Goal: Task Accomplishment & Management: Manage account settings

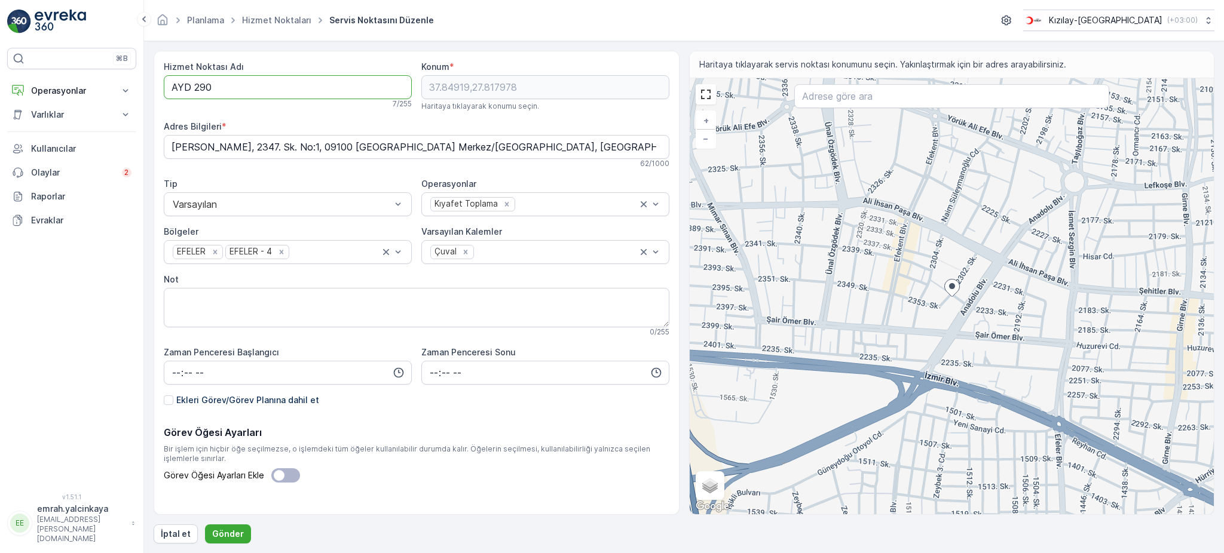
click at [191, 87] on Adı "AYD 290" at bounding box center [288, 87] width 248 height 24
type Adı "AYD290"
drag, startPoint x: 243, startPoint y: 535, endPoint x: 252, endPoint y: 533, distance: 9.3
click at [243, 535] on button "Gönder" at bounding box center [228, 534] width 46 height 19
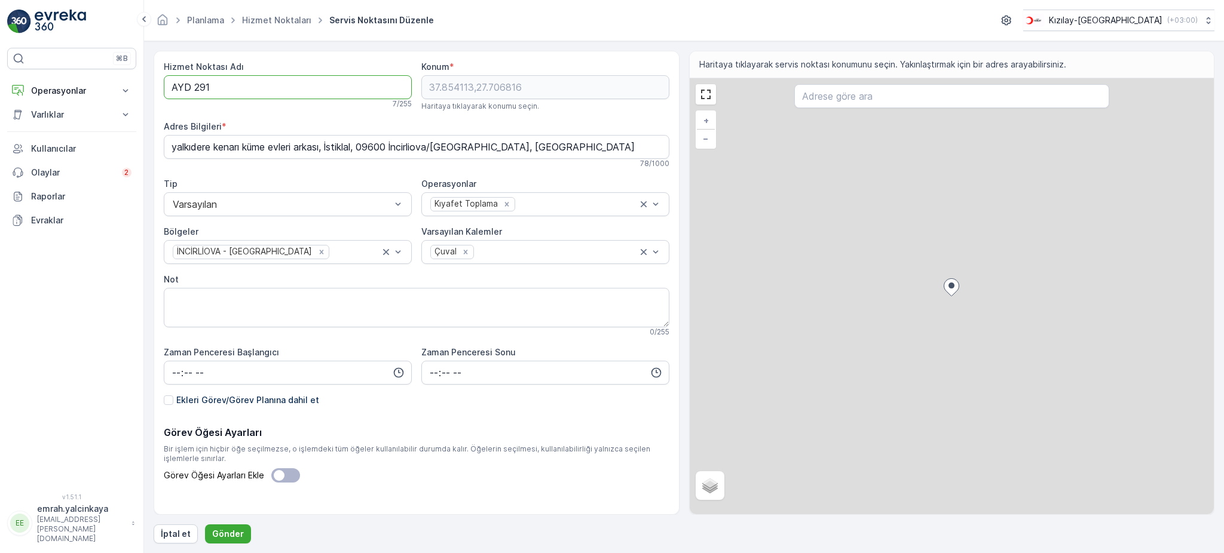
click at [192, 91] on Adı "AYD 291" at bounding box center [288, 87] width 248 height 24
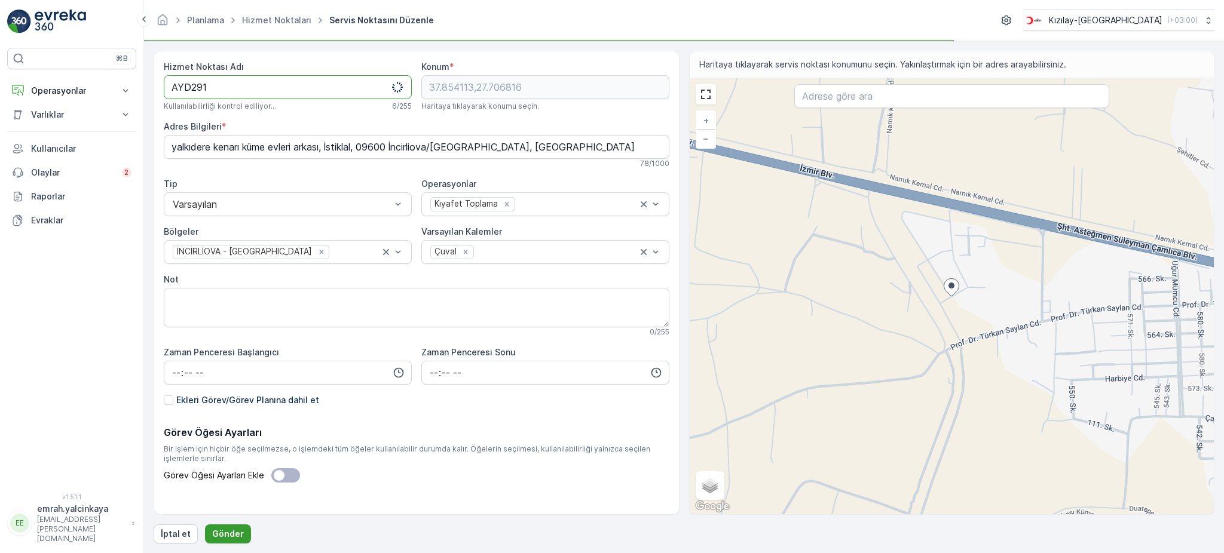
type Adı "AYD291"
click at [218, 531] on p "Gönder" at bounding box center [228, 534] width 32 height 12
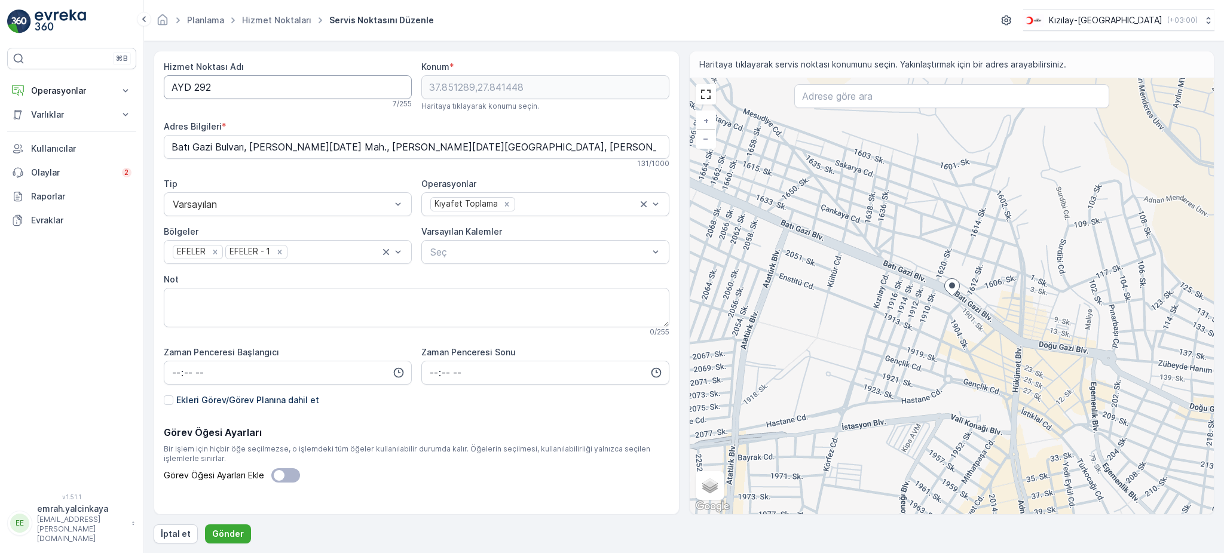
click at [188, 90] on Adı "AYD 292" at bounding box center [288, 87] width 248 height 24
click at [195, 88] on Adı "AYD 292" at bounding box center [288, 87] width 248 height 24
type Adı "AYD292"
drag, startPoint x: 233, startPoint y: 539, endPoint x: 394, endPoint y: 451, distance: 183.5
click at [234, 539] on p "Gönder" at bounding box center [228, 534] width 32 height 12
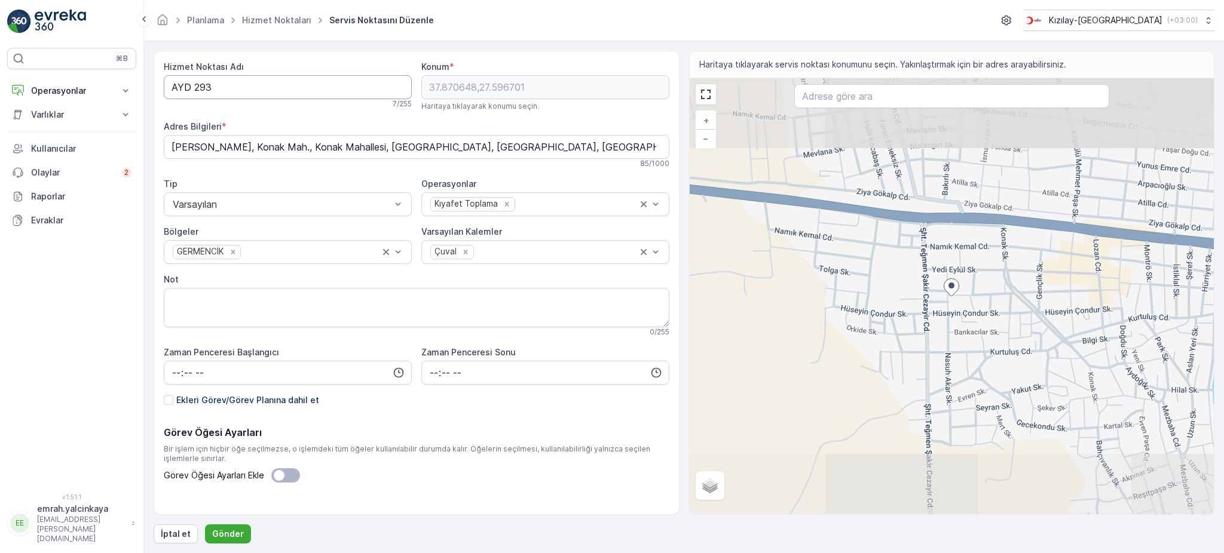
click at [195, 87] on Adı "AYD 293" at bounding box center [288, 87] width 248 height 24
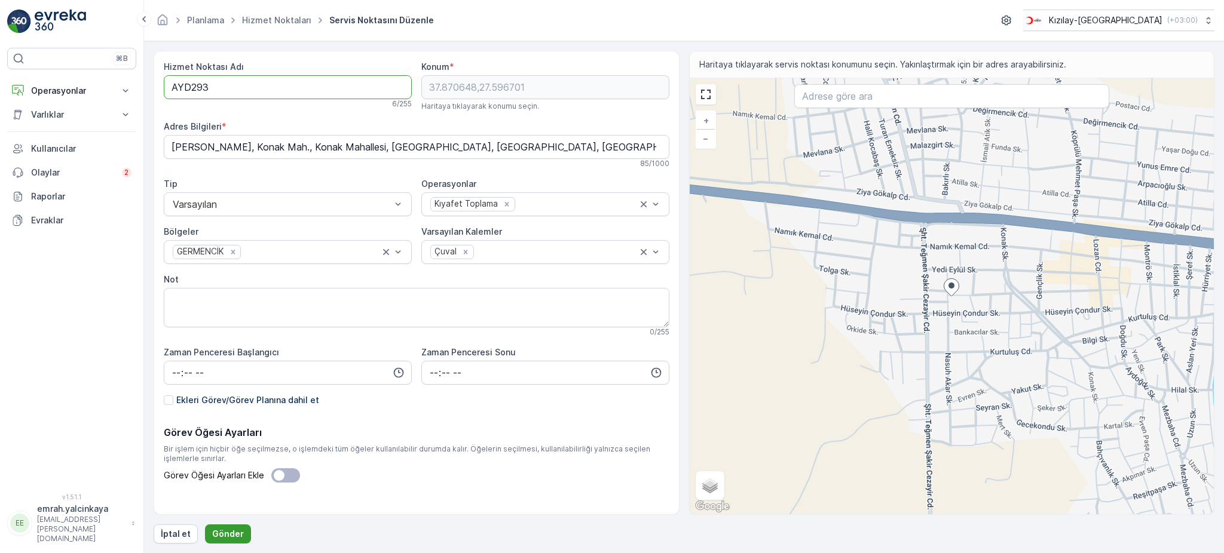
type Adı "AYD293"
click at [226, 538] on p "Gönder" at bounding box center [228, 534] width 32 height 12
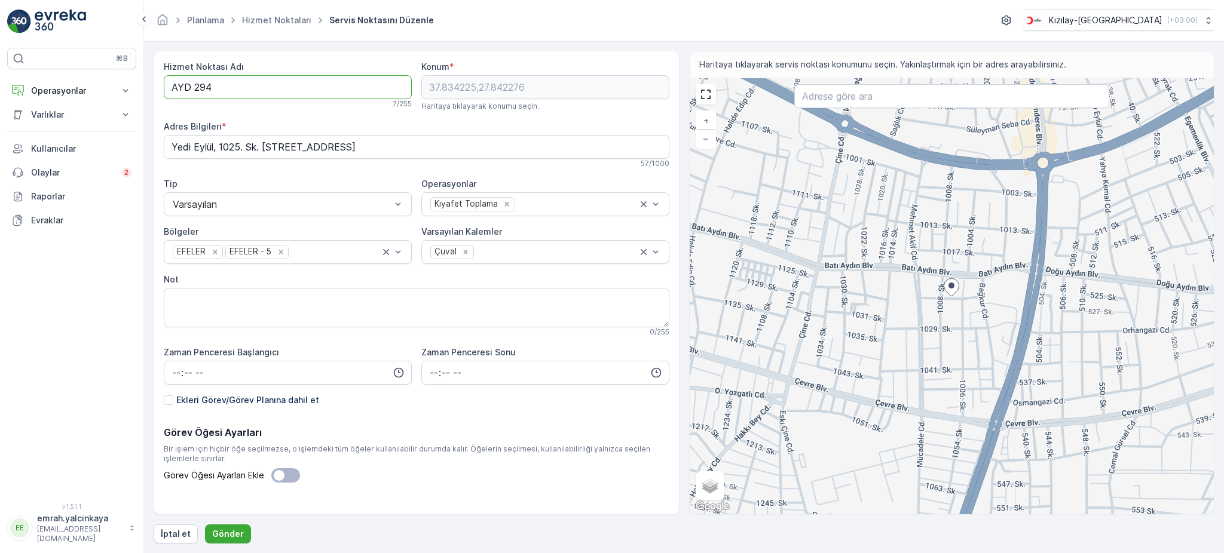
drag, startPoint x: 192, startPoint y: 87, endPoint x: 277, endPoint y: 179, distance: 125.2
click at [194, 90] on Adı "AYD 294" at bounding box center [288, 87] width 248 height 24
type Adı "AYD294"
click at [218, 532] on p "Gönder" at bounding box center [228, 534] width 32 height 12
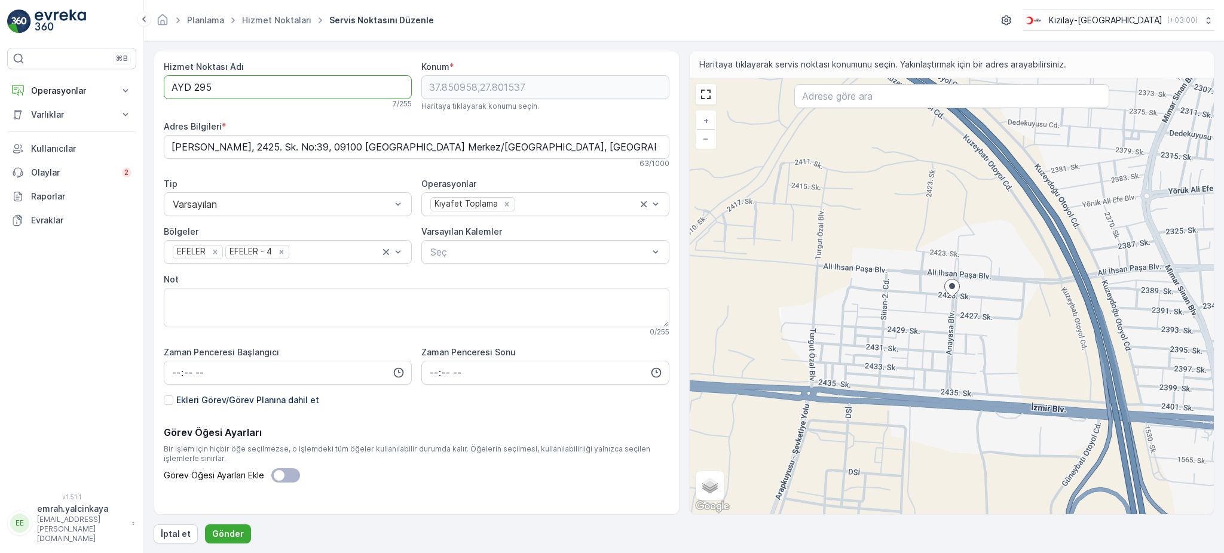
click at [194, 88] on Adı "AYD 295" at bounding box center [288, 87] width 248 height 24
type Adı "AYD295"
click at [225, 532] on p "Gönder" at bounding box center [228, 534] width 32 height 12
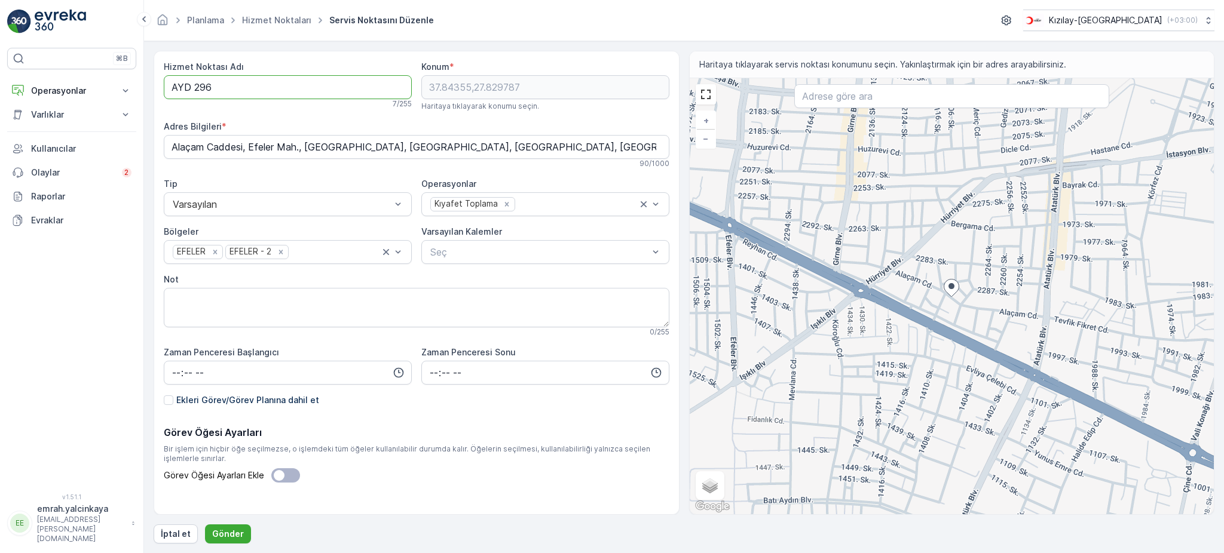
drag, startPoint x: 195, startPoint y: 83, endPoint x: 300, endPoint y: 140, distance: 119.5
click at [197, 84] on Adı "AYD 296" at bounding box center [288, 87] width 248 height 24
type Adı "AYD296"
click at [232, 529] on p "Gönder" at bounding box center [228, 534] width 32 height 12
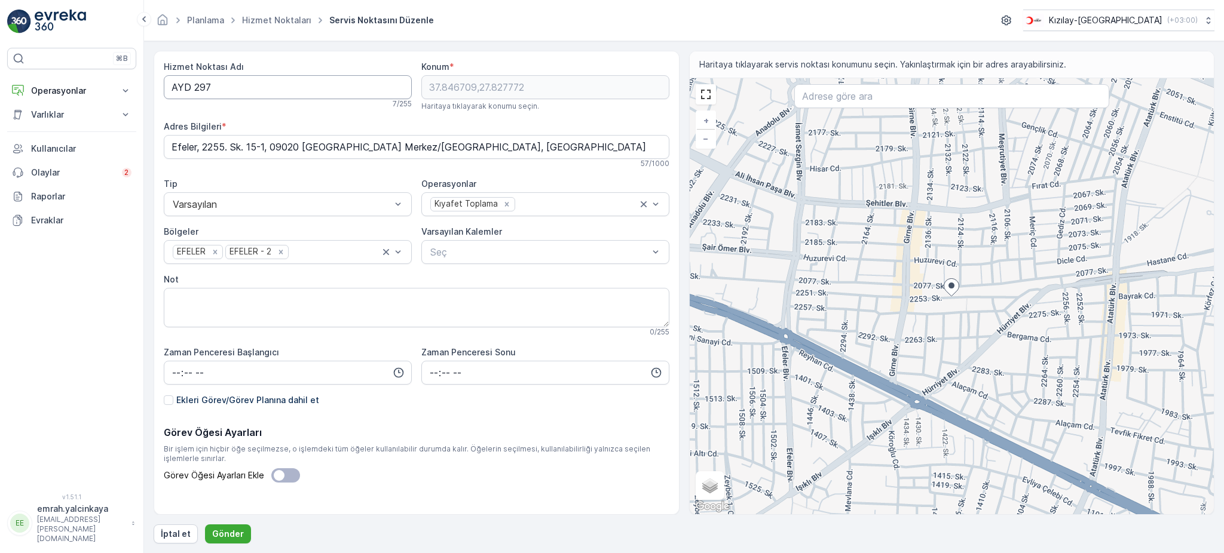
drag, startPoint x: 194, startPoint y: 91, endPoint x: 212, endPoint y: 113, distance: 28.5
click at [195, 91] on Adı "AYD 297" at bounding box center [288, 87] width 248 height 24
type Adı "AYD297"
click at [230, 536] on p "Gönder" at bounding box center [228, 534] width 32 height 12
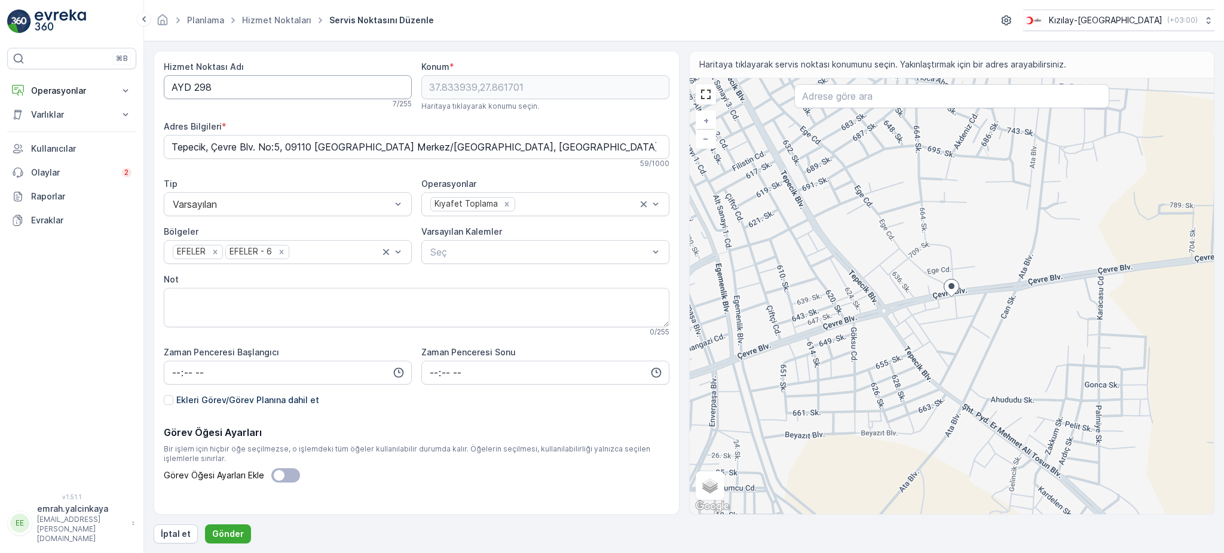
click at [195, 84] on Adı "AYD 298" at bounding box center [288, 87] width 248 height 24
type Adı "AYD298"
click at [235, 532] on p "Gönder" at bounding box center [228, 534] width 32 height 12
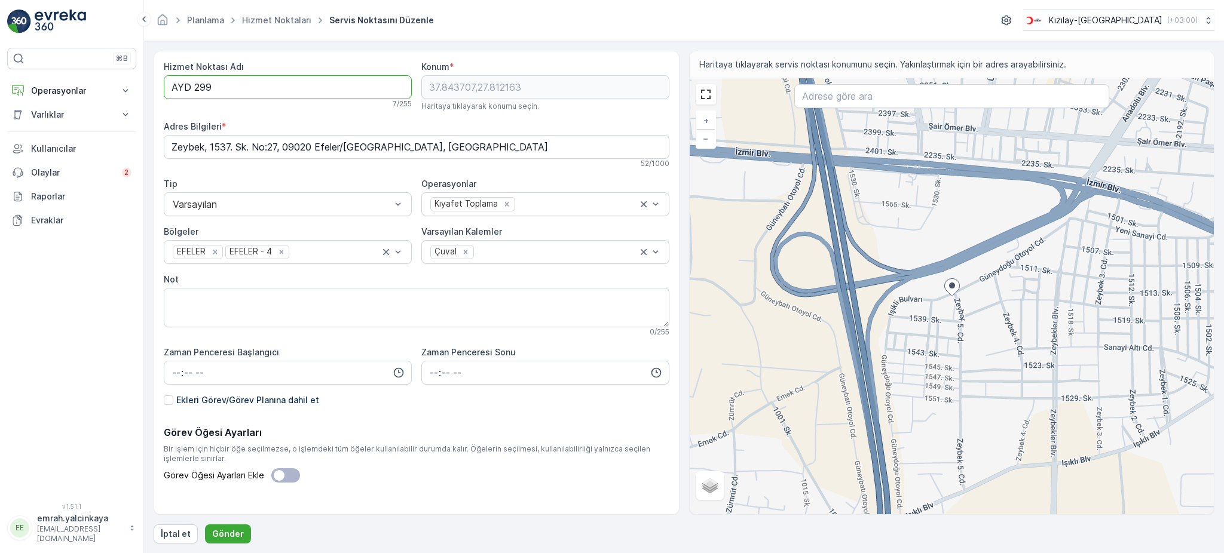
click at [198, 87] on Adı "AYD 299" at bounding box center [288, 87] width 248 height 24
click at [194, 85] on Adı "AYD 299" at bounding box center [288, 87] width 248 height 24
type Adı "AYD299"
click at [237, 538] on p "Gönder" at bounding box center [228, 534] width 32 height 12
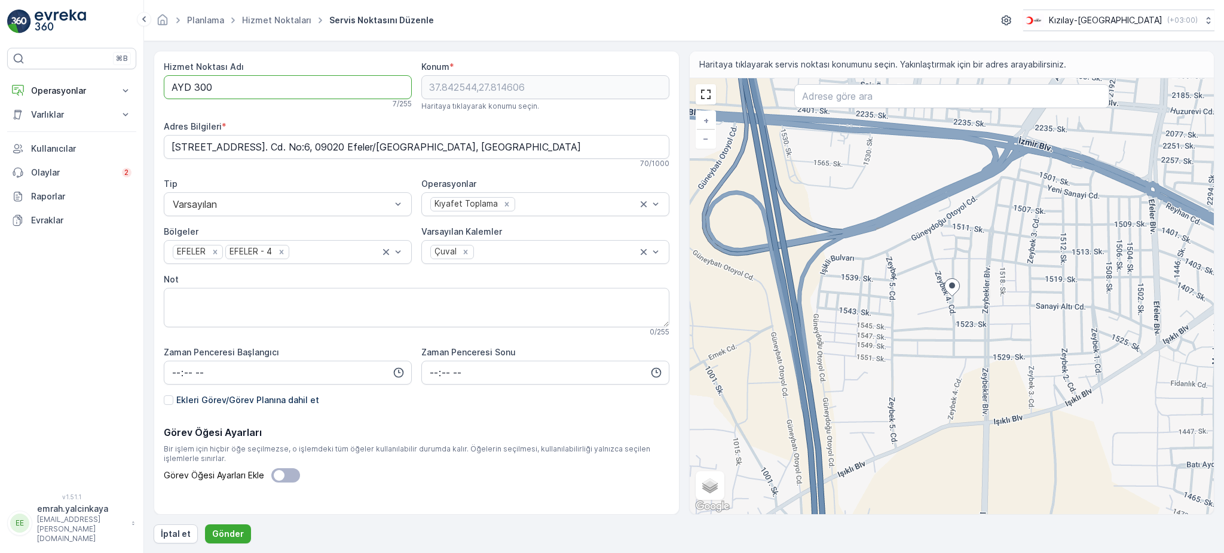
click at [197, 89] on Adı "AYD 300" at bounding box center [288, 87] width 248 height 24
click at [191, 86] on Adı "AYD 300" at bounding box center [288, 87] width 248 height 24
type Adı "AYD300"
drag, startPoint x: 226, startPoint y: 533, endPoint x: 267, endPoint y: 520, distance: 42.5
click at [225, 532] on p "Gönder" at bounding box center [228, 534] width 32 height 12
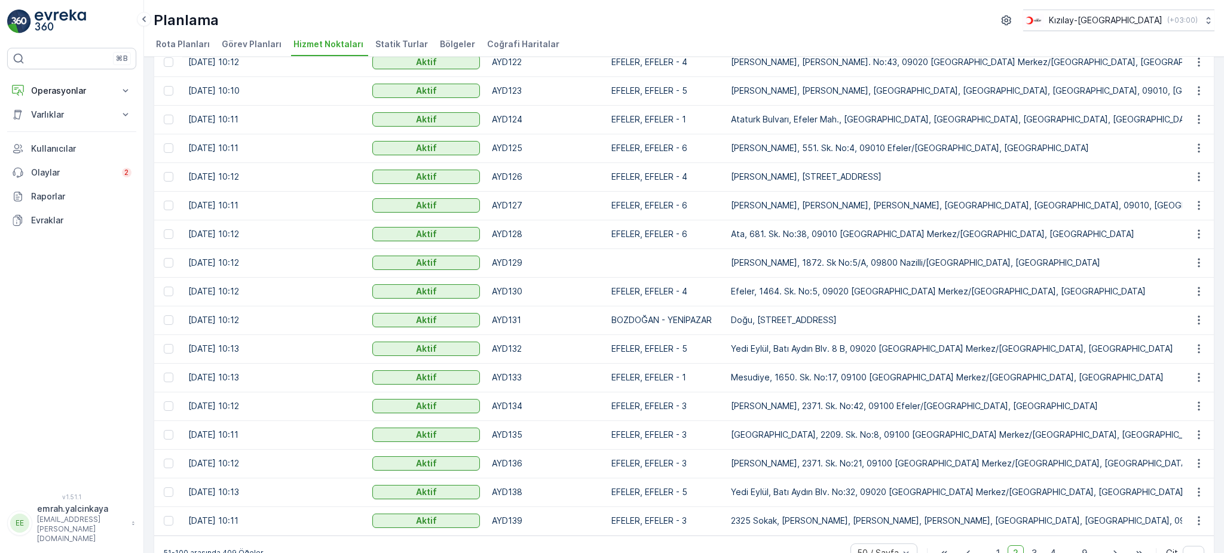
scroll to position [1068, 0]
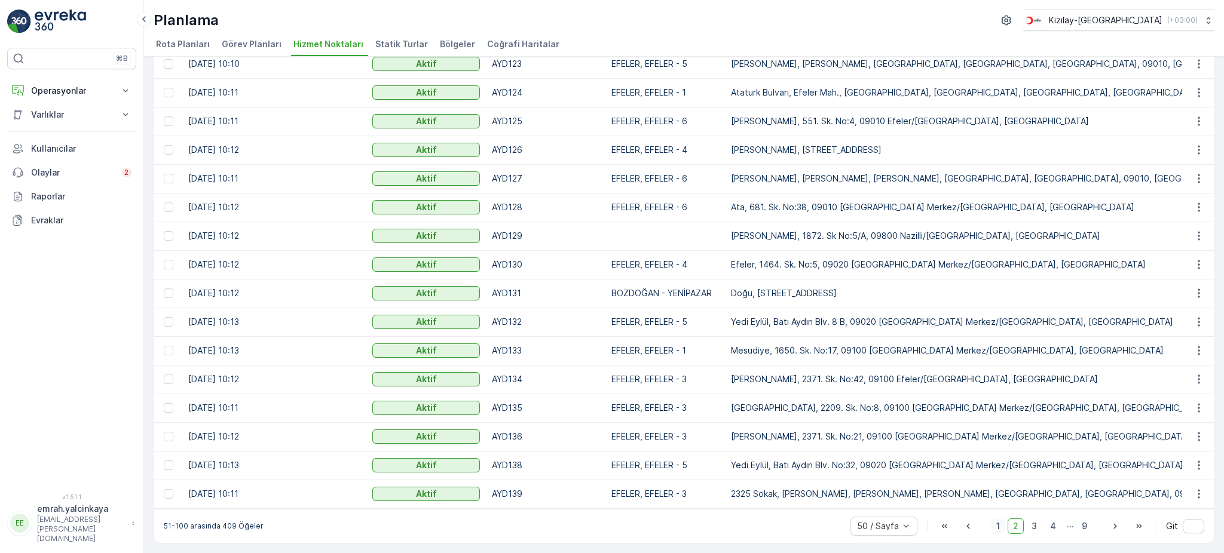
click at [999, 526] on span "1" at bounding box center [998, 527] width 14 height 16
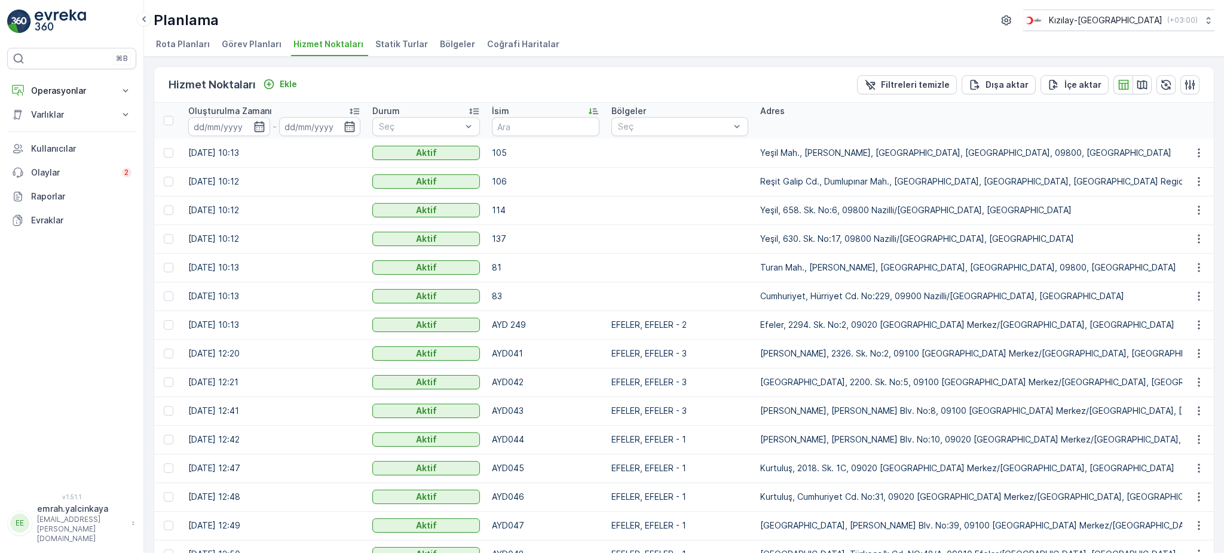
click at [497, 111] on p "İsim" at bounding box center [500, 111] width 17 height 12
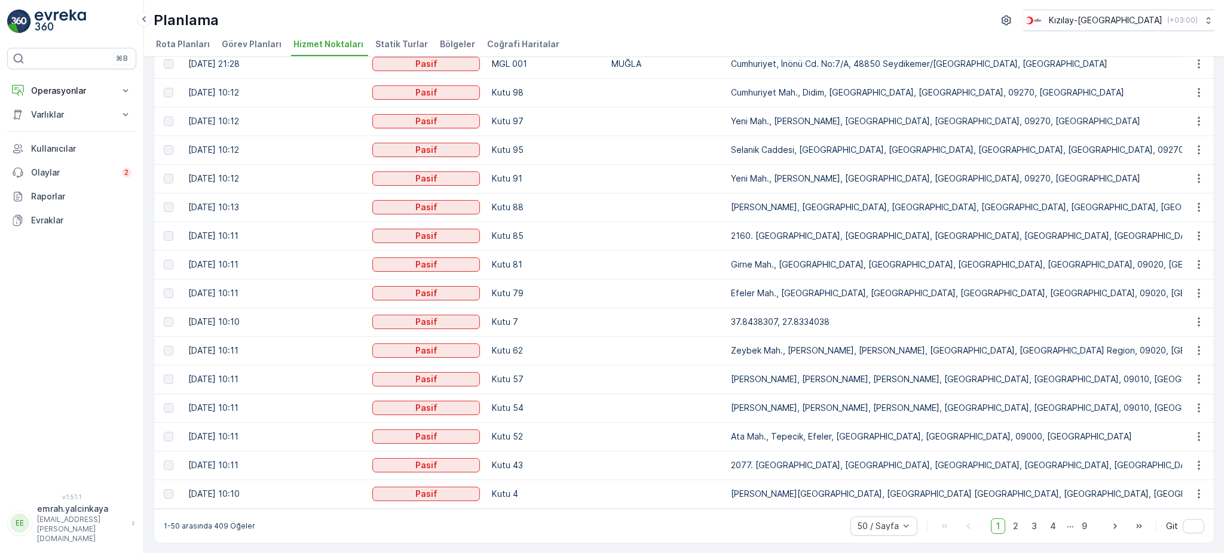
scroll to position [1068, 0]
click at [1202, 492] on button "button" at bounding box center [1199, 494] width 22 height 14
click at [1016, 531] on span "2" at bounding box center [1015, 527] width 16 height 16
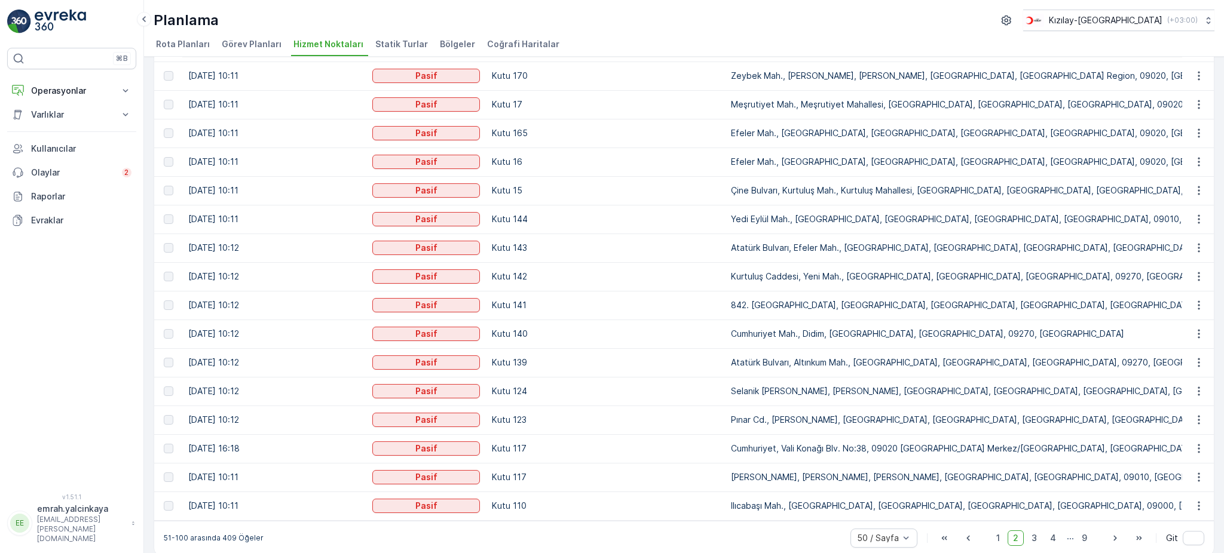
scroll to position [1068, 0]
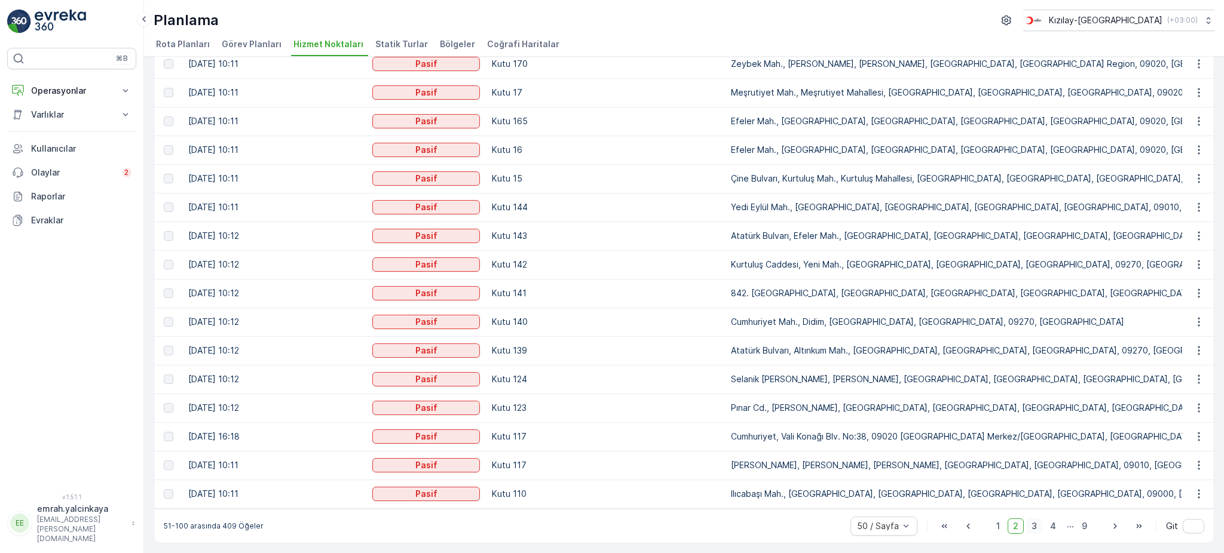
click at [1033, 531] on span "3" at bounding box center [1034, 527] width 16 height 16
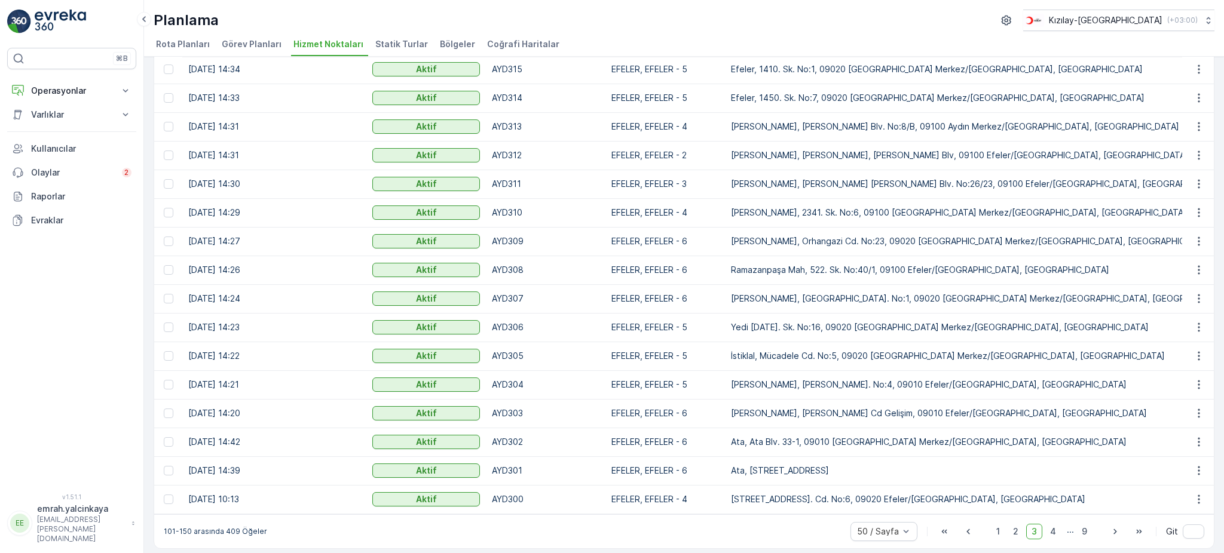
scroll to position [1068, 0]
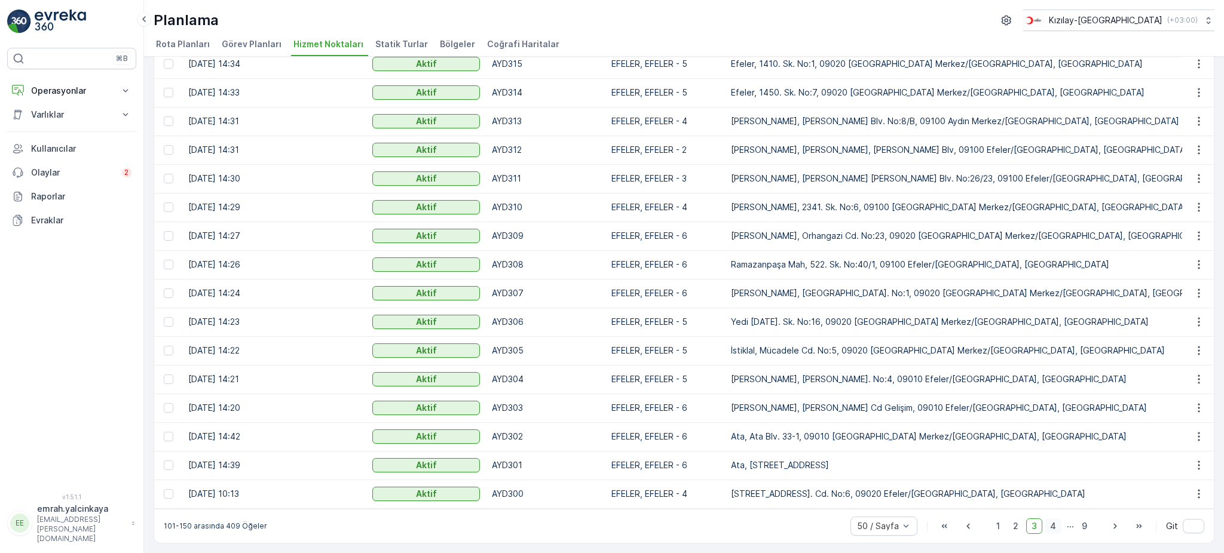
click at [1048, 524] on span "4" at bounding box center [1053, 527] width 17 height 16
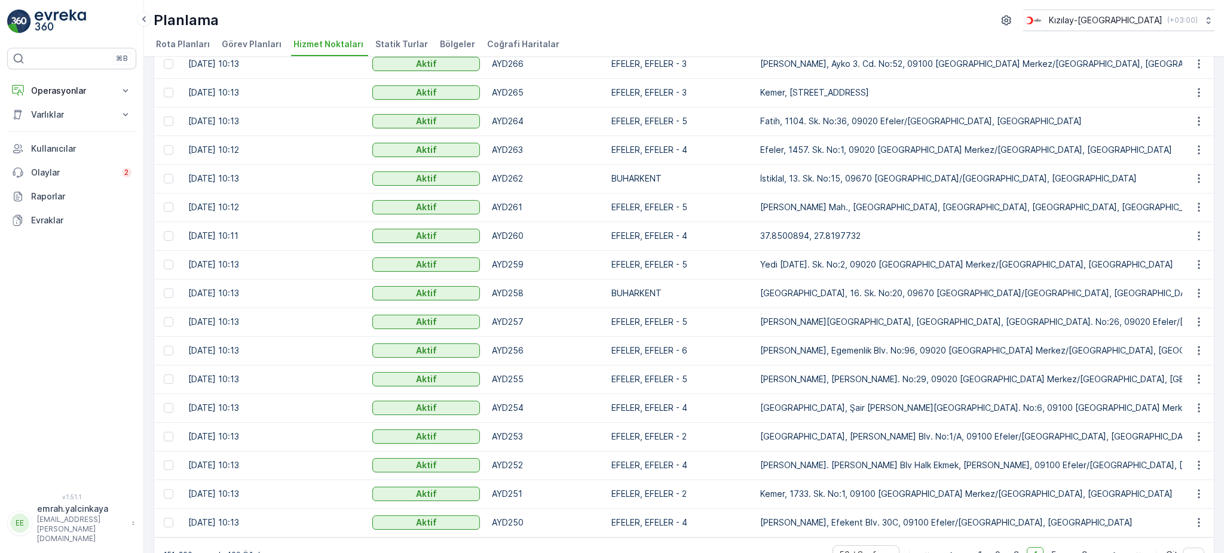
scroll to position [1068, 0]
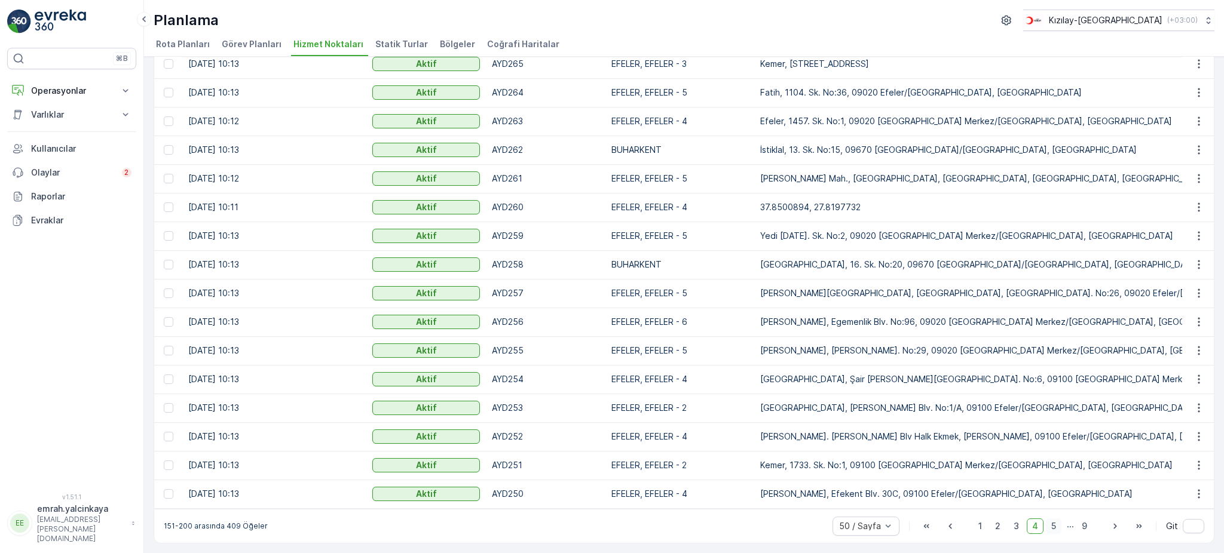
click at [1055, 524] on span "5" at bounding box center [1054, 527] width 16 height 16
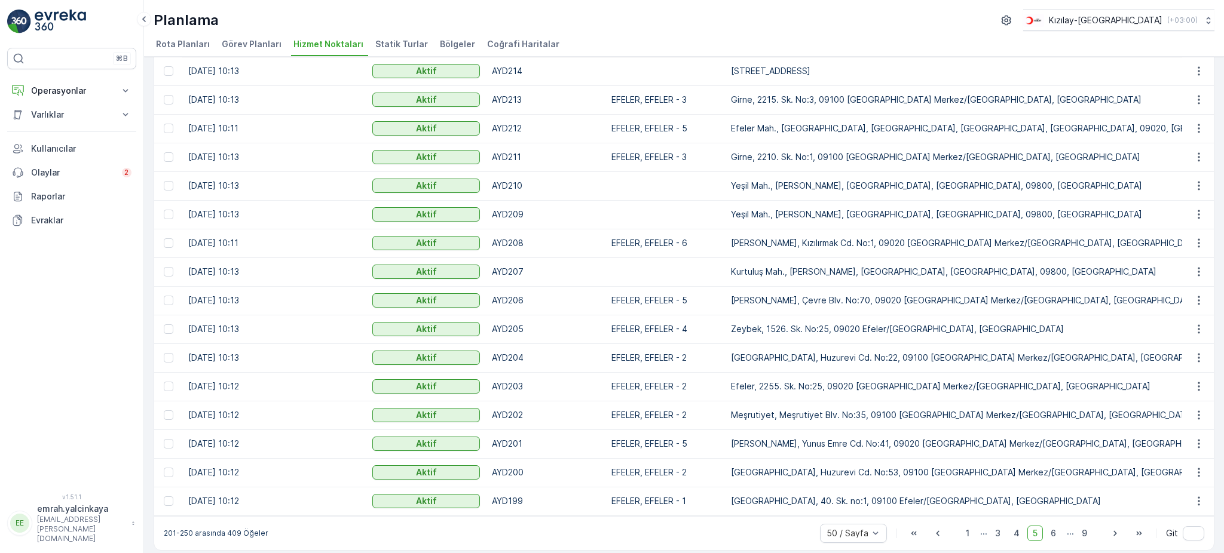
scroll to position [1068, 0]
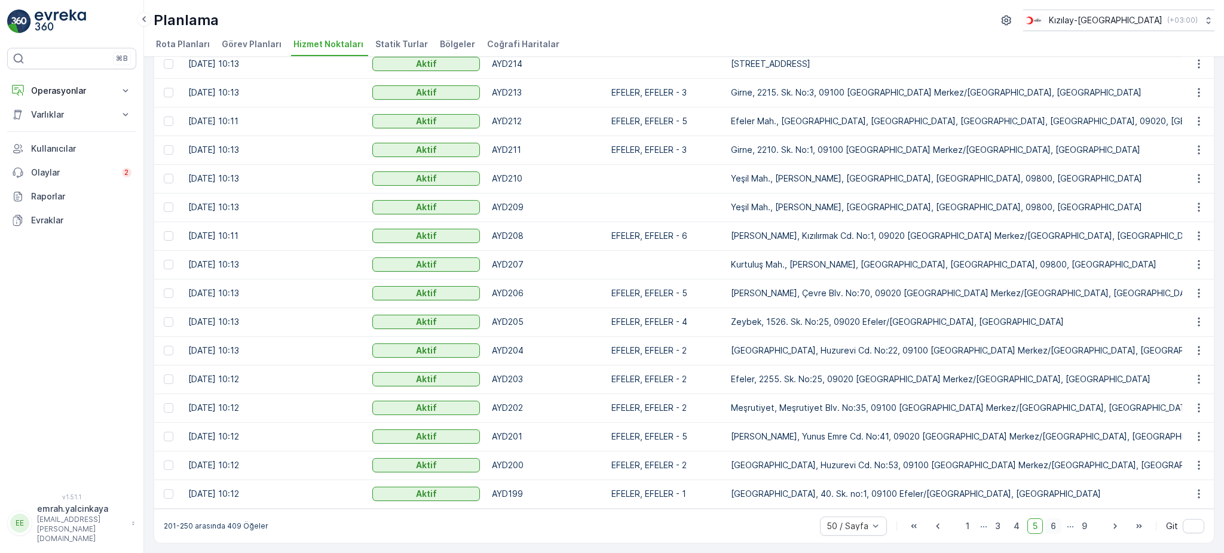
click at [1052, 526] on span "6" at bounding box center [1053, 527] width 16 height 16
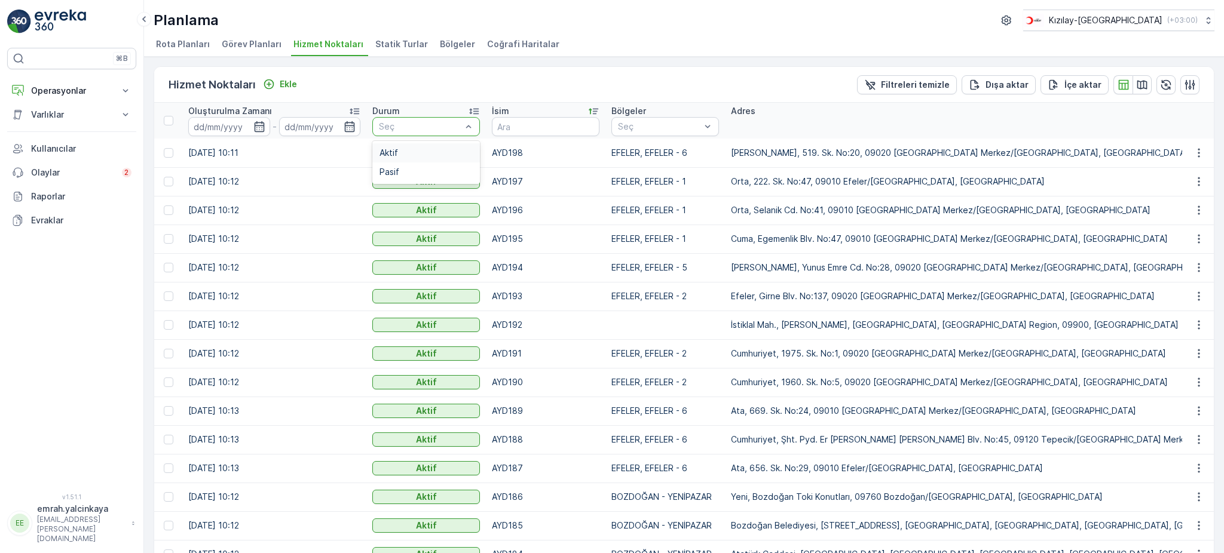
click at [440, 152] on div "Aktif" at bounding box center [425, 153] width 93 height 10
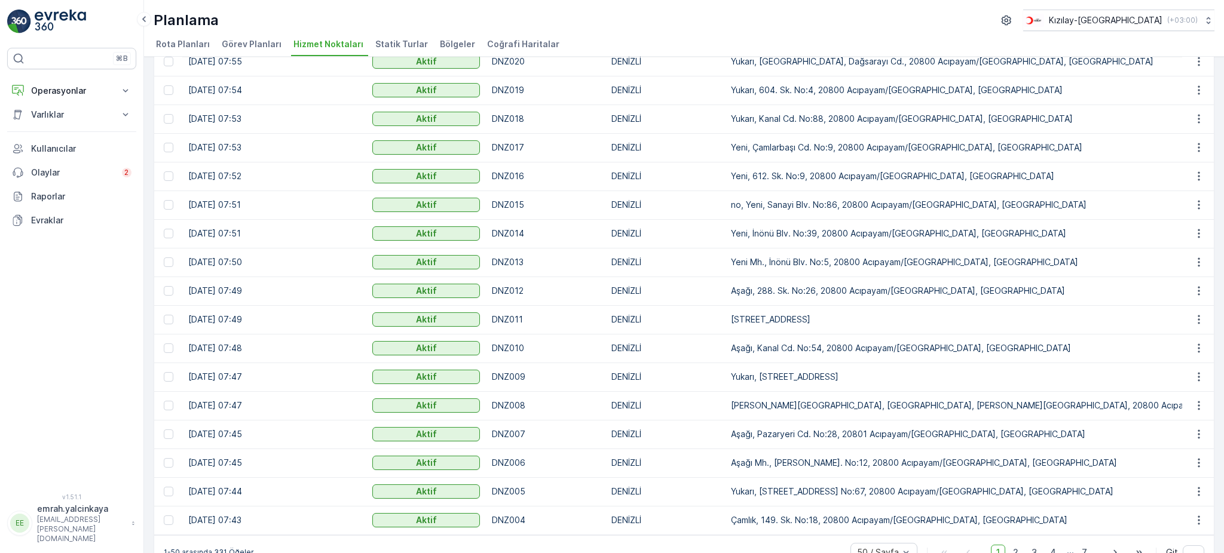
scroll to position [1068, 0]
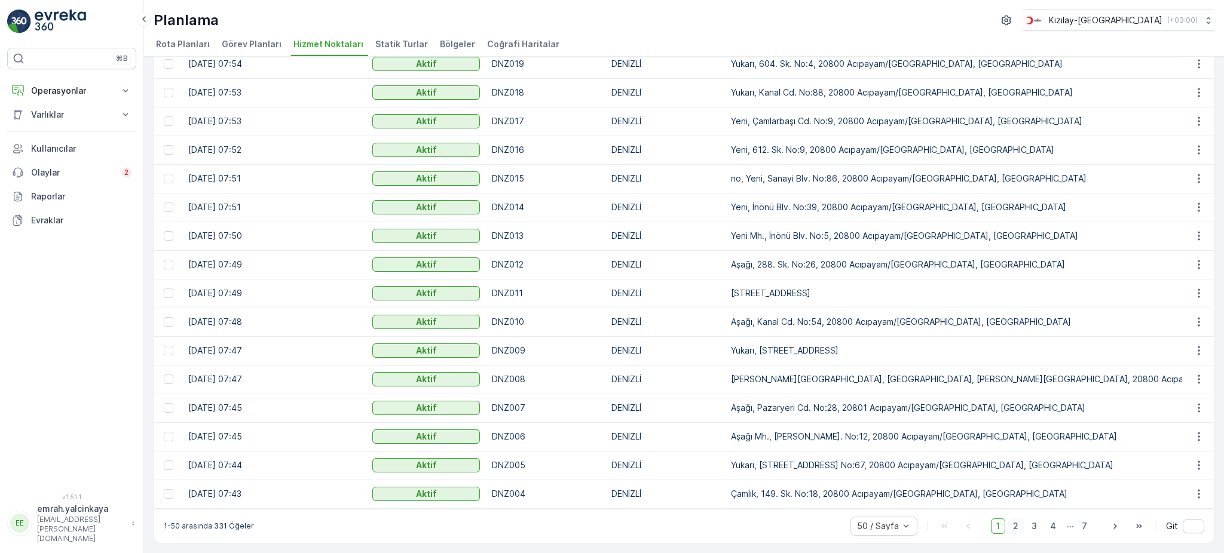
click at [1013, 532] on span "2" at bounding box center [1015, 527] width 16 height 16
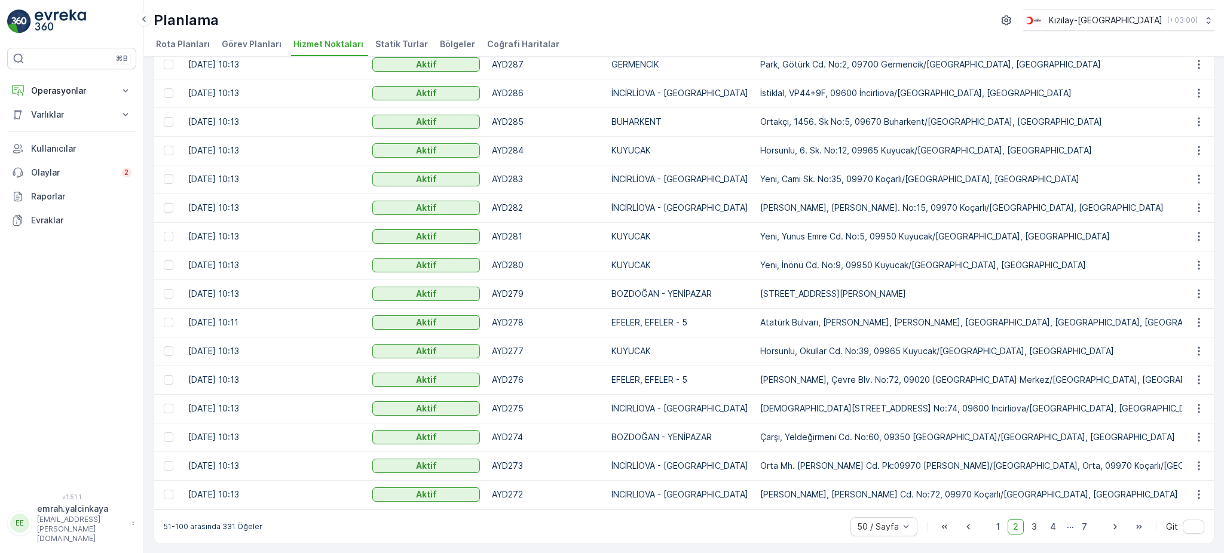
scroll to position [1068, 0]
click at [1031, 521] on span "3" at bounding box center [1034, 527] width 16 height 16
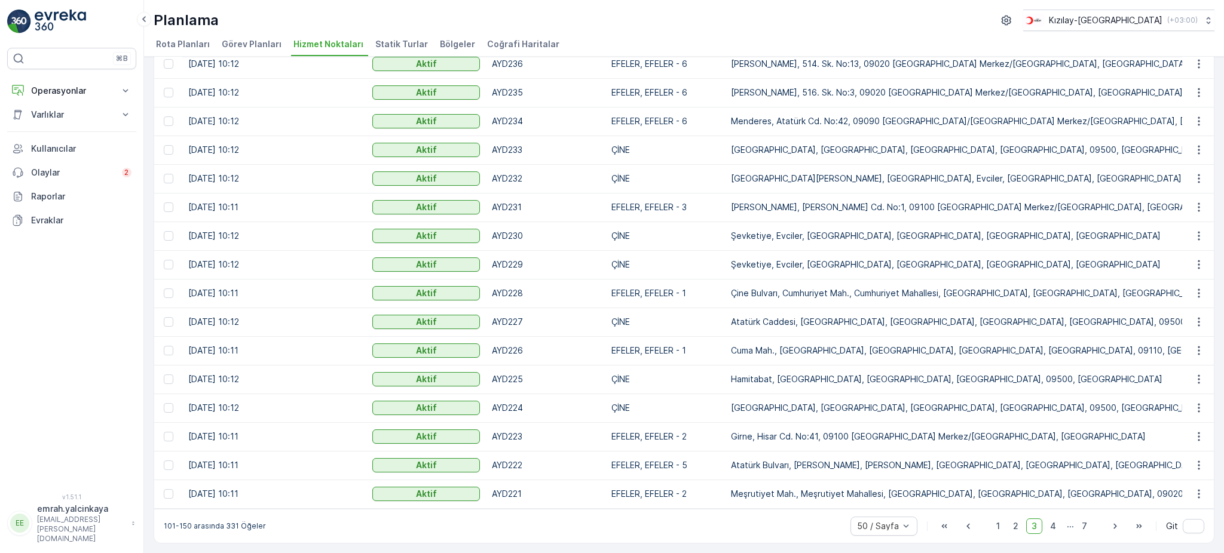
scroll to position [1068, 0]
click at [1050, 523] on span "4" at bounding box center [1053, 527] width 17 height 16
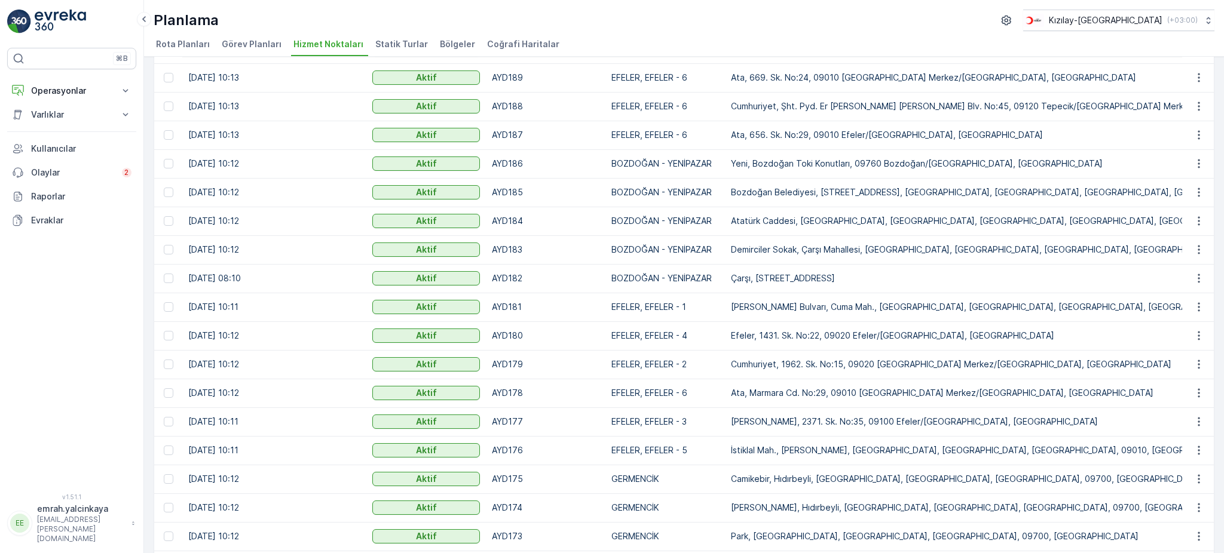
scroll to position [829, 0]
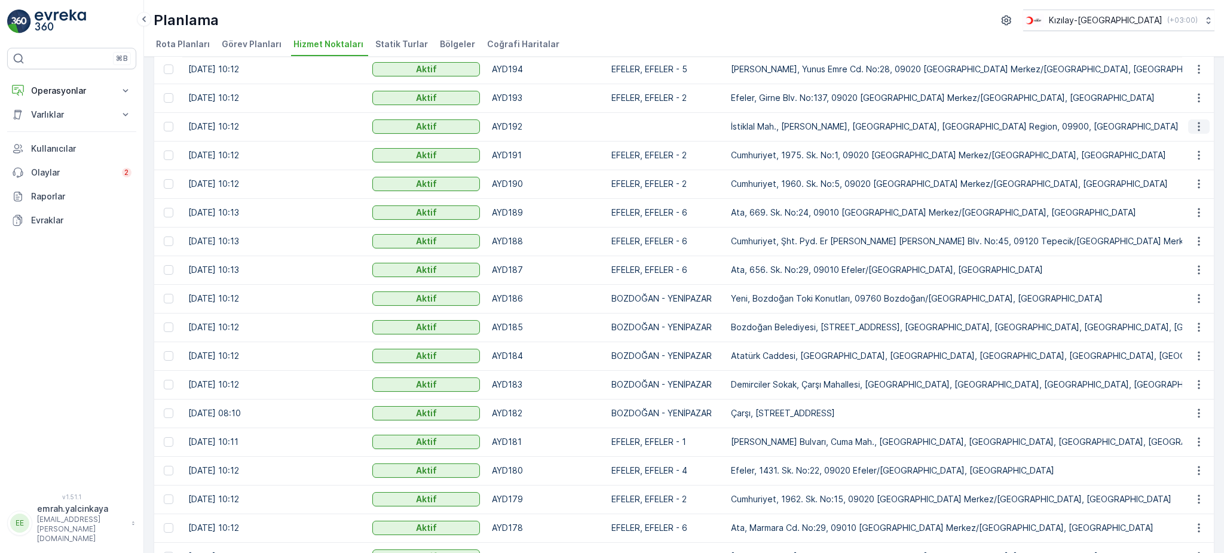
click at [1196, 127] on icon "button" at bounding box center [1199, 127] width 12 height 12
click at [1192, 158] on span "Servis Noktasını Düzenle" at bounding box center [1168, 160] width 99 height 12
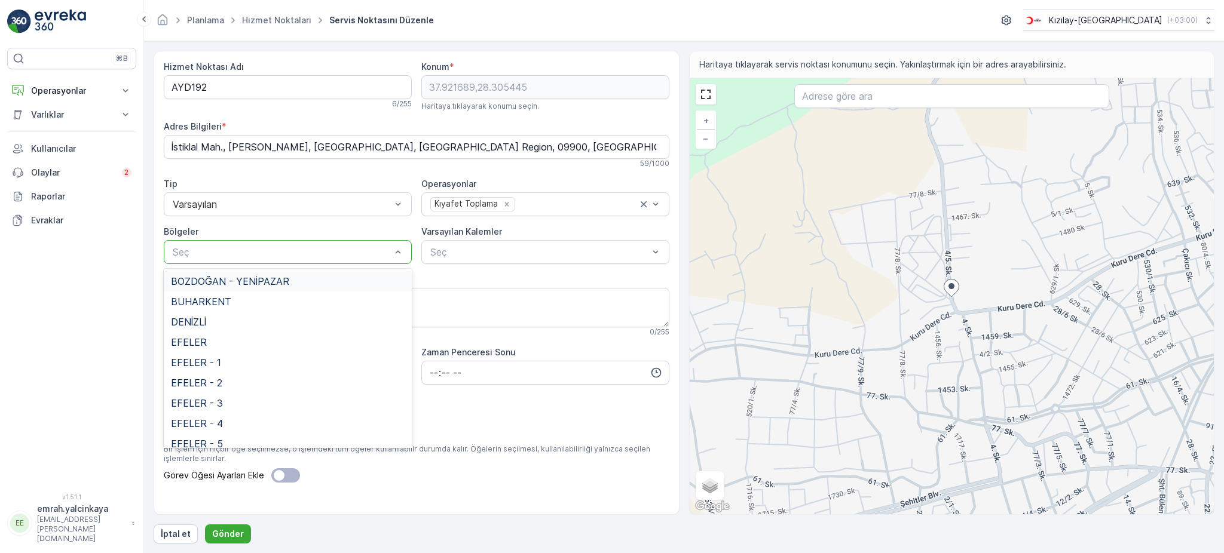
click at [331, 177] on div "Hizmet Noktası Adı AYD192 6 / 255 Konum * 37.921689,28.305445 Haritaya tıklayar…" at bounding box center [417, 296] width 506 height 470
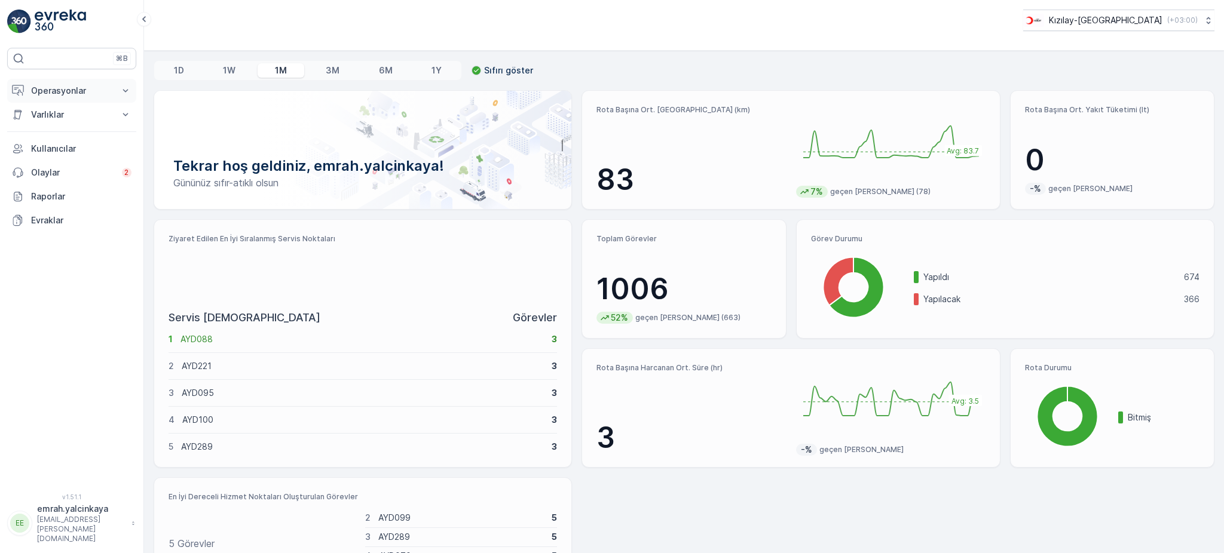
click at [55, 91] on p "Operasyonlar" at bounding box center [71, 91] width 81 height 12
click at [63, 131] on p "Planlama" at bounding box center [47, 128] width 35 height 12
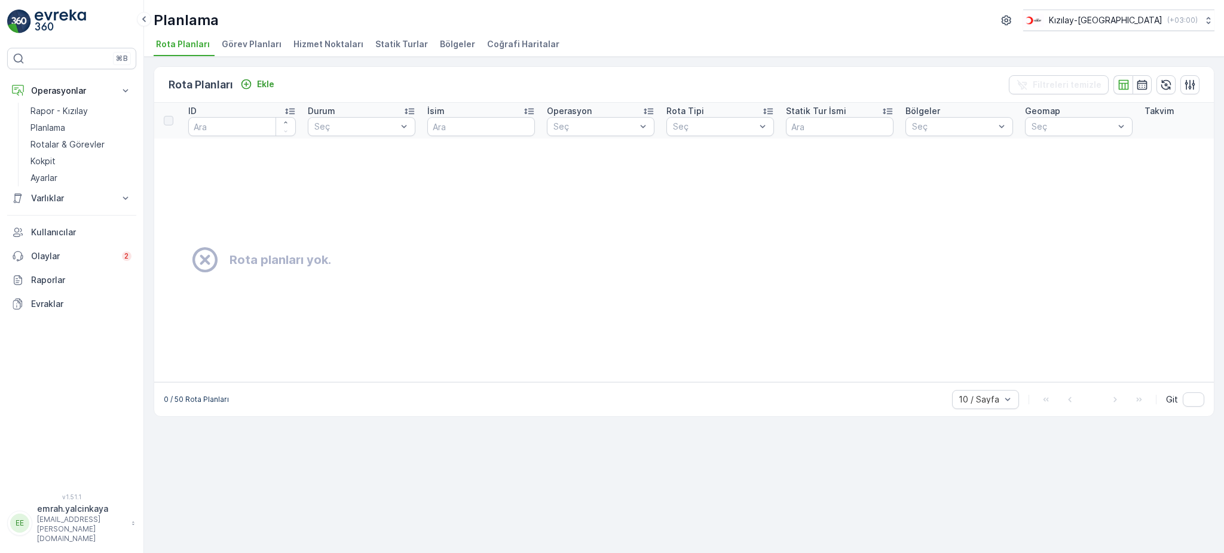
click at [338, 43] on span "Hizmet Noktaları" at bounding box center [328, 44] width 70 height 12
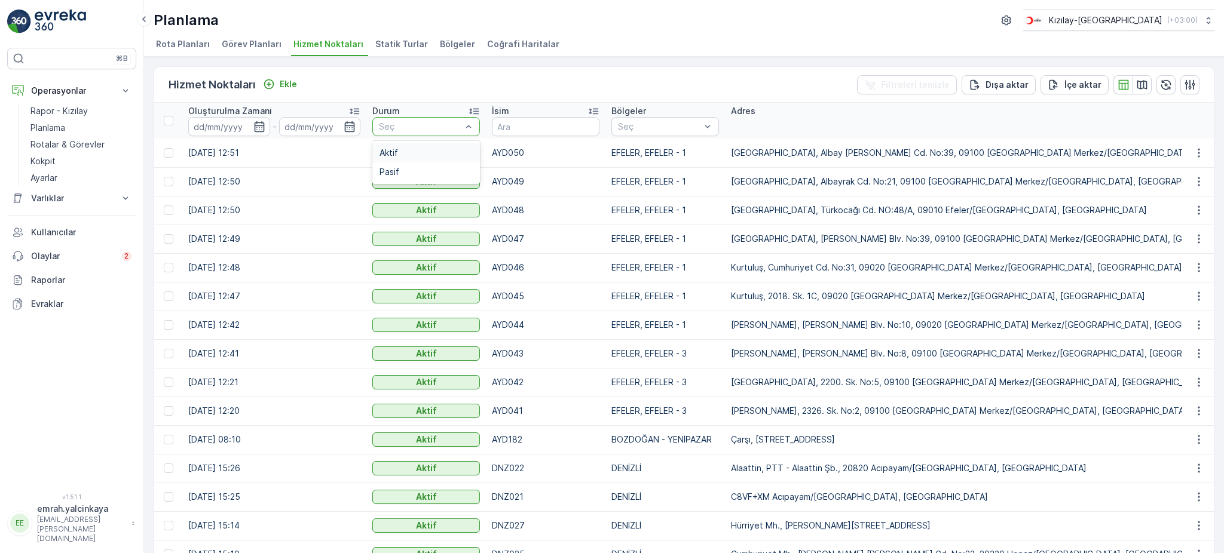
click at [425, 149] on div "Aktif" at bounding box center [425, 153] width 93 height 10
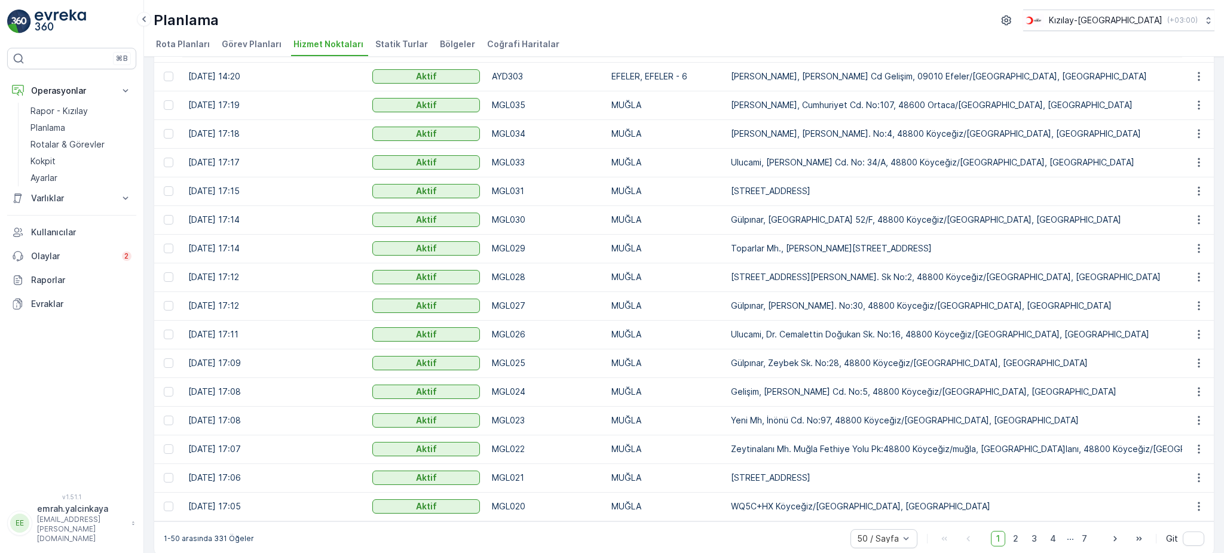
scroll to position [1068, 0]
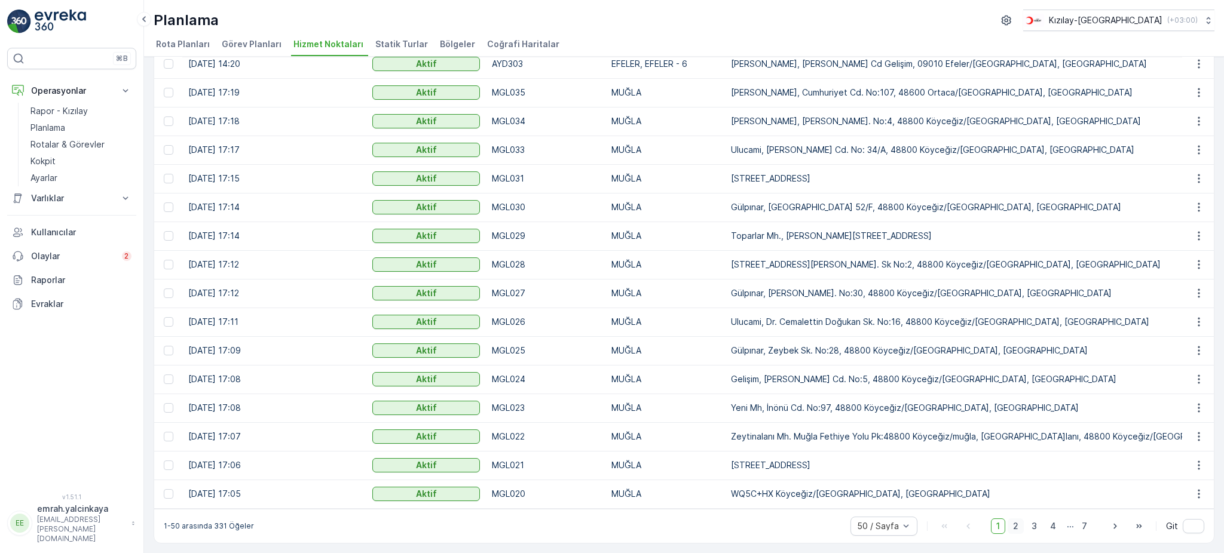
click at [1018, 526] on span "2" at bounding box center [1015, 527] width 16 height 16
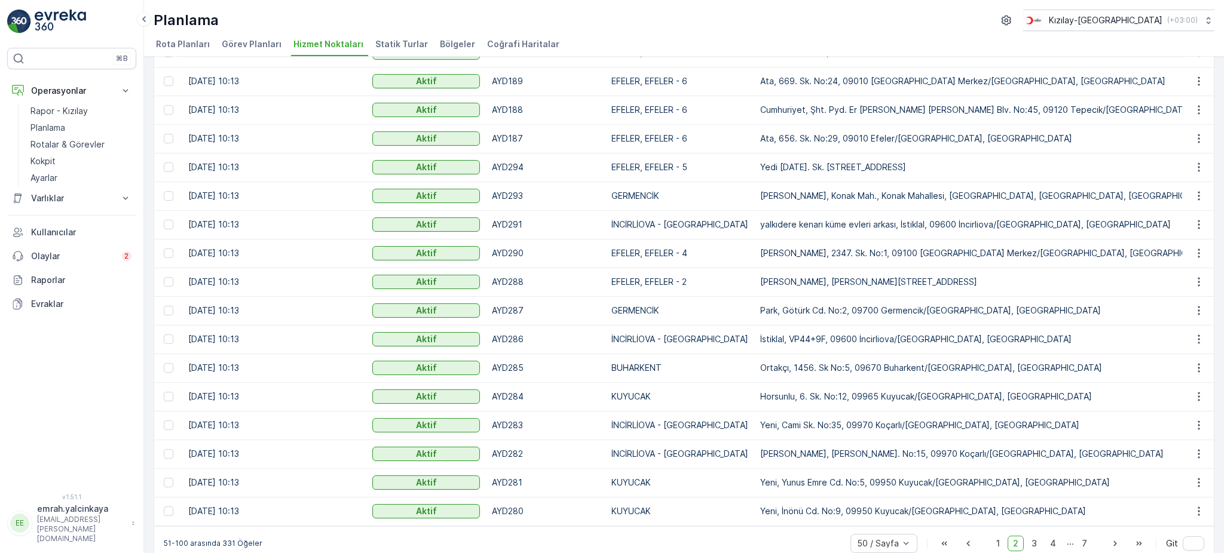
scroll to position [1068, 0]
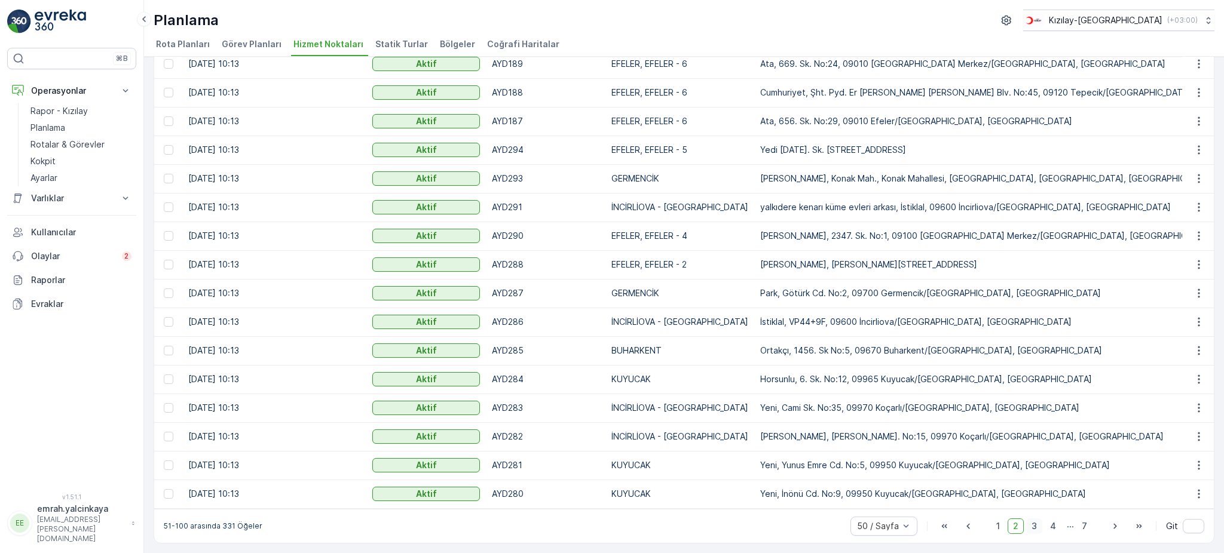
click at [1029, 526] on span "3" at bounding box center [1034, 527] width 16 height 16
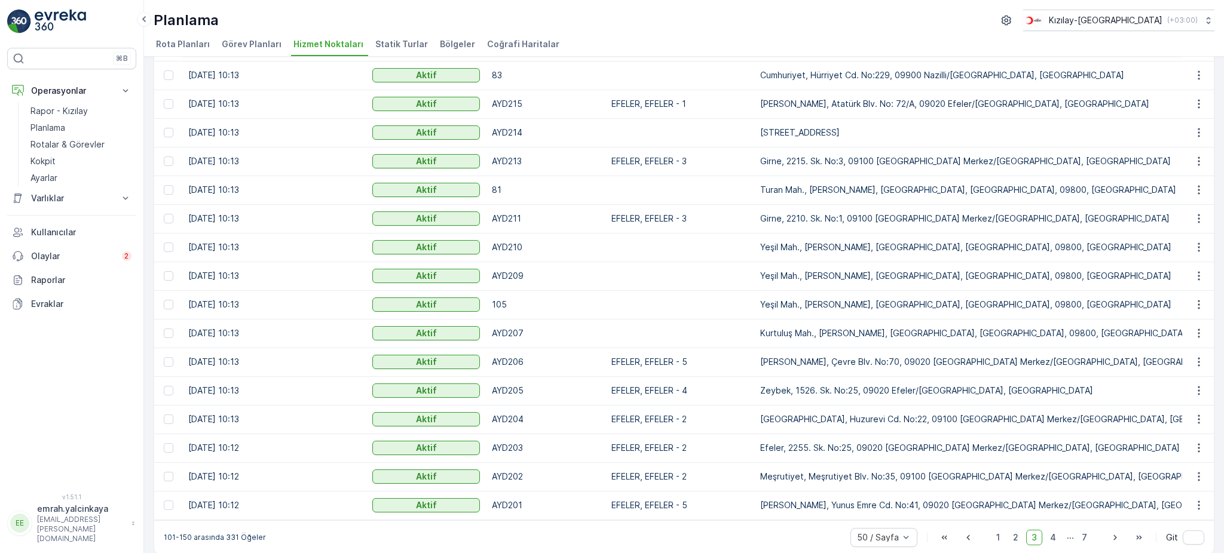
scroll to position [1068, 0]
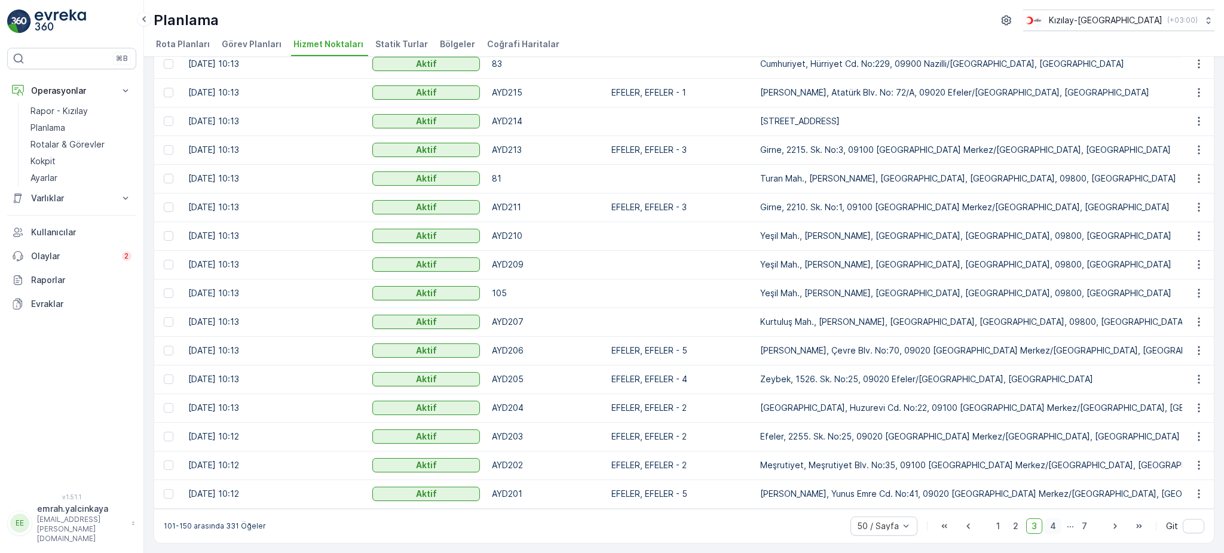
click at [1052, 526] on span "4" at bounding box center [1053, 527] width 17 height 16
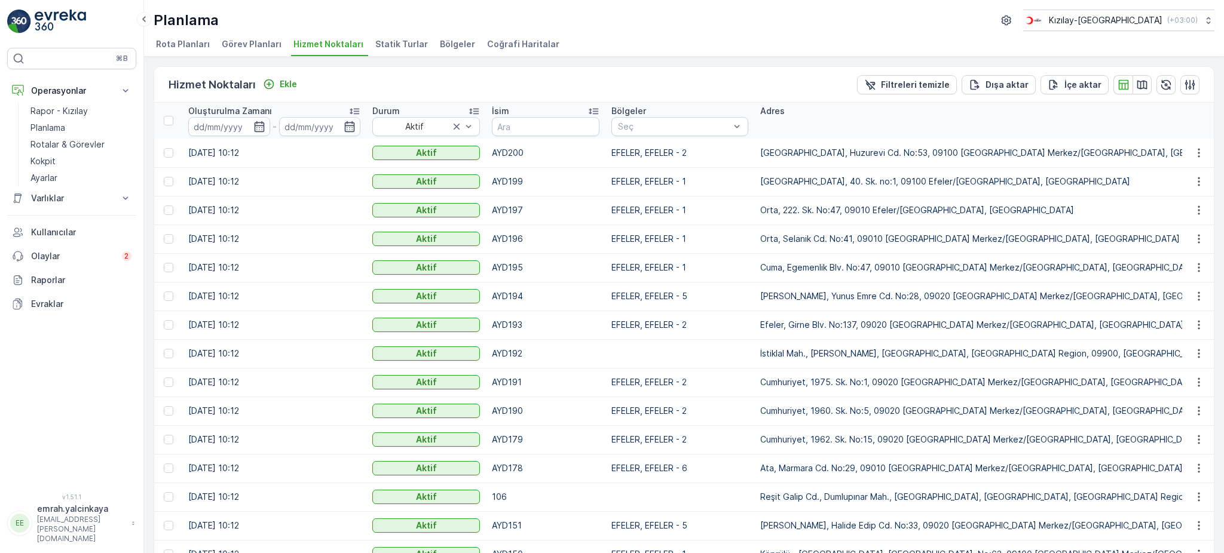
click at [621, 278] on td "EFELER, EFELER - 1" at bounding box center [679, 267] width 149 height 29
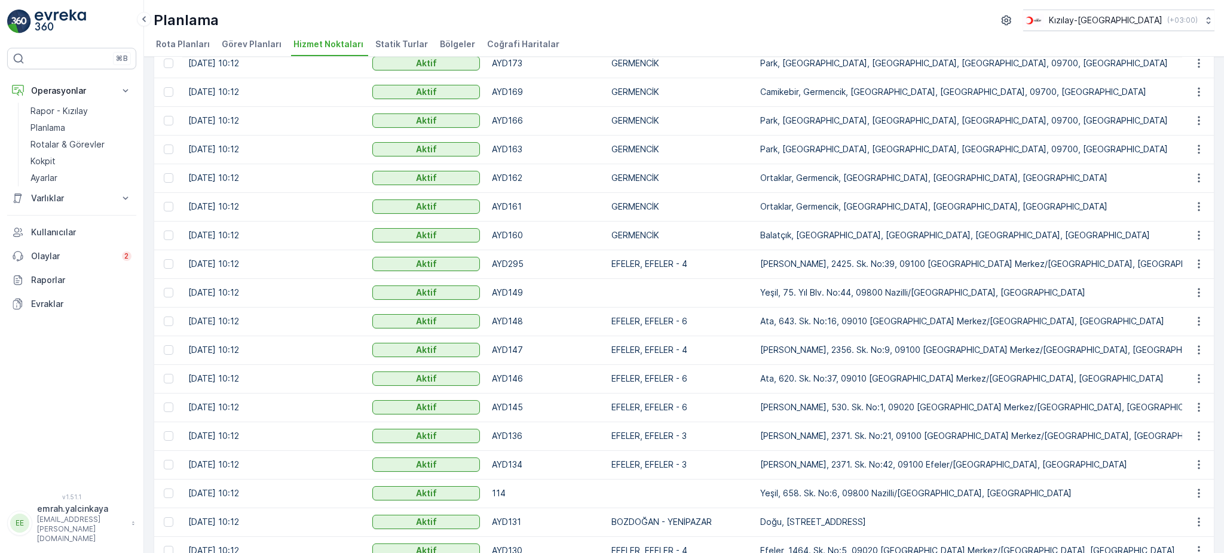
scroll to position [1063, 0]
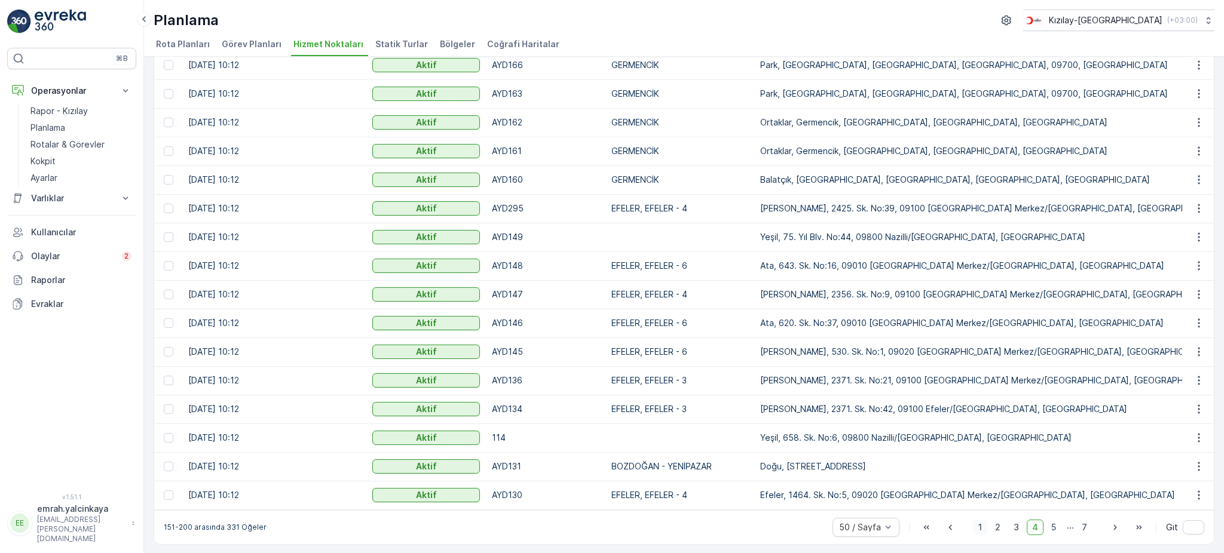
click at [976, 525] on span "1" at bounding box center [980, 528] width 14 height 16
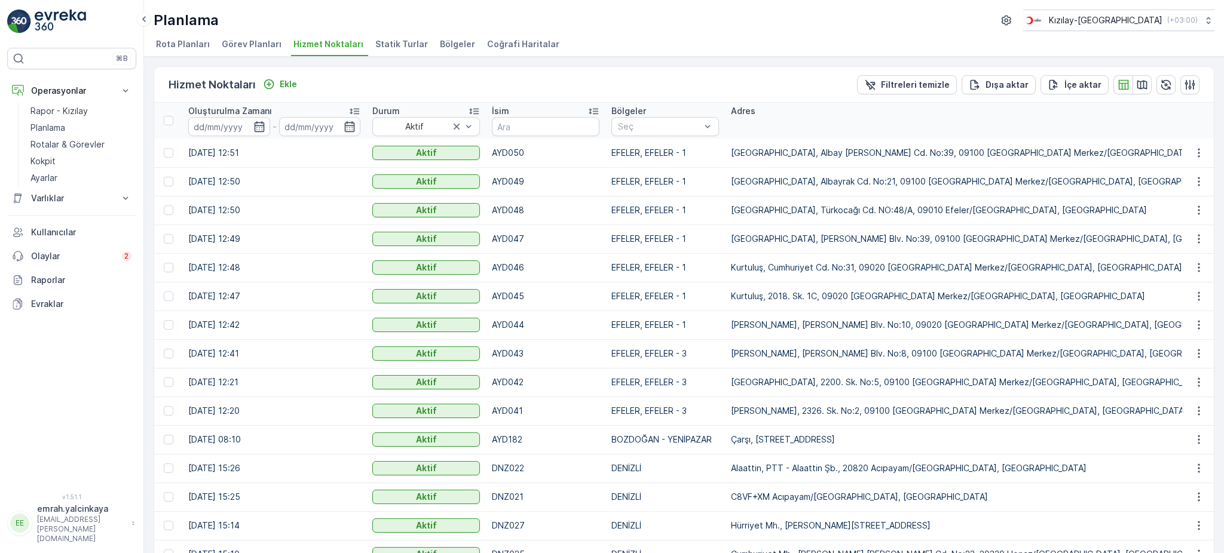
click at [501, 106] on p "İsim" at bounding box center [500, 111] width 17 height 12
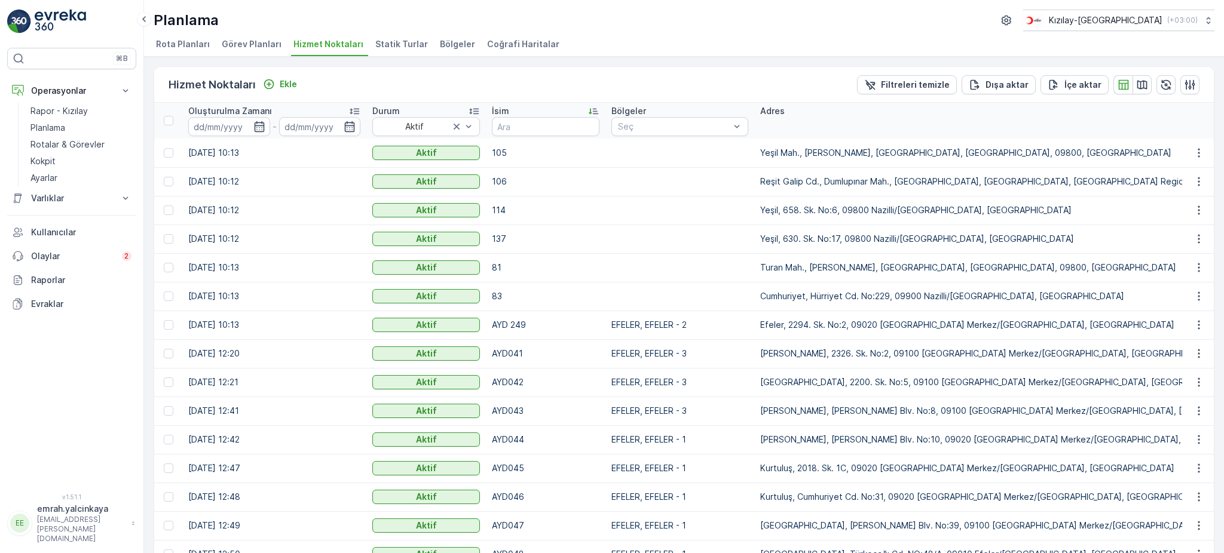
click at [501, 109] on p "İsim" at bounding box center [500, 111] width 17 height 12
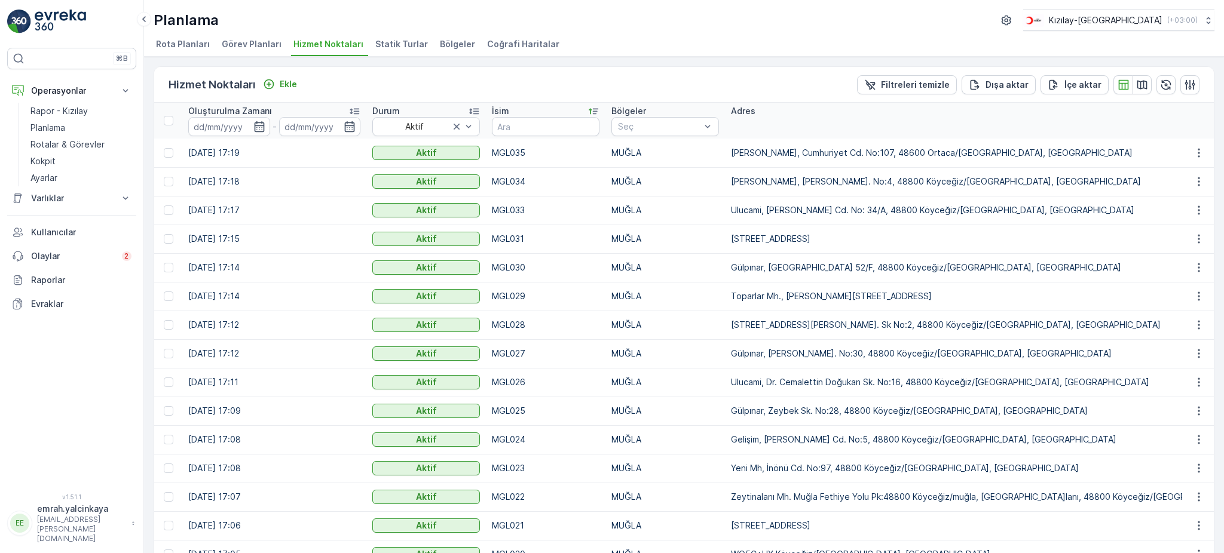
click at [501, 109] on p "İsim" at bounding box center [500, 111] width 17 height 12
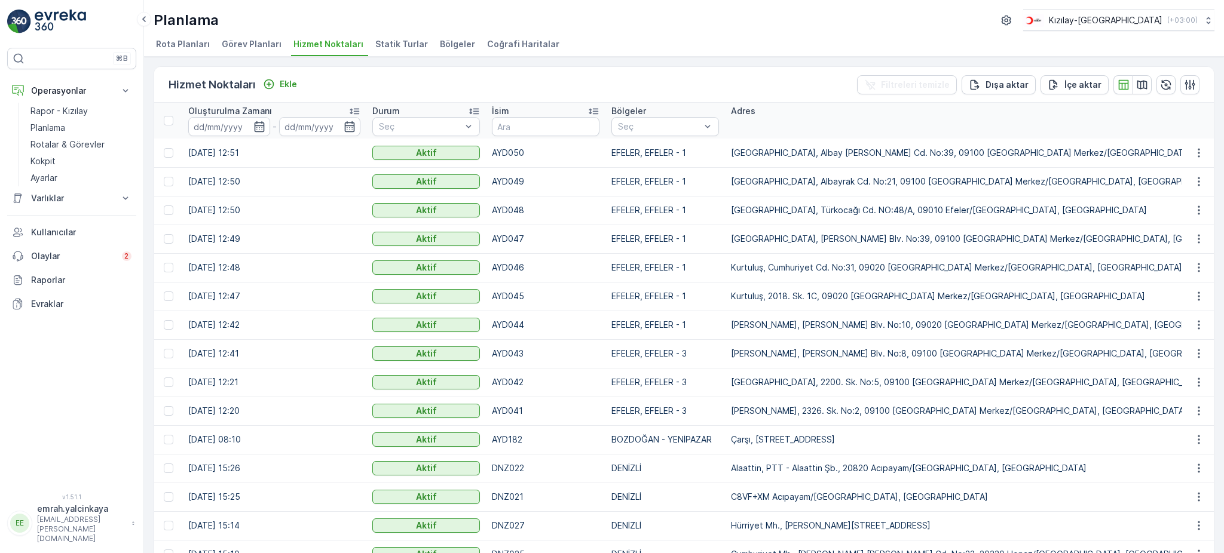
click at [502, 111] on p "İsim" at bounding box center [500, 111] width 17 height 12
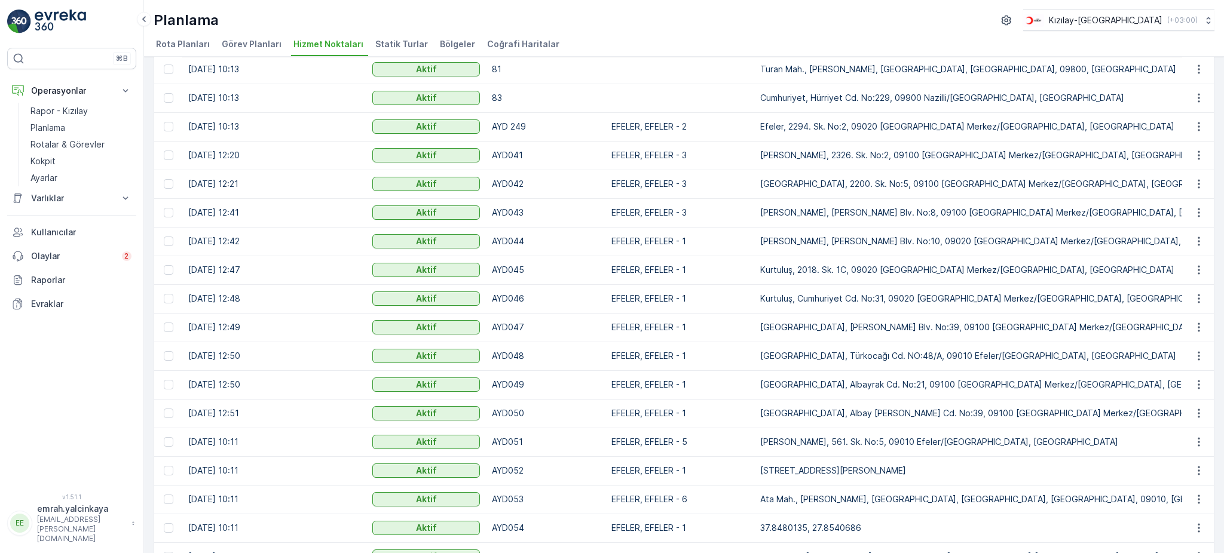
scroll to position [239, 0]
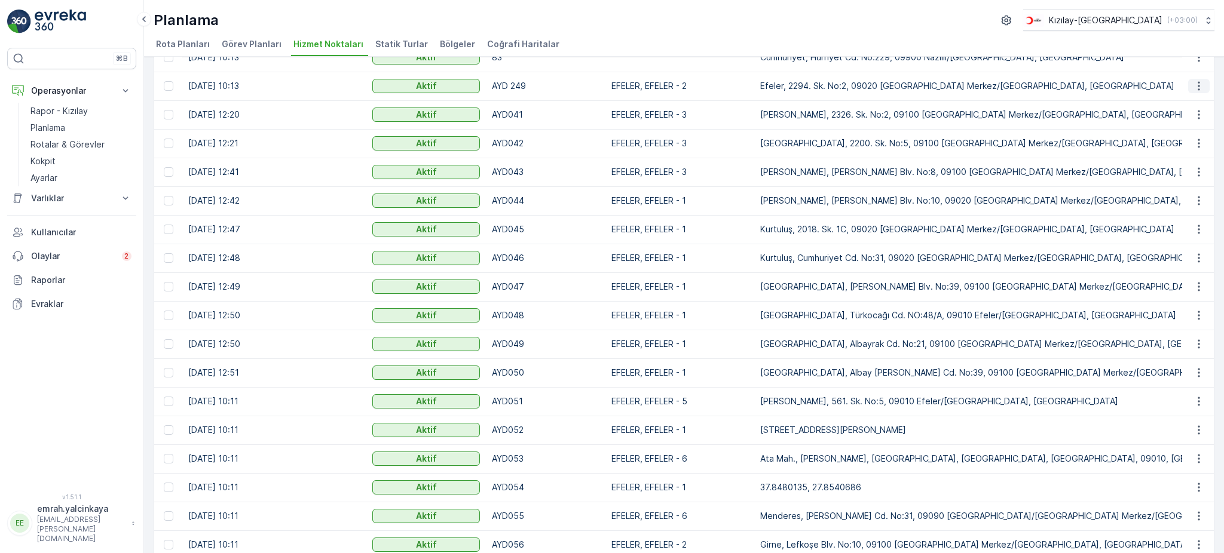
click at [1198, 86] on icon "button" at bounding box center [1199, 86] width 12 height 12
click at [1184, 119] on span "Servis Noktasını Düzenle" at bounding box center [1168, 120] width 99 height 12
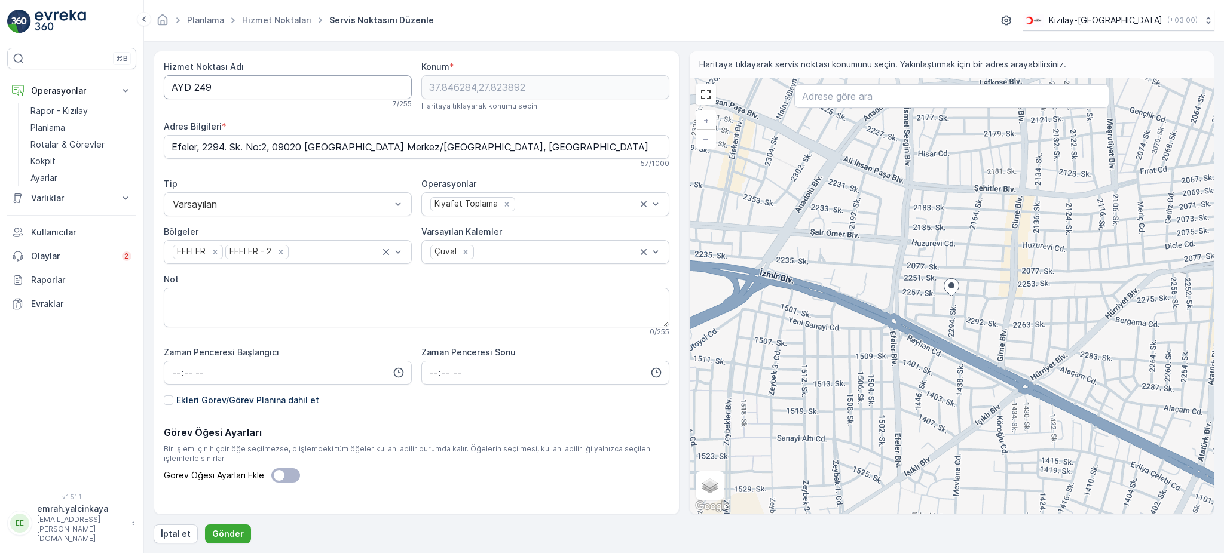
drag, startPoint x: 195, startPoint y: 82, endPoint x: 226, endPoint y: 103, distance: 36.6
click at [197, 83] on Adı "AYD 249" at bounding box center [288, 87] width 248 height 24
type Adı "AYD249"
click at [217, 532] on p "Gönder" at bounding box center [228, 534] width 32 height 12
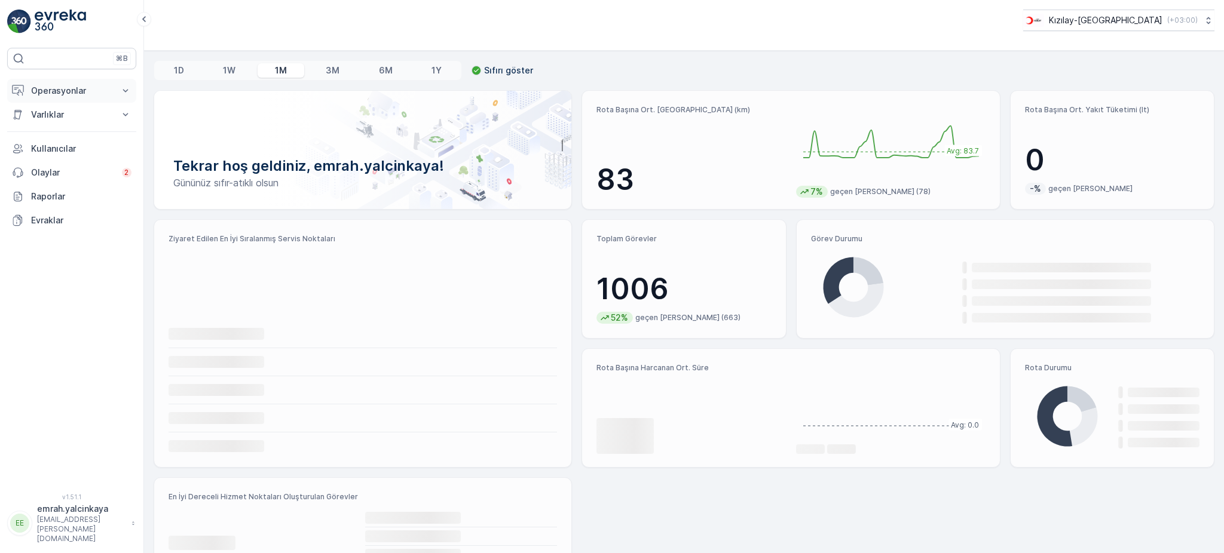
click at [60, 92] on p "Operasyonlar" at bounding box center [71, 91] width 81 height 12
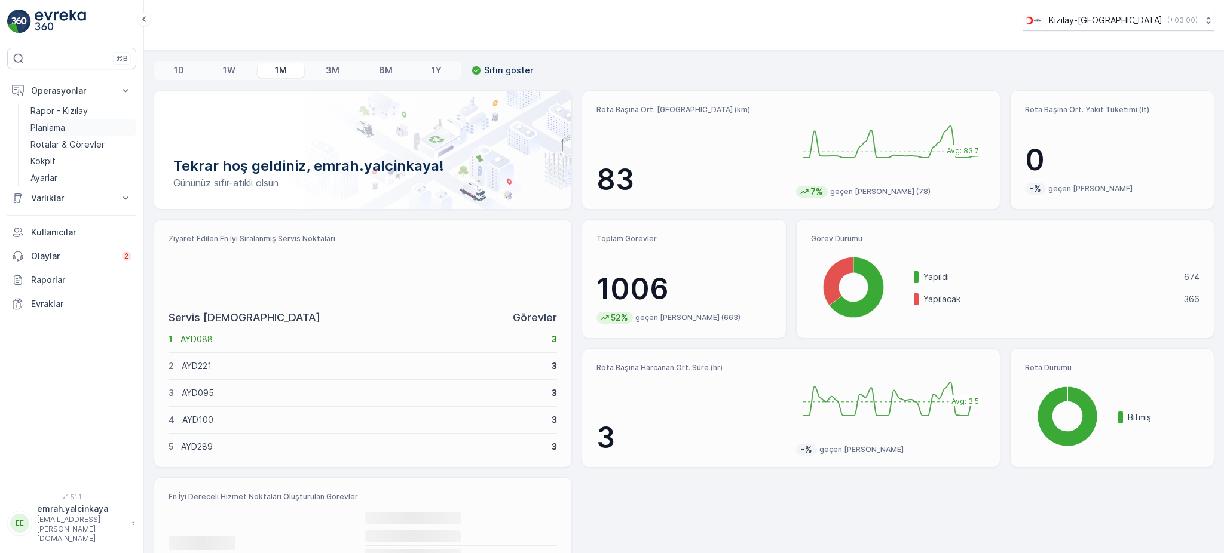
click at [59, 125] on p "Planlama" at bounding box center [47, 128] width 35 height 12
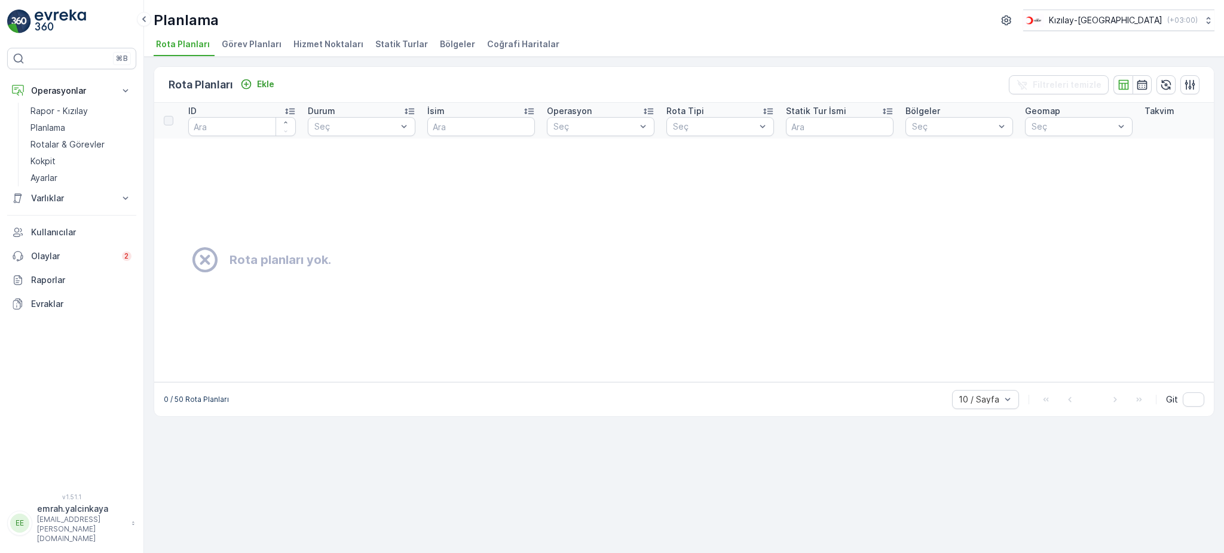
click at [306, 41] on span "Hizmet Noktaları" at bounding box center [328, 44] width 70 height 12
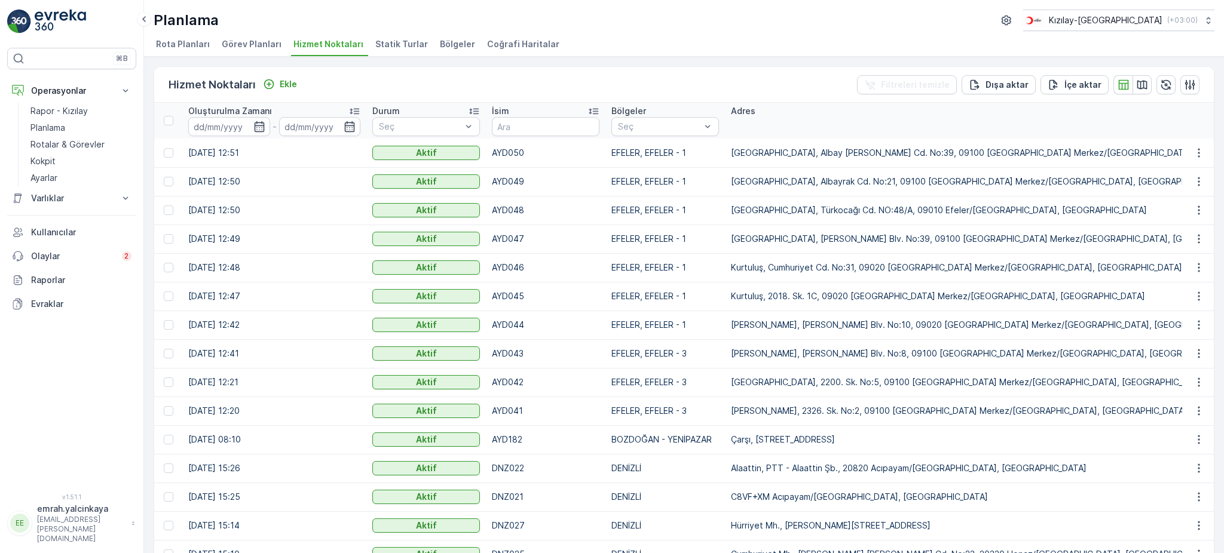
click at [495, 111] on p "İsim" at bounding box center [500, 111] width 17 height 12
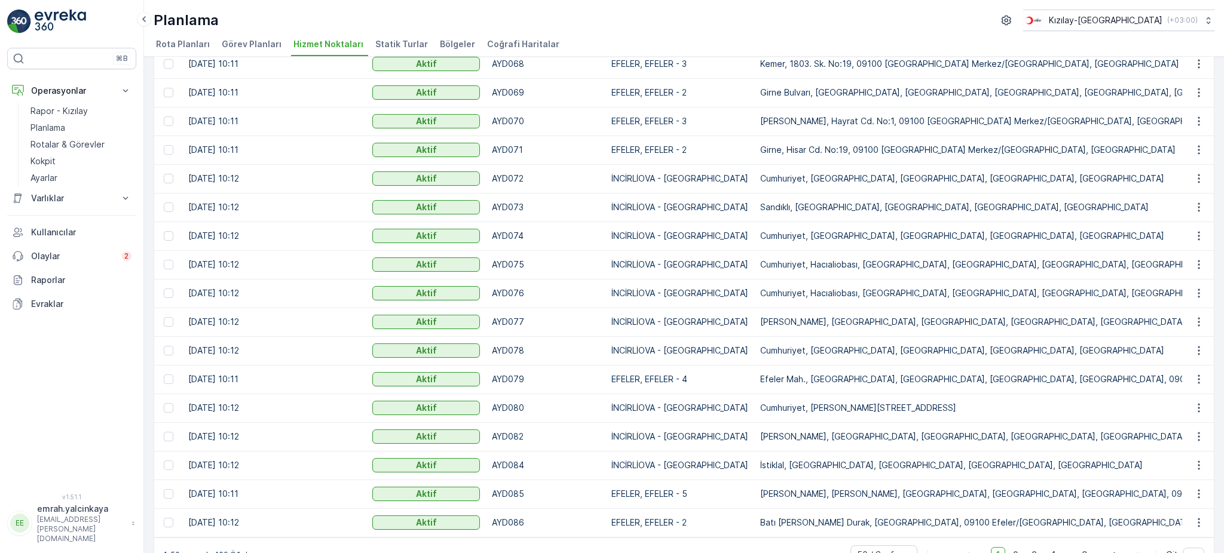
scroll to position [1068, 0]
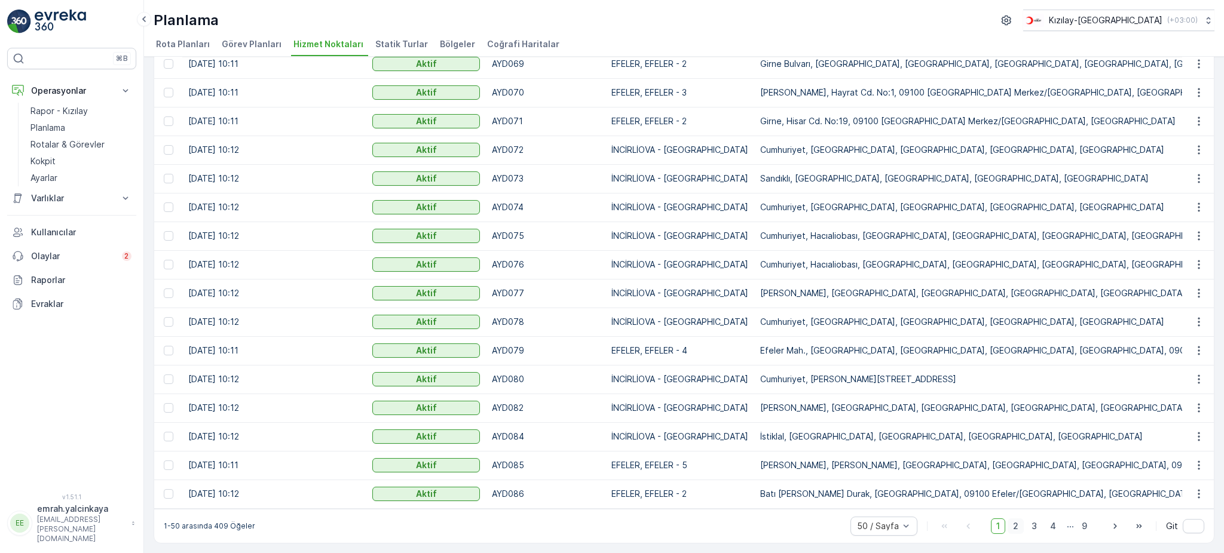
click at [1016, 526] on span "2" at bounding box center [1015, 527] width 16 height 16
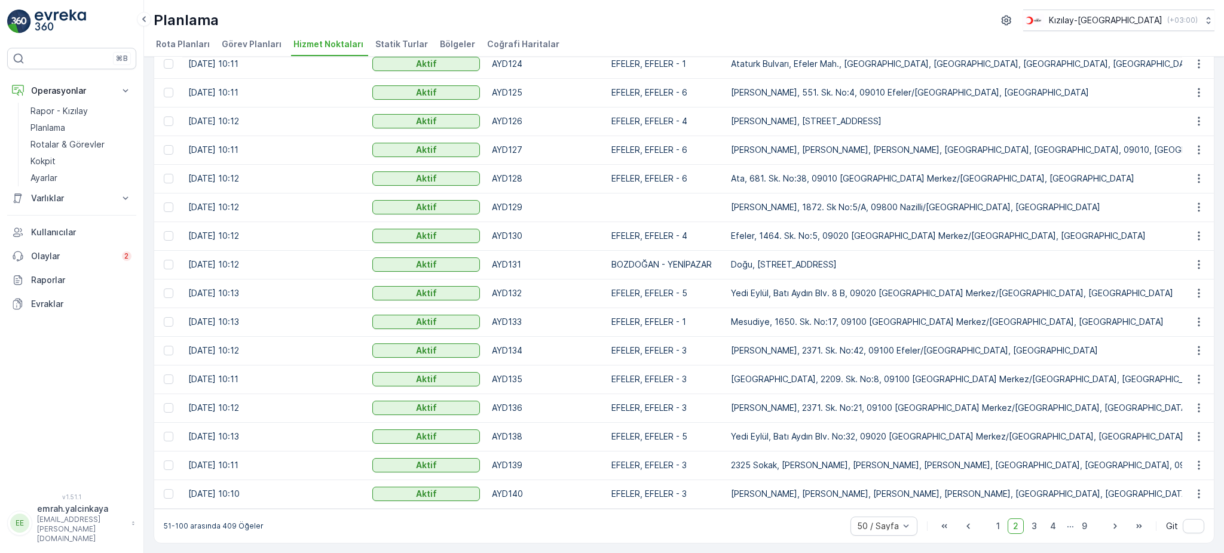
scroll to position [1068, 0]
click at [1033, 531] on span "3" at bounding box center [1034, 527] width 16 height 16
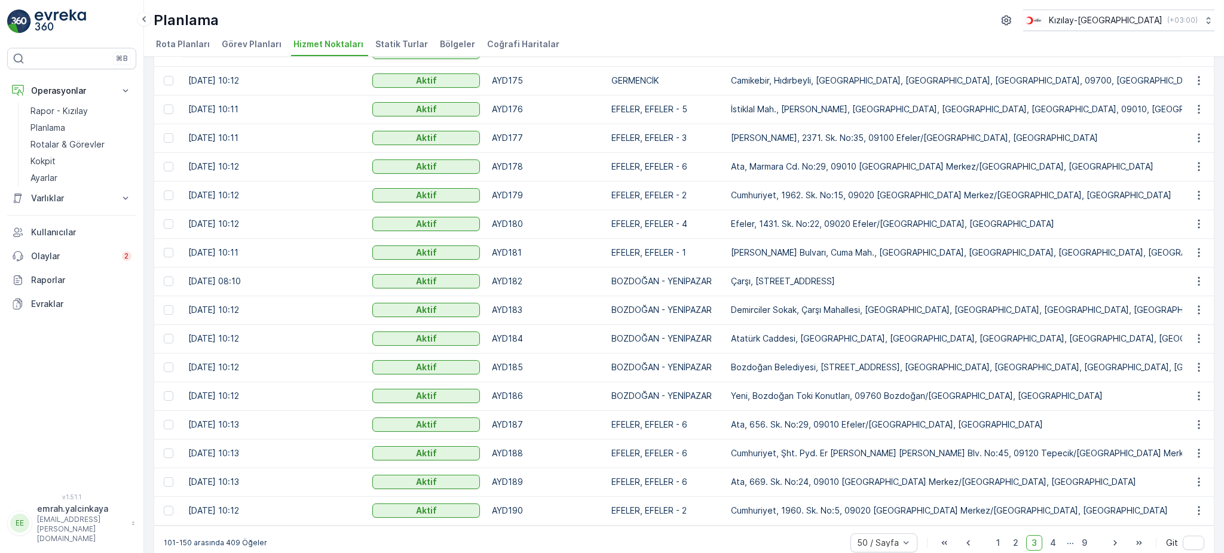
scroll to position [1068, 0]
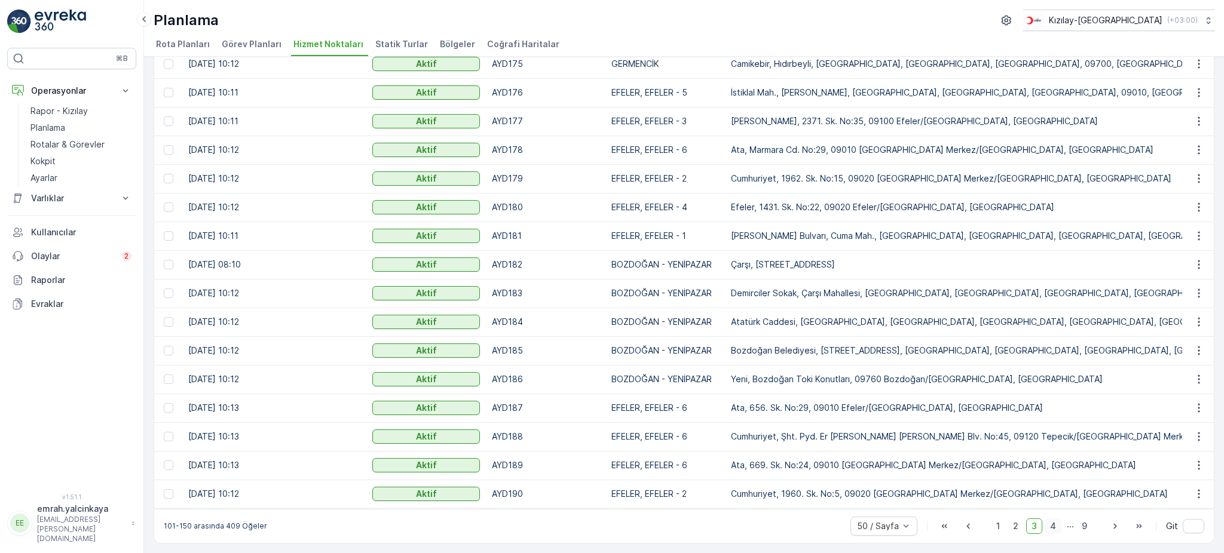
click at [1052, 532] on span "4" at bounding box center [1053, 527] width 17 height 16
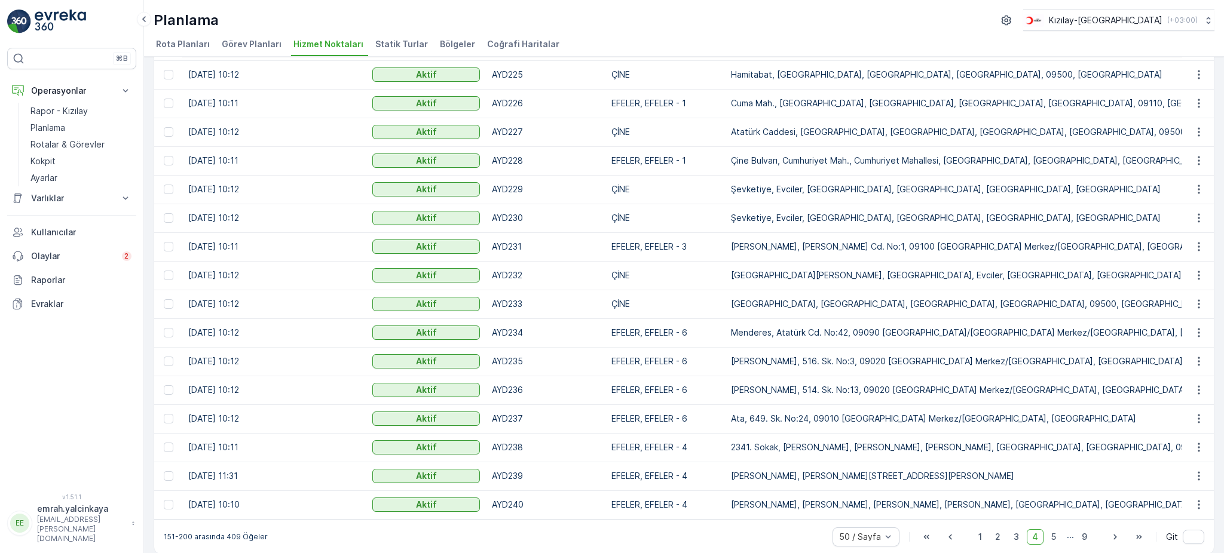
scroll to position [1068, 0]
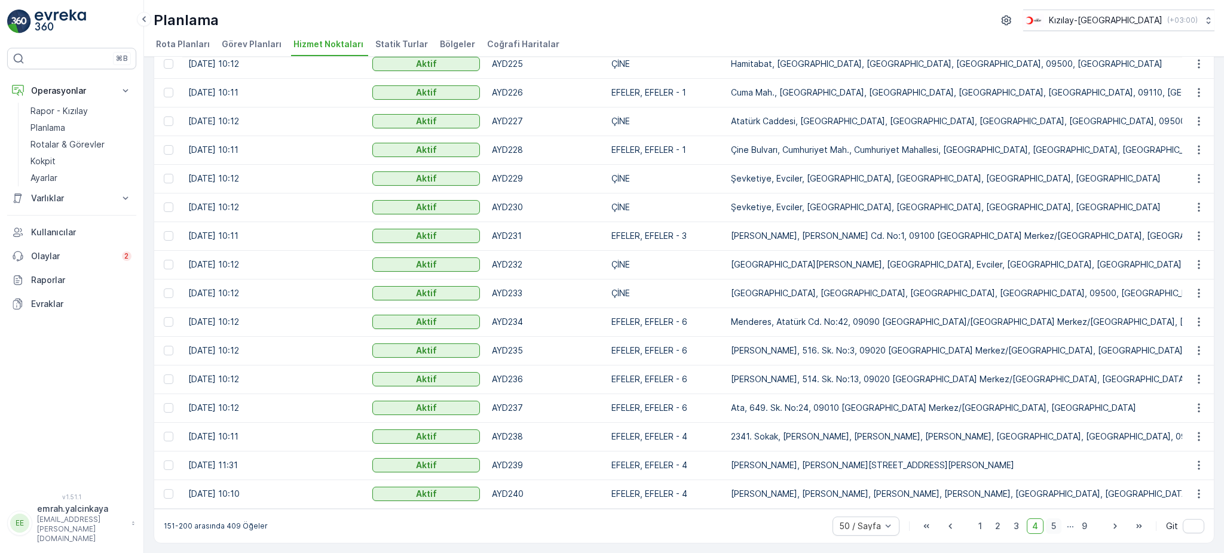
click at [1052, 527] on span "5" at bounding box center [1054, 527] width 16 height 16
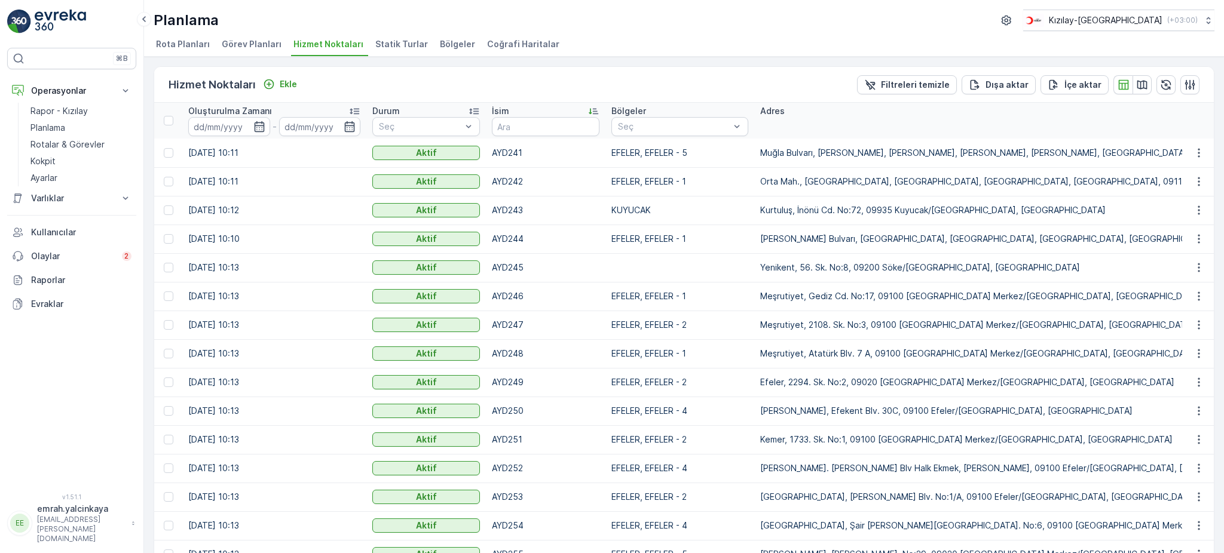
click at [676, 268] on td at bounding box center [679, 267] width 149 height 29
click at [816, 268] on p "Yenikent, 56. Sk. No:8, 09200 Söke/[GEOGRAPHIC_DATA], [GEOGRAPHIC_DATA]" at bounding box center [1091, 268] width 662 height 12
click at [984, 272] on p "Yenikent, 56. Sk. No:8, 09200 Söke/[GEOGRAPHIC_DATA], [GEOGRAPHIC_DATA]" at bounding box center [1091, 268] width 662 height 12
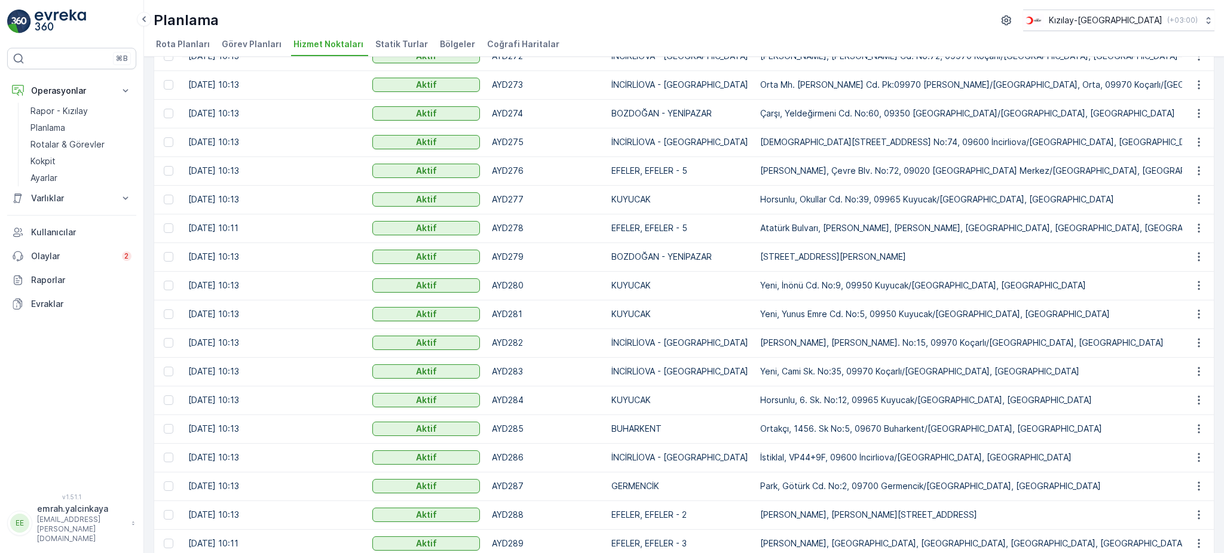
scroll to position [1068, 0]
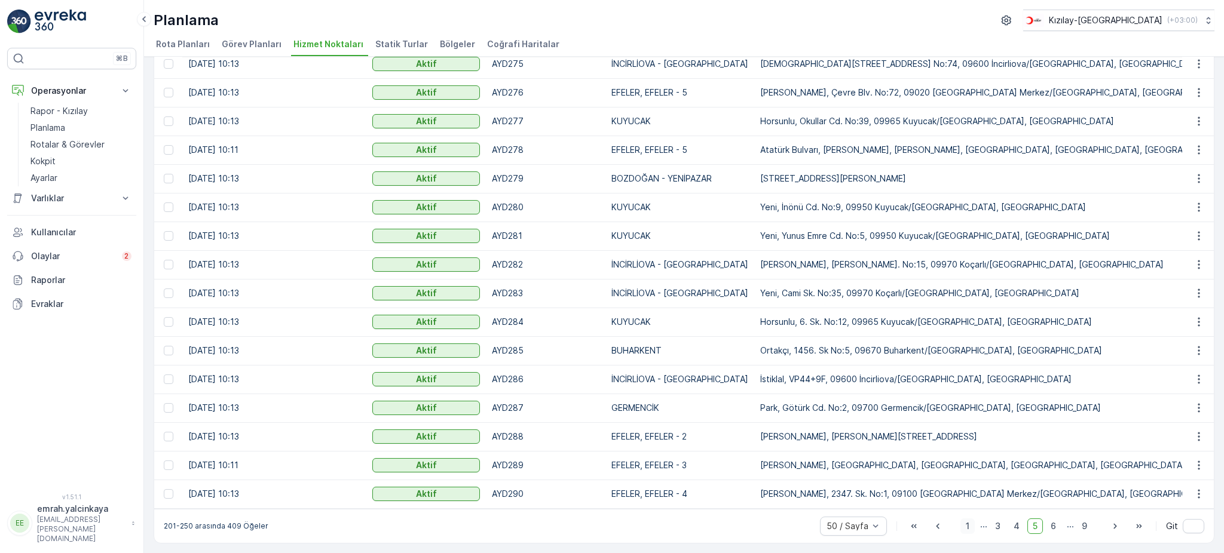
click at [961, 526] on span "1" at bounding box center [967, 527] width 14 height 16
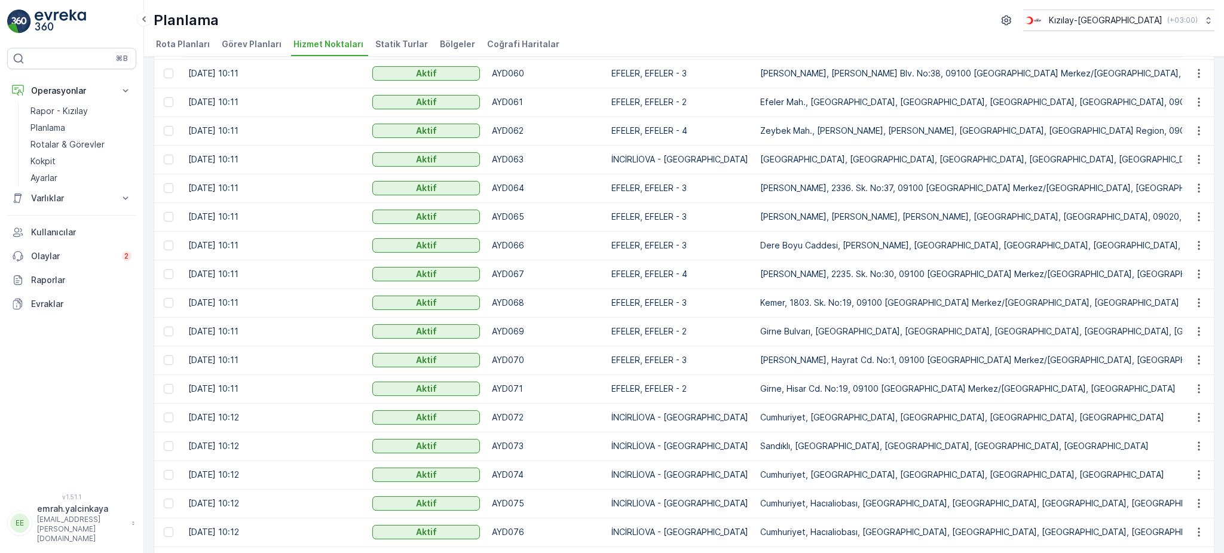
scroll to position [1068, 0]
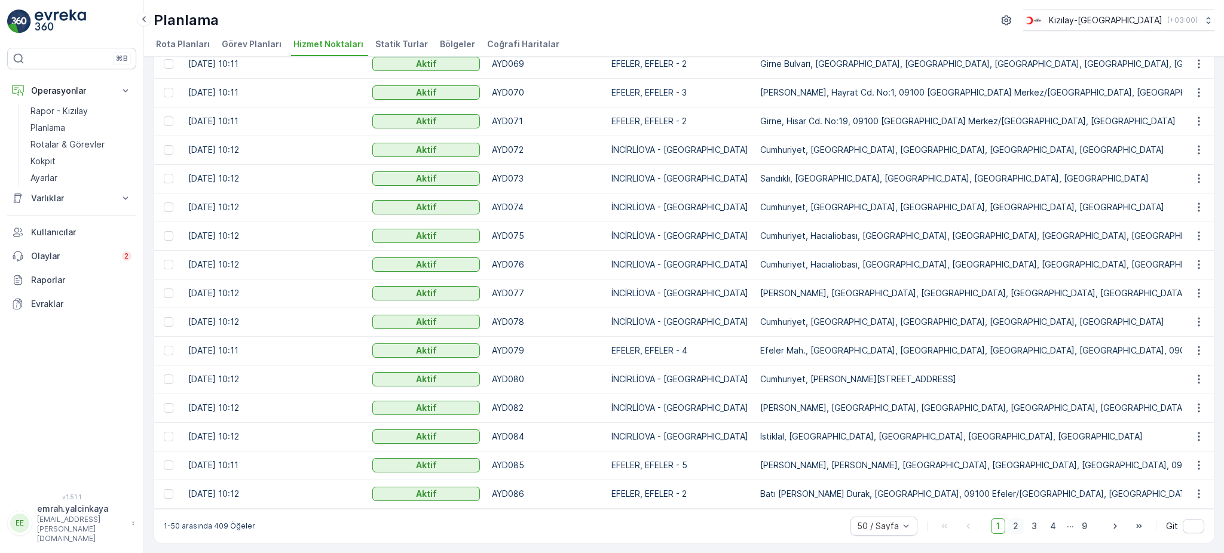
click at [1012, 532] on span "2" at bounding box center [1015, 527] width 16 height 16
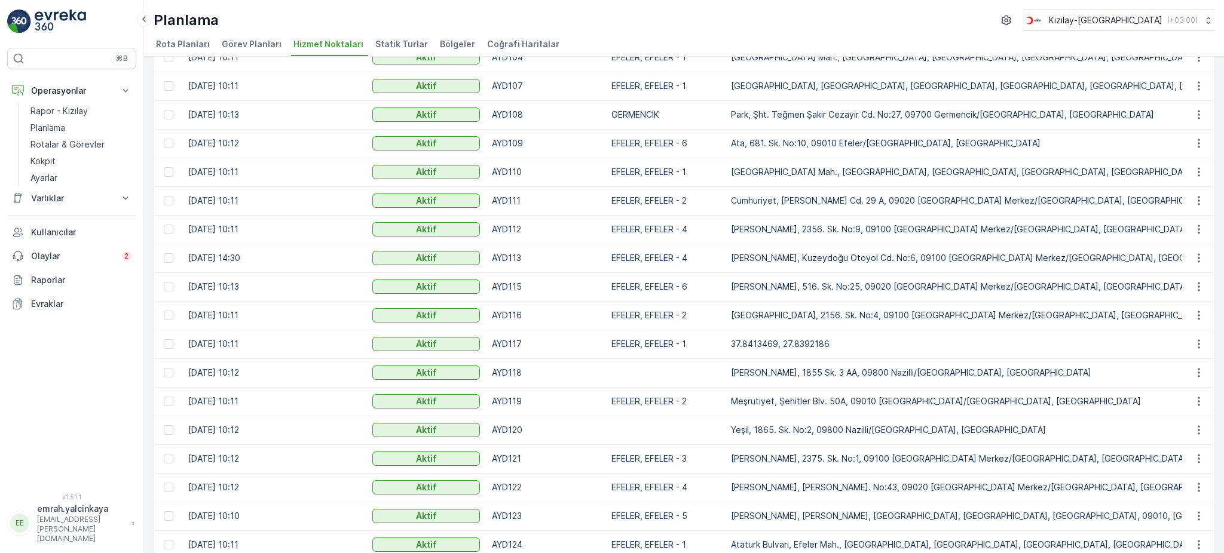
scroll to position [717, 0]
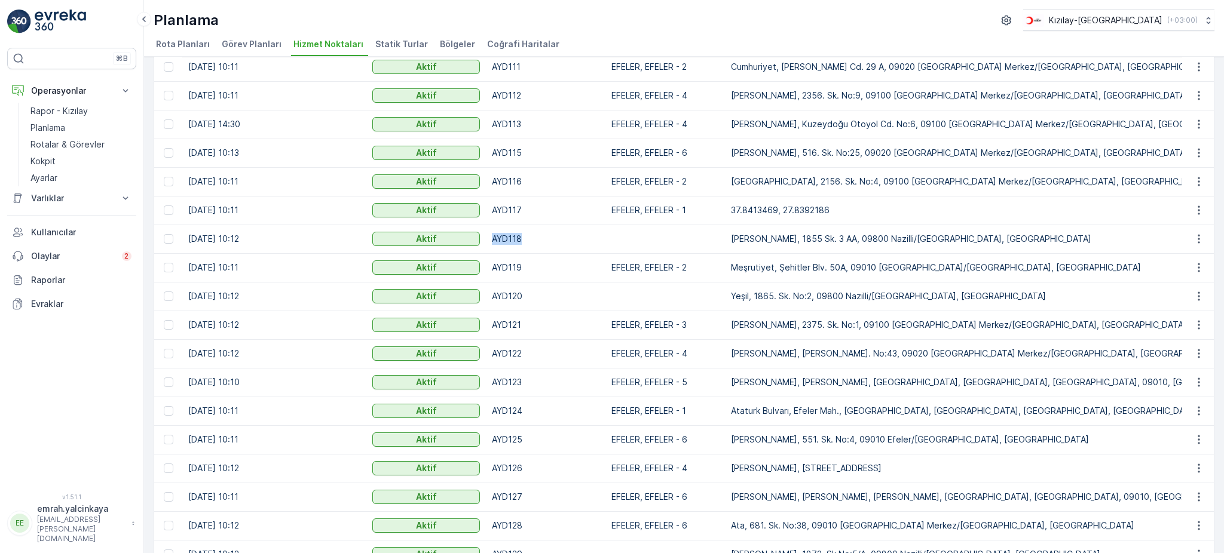
drag, startPoint x: 492, startPoint y: 237, endPoint x: 668, endPoint y: 237, distance: 176.3
click at [585, 240] on p "AYD118" at bounding box center [546, 239] width 108 height 12
drag, startPoint x: 492, startPoint y: 296, endPoint x: 629, endPoint y: 288, distance: 137.7
click at [595, 291] on p "AYD120" at bounding box center [546, 296] width 108 height 12
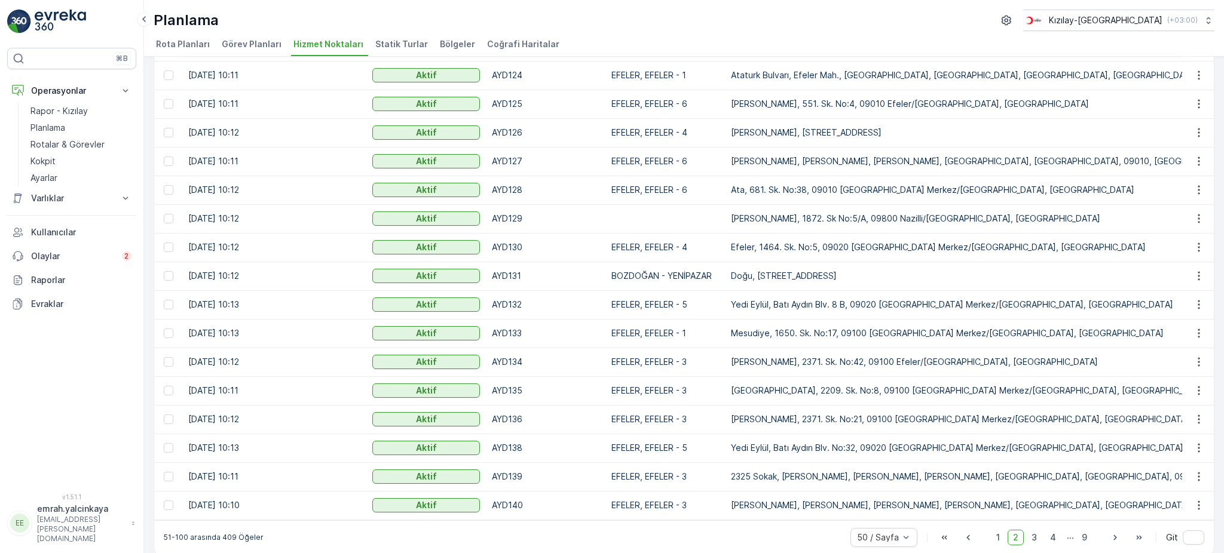
scroll to position [1068, 0]
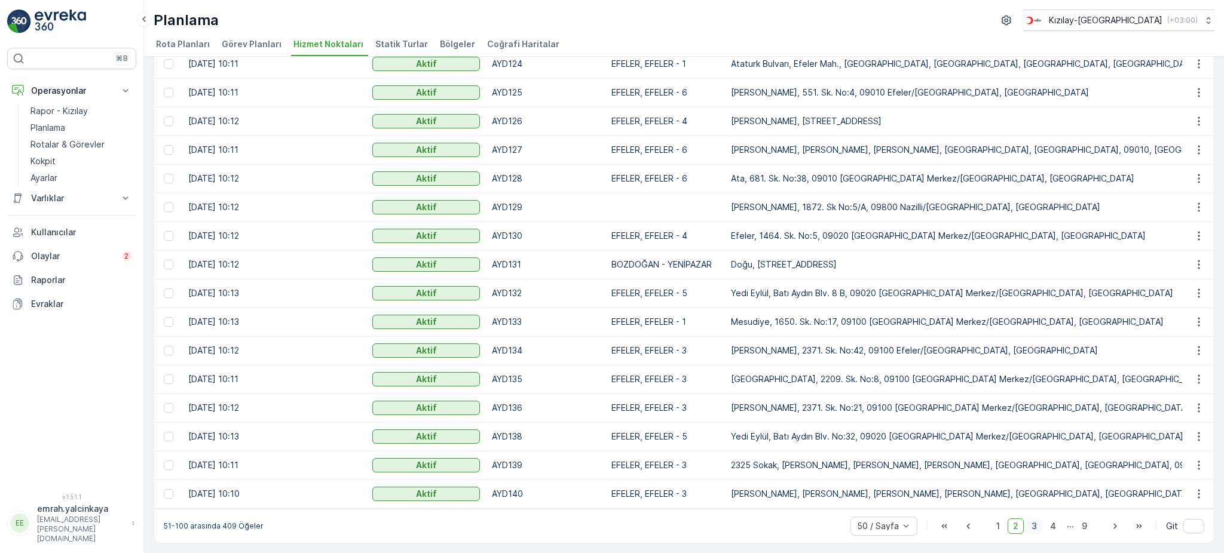
click at [1033, 528] on span "3" at bounding box center [1034, 527] width 16 height 16
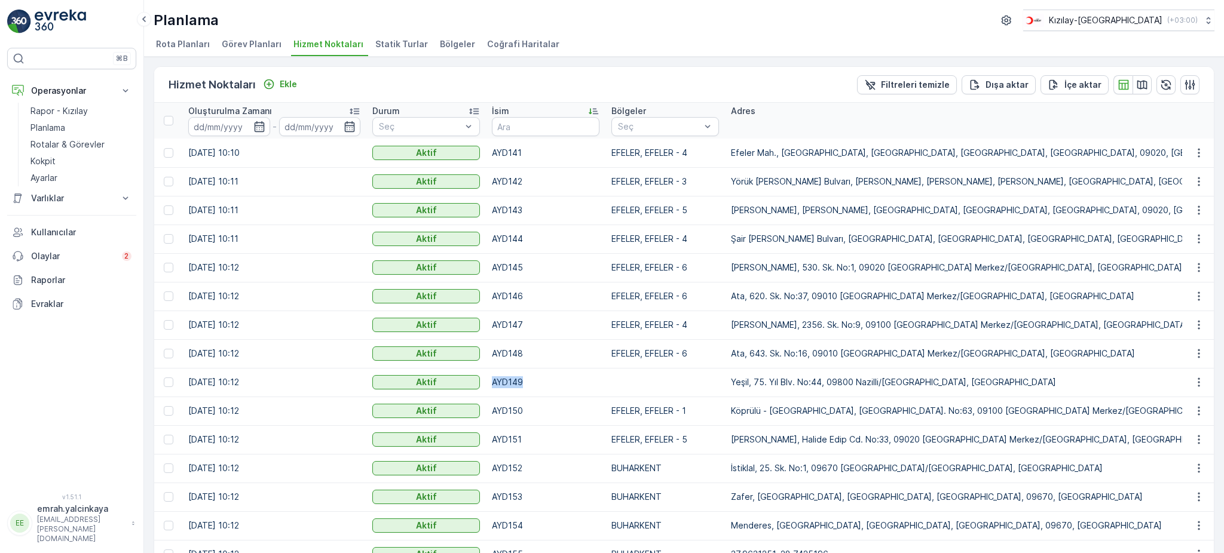
drag, startPoint x: 491, startPoint y: 383, endPoint x: 623, endPoint y: 377, distance: 132.2
click at [559, 388] on td "AYD149" at bounding box center [546, 382] width 120 height 29
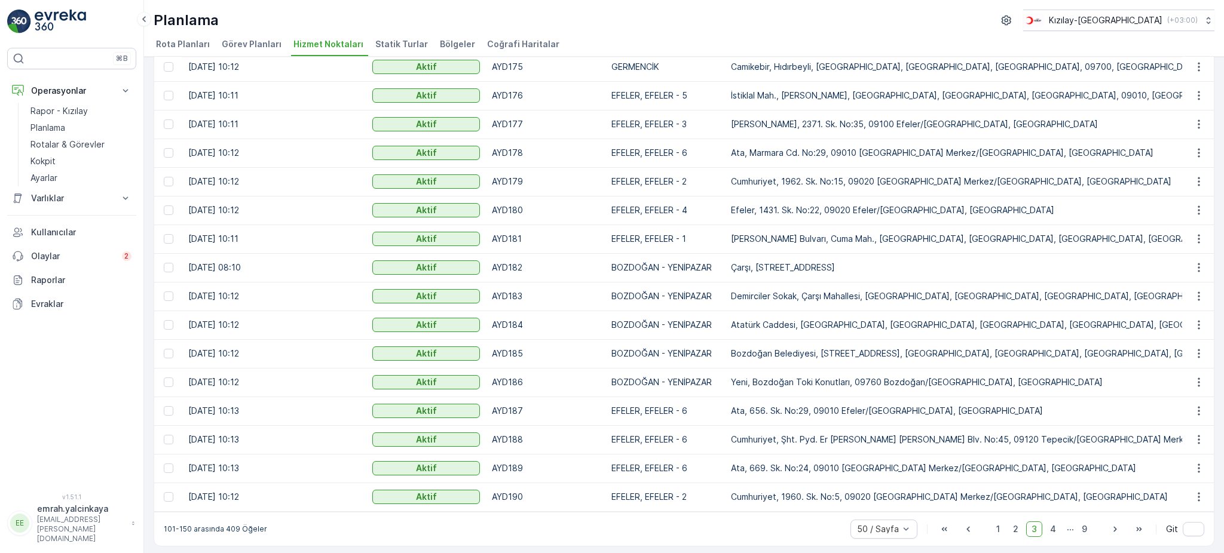
scroll to position [1068, 0]
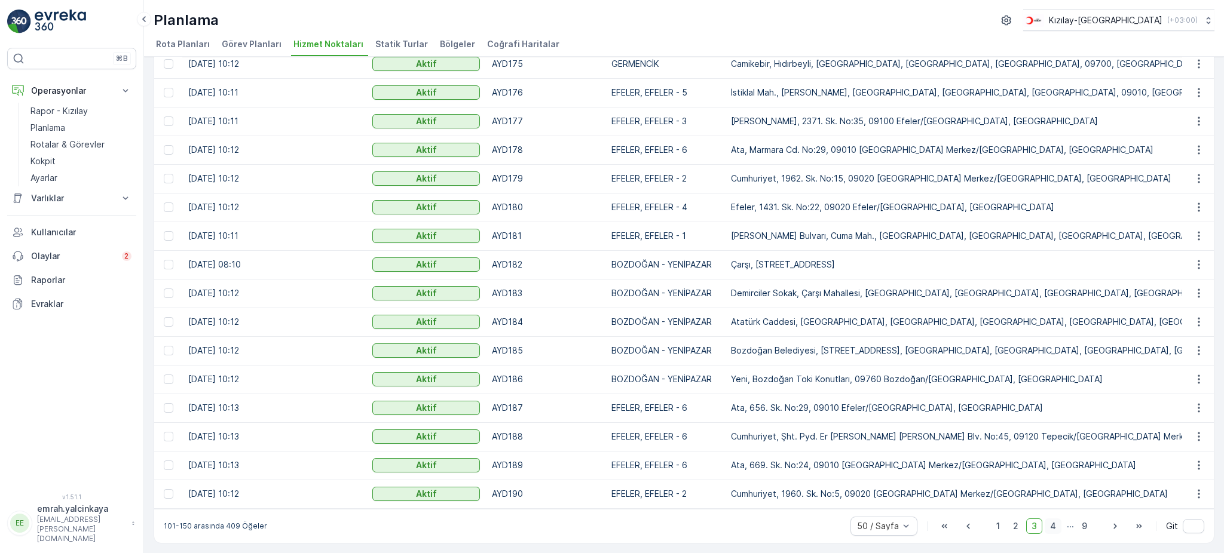
click at [1050, 525] on span "4" at bounding box center [1053, 527] width 17 height 16
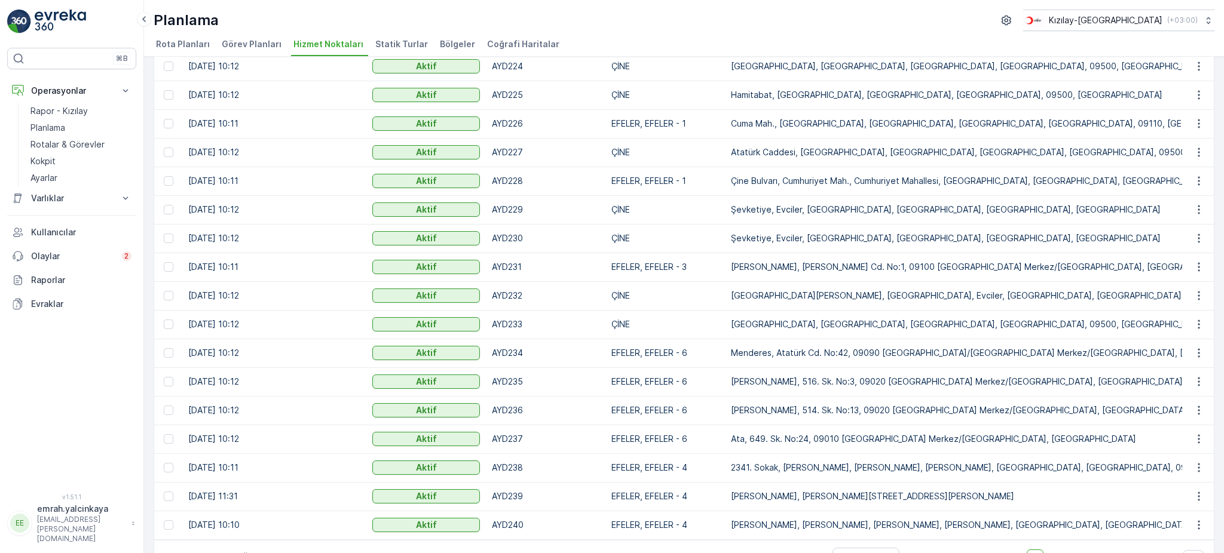
scroll to position [1068, 0]
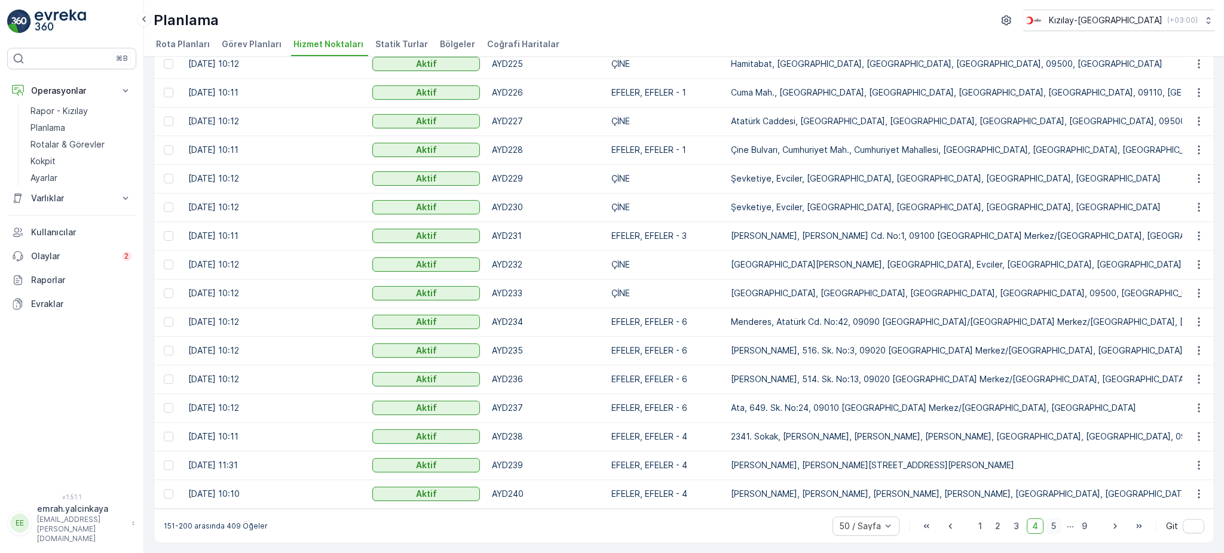
click at [1052, 526] on span "5" at bounding box center [1054, 527] width 16 height 16
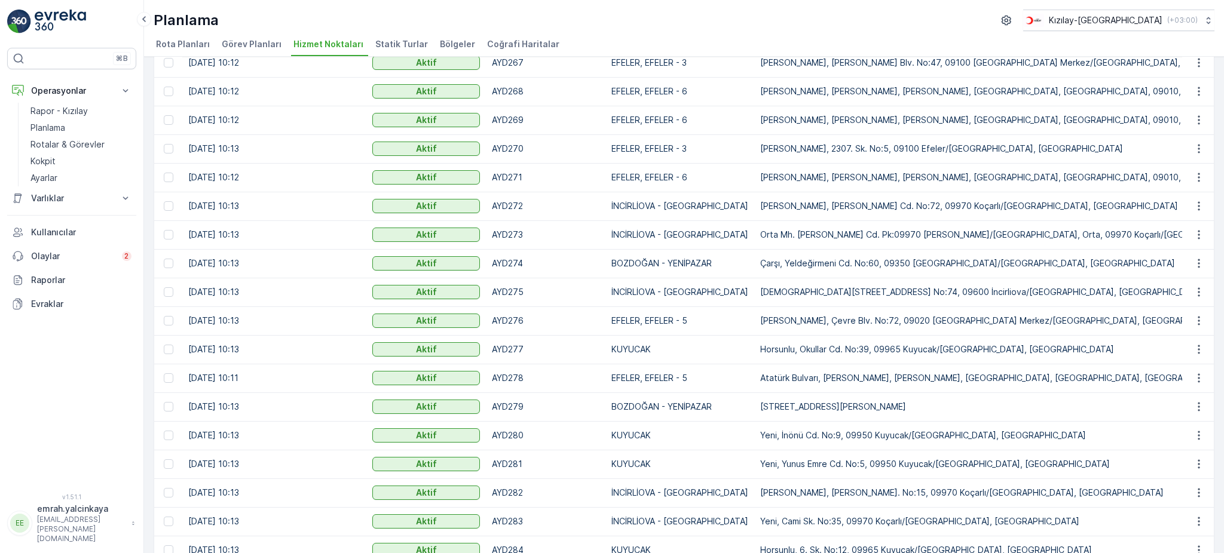
scroll to position [1068, 0]
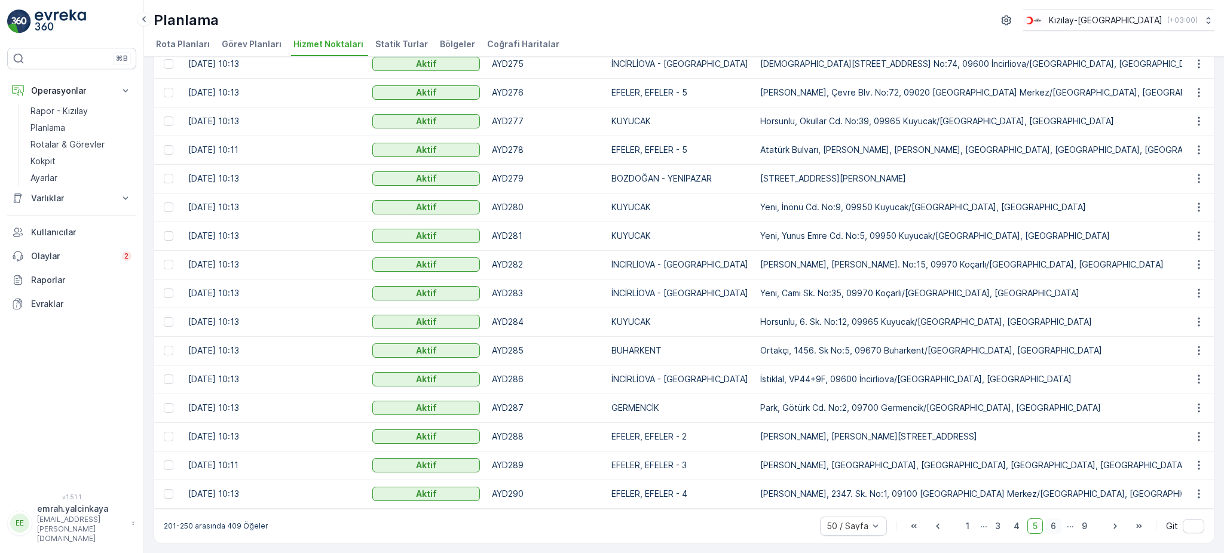
click at [1048, 529] on span "6" at bounding box center [1053, 527] width 16 height 16
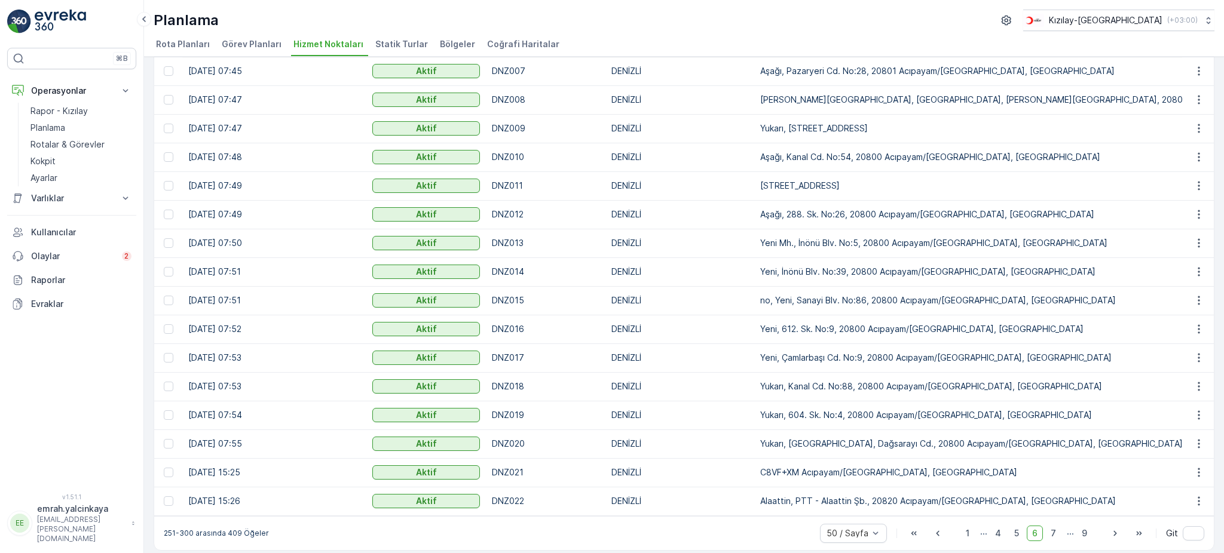
scroll to position [1068, 0]
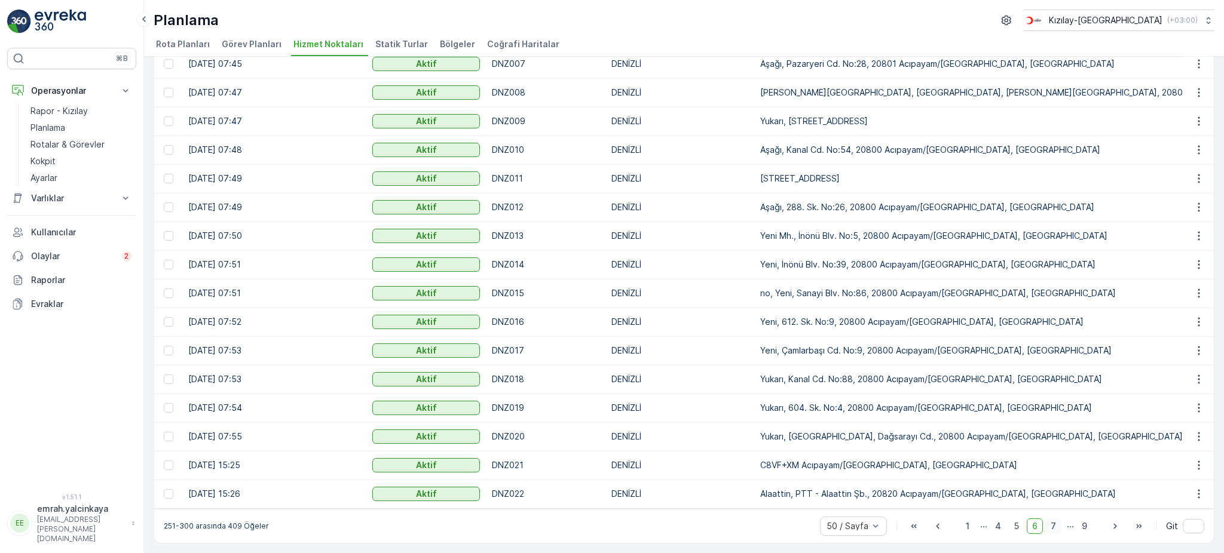
click at [1054, 530] on span "7" at bounding box center [1053, 527] width 16 height 16
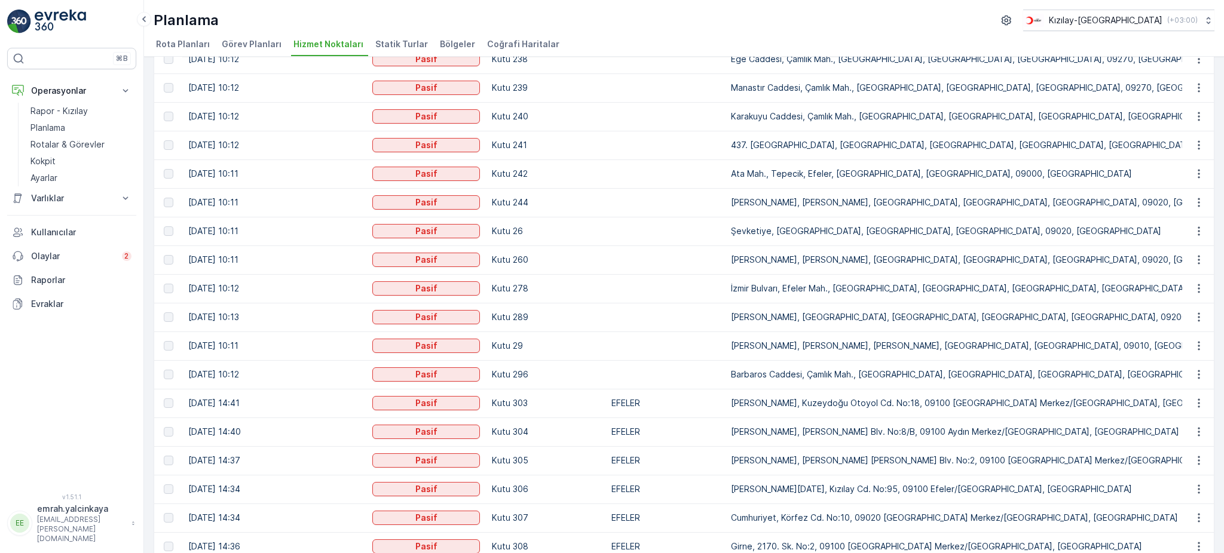
scroll to position [1068, 0]
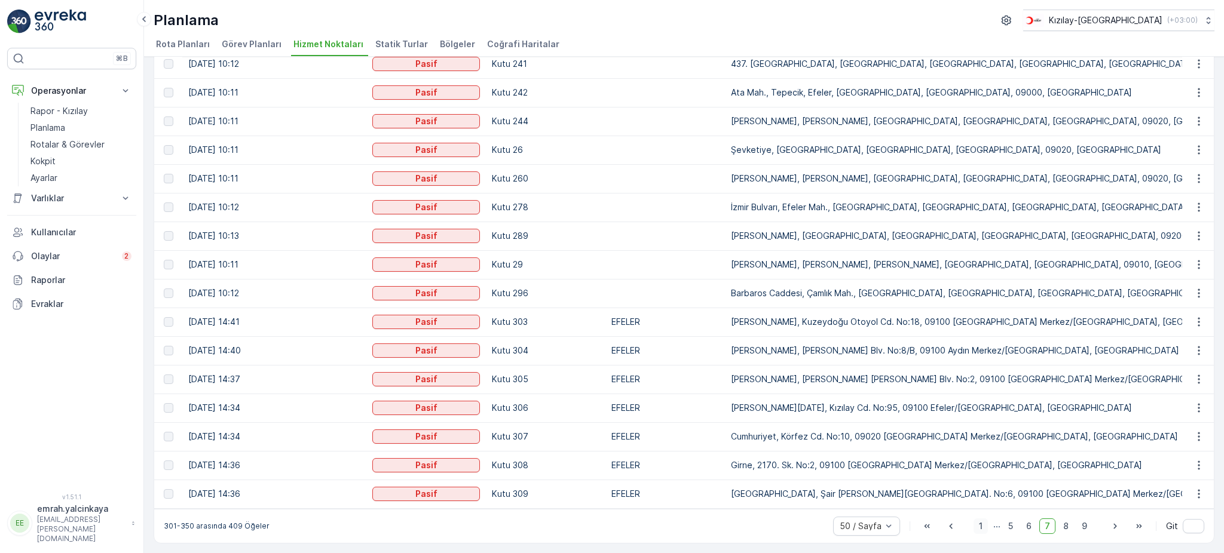
click at [977, 526] on span "1" at bounding box center [980, 527] width 14 height 16
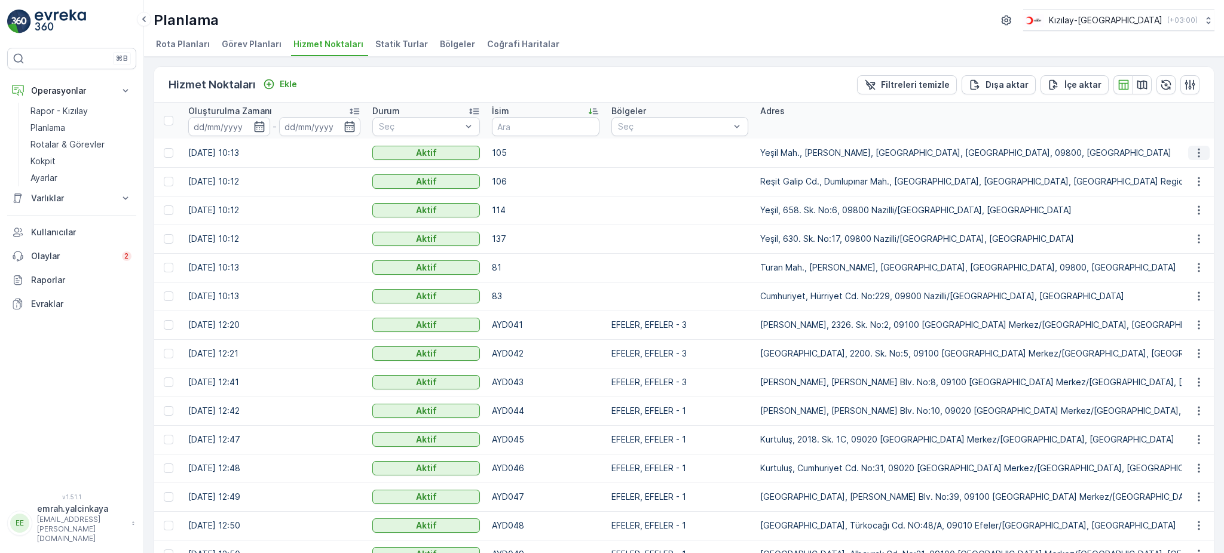
click at [1197, 151] on icon "button" at bounding box center [1199, 153] width 12 height 12
click at [1197, 156] on icon "button" at bounding box center [1198, 152] width 2 height 9
click at [171, 152] on div at bounding box center [169, 153] width 10 height 10
click at [164, 148] on input "checkbox" at bounding box center [164, 148] width 0 height 0
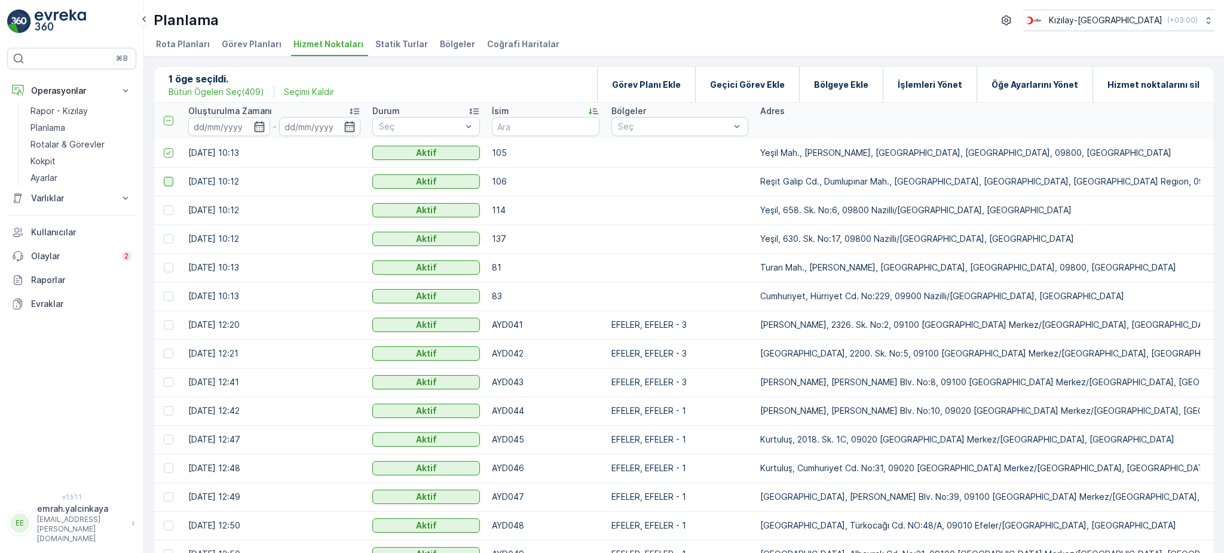
click at [167, 179] on div at bounding box center [169, 182] width 10 height 10
click at [164, 177] on input "checkbox" at bounding box center [164, 177] width 0 height 0
click at [167, 209] on div at bounding box center [169, 211] width 10 height 10
click at [164, 206] on input "checkbox" at bounding box center [164, 206] width 0 height 0
click at [170, 239] on div at bounding box center [169, 239] width 10 height 10
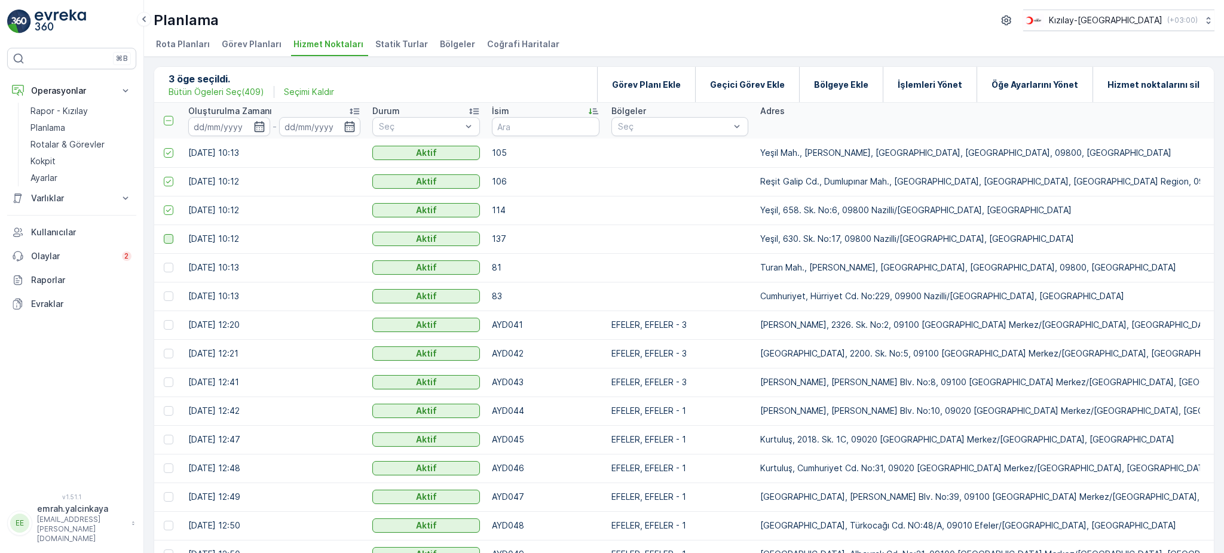
click at [164, 234] on input "checkbox" at bounding box center [164, 234] width 0 height 0
click at [170, 267] on div at bounding box center [169, 268] width 10 height 10
click at [164, 263] on input "checkbox" at bounding box center [164, 263] width 0 height 0
click at [164, 293] on div at bounding box center [169, 297] width 10 height 10
click at [164, 292] on input "checkbox" at bounding box center [164, 292] width 0 height 0
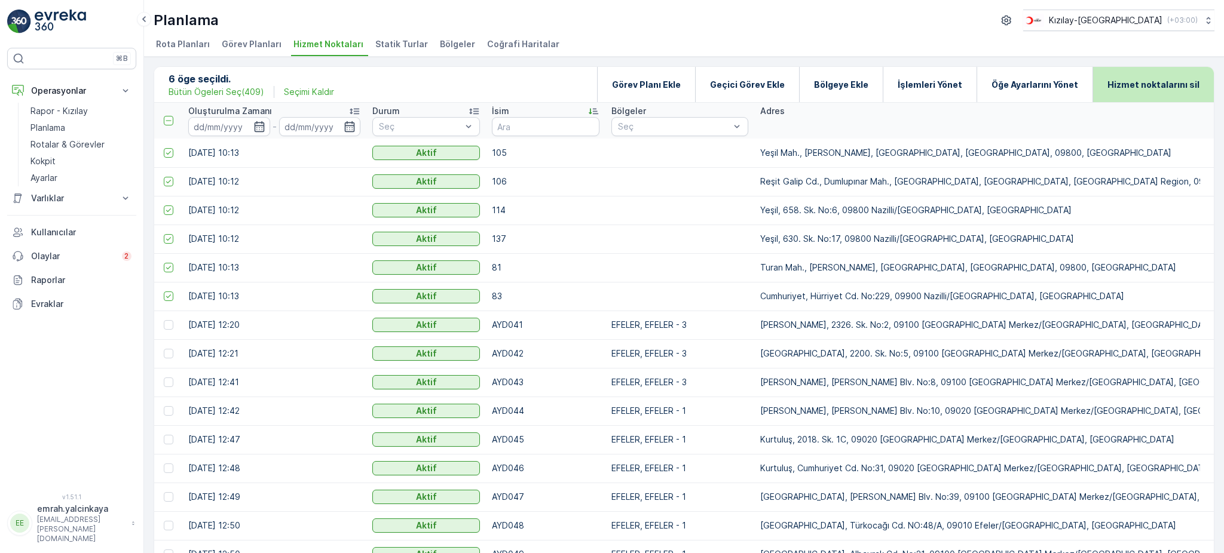
click at [1148, 86] on p "Hizmet noktalarını sil" at bounding box center [1153, 85] width 92 height 12
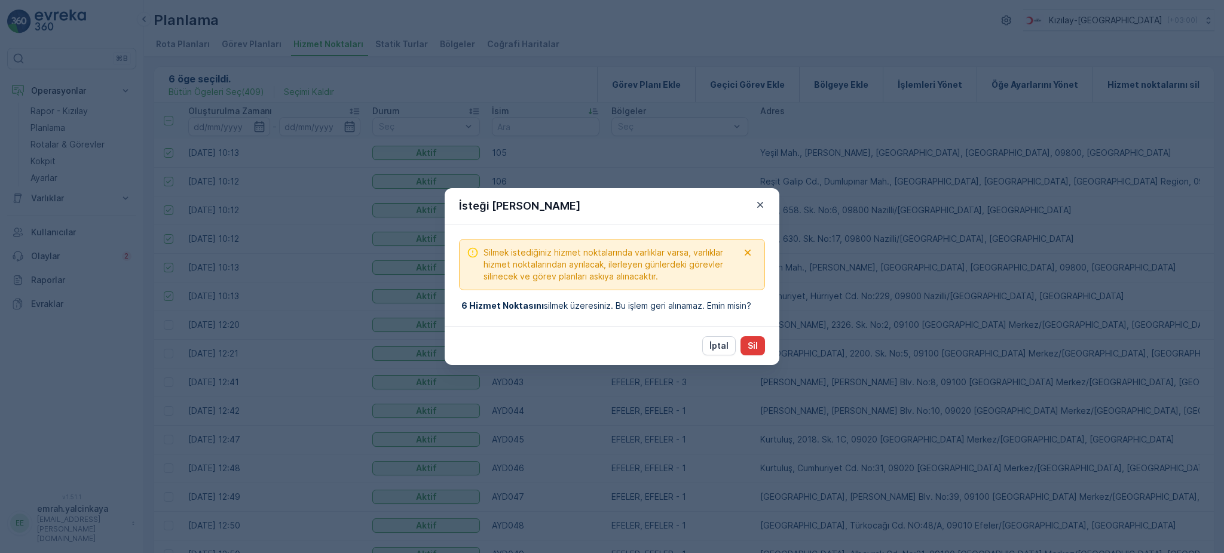
click at [759, 347] on button "Sil" at bounding box center [752, 345] width 24 height 19
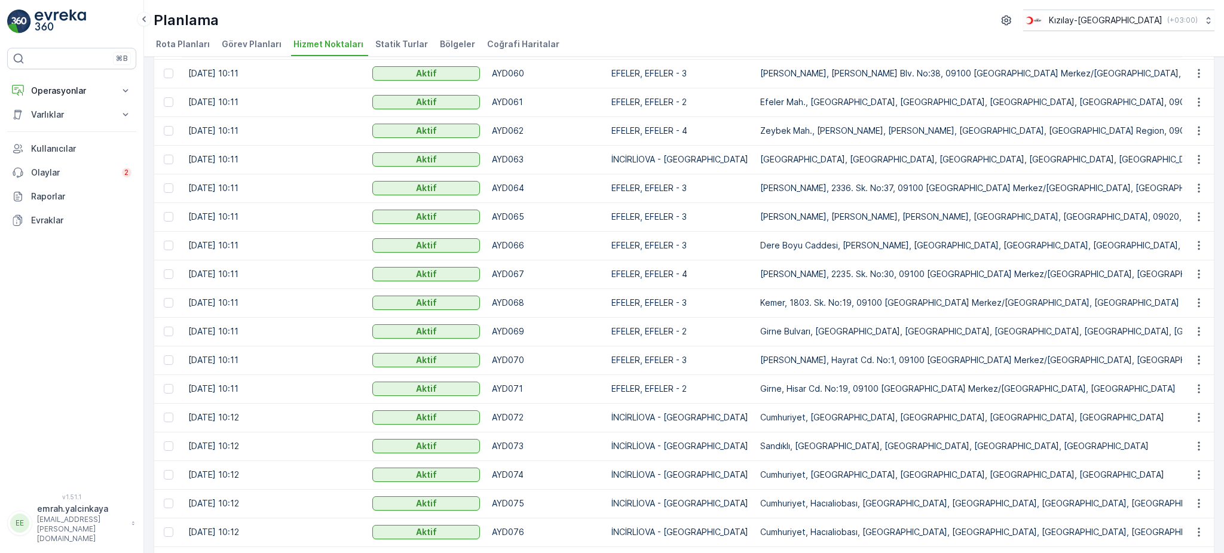
scroll to position [1068, 0]
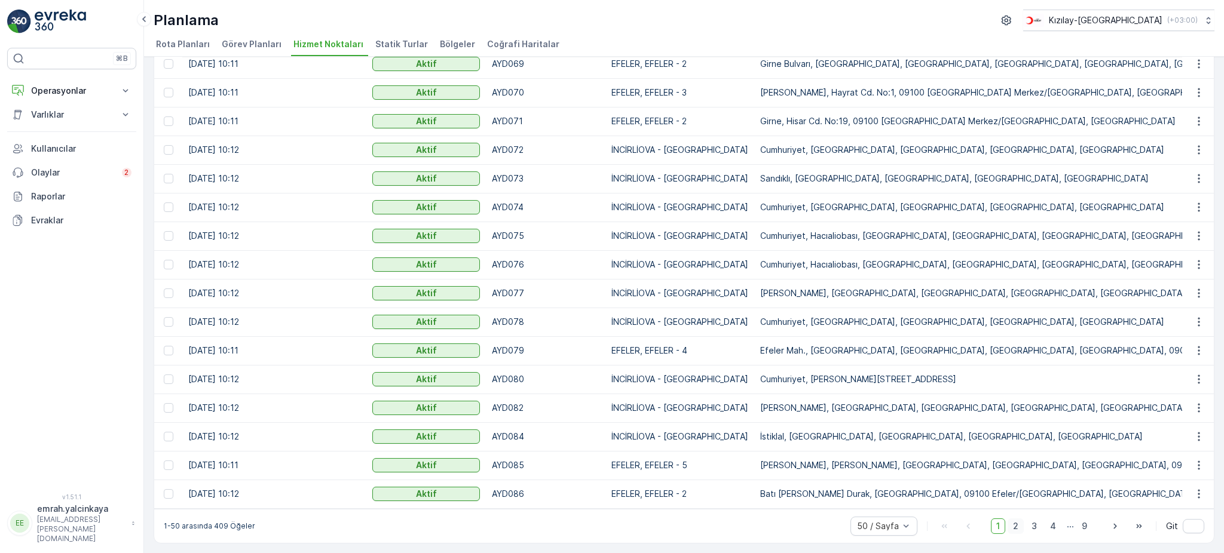
click at [1016, 530] on span "2" at bounding box center [1015, 527] width 16 height 16
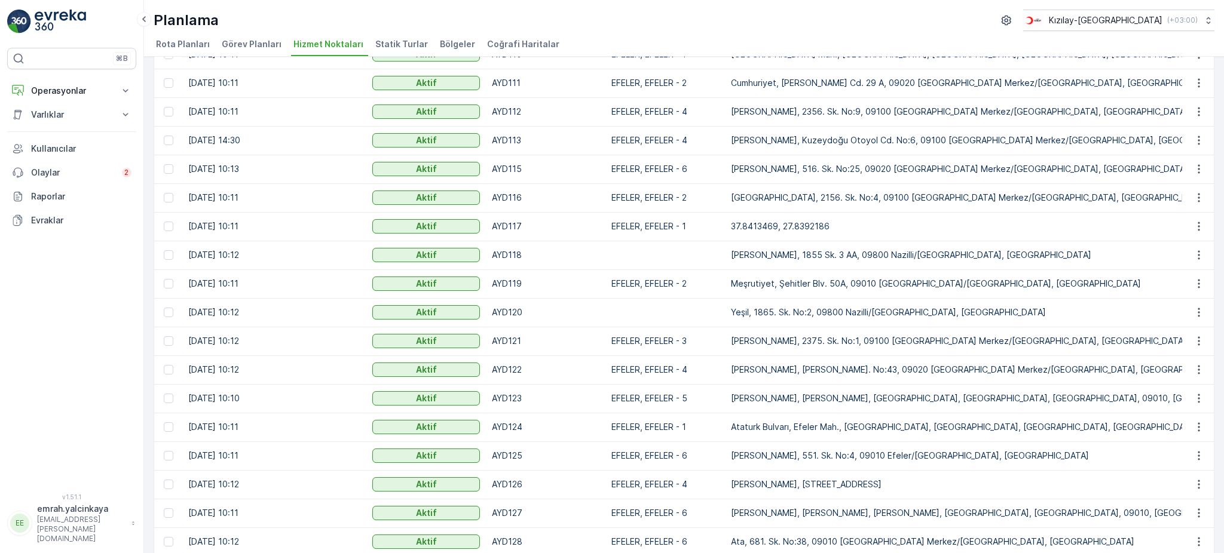
scroll to position [717, 0]
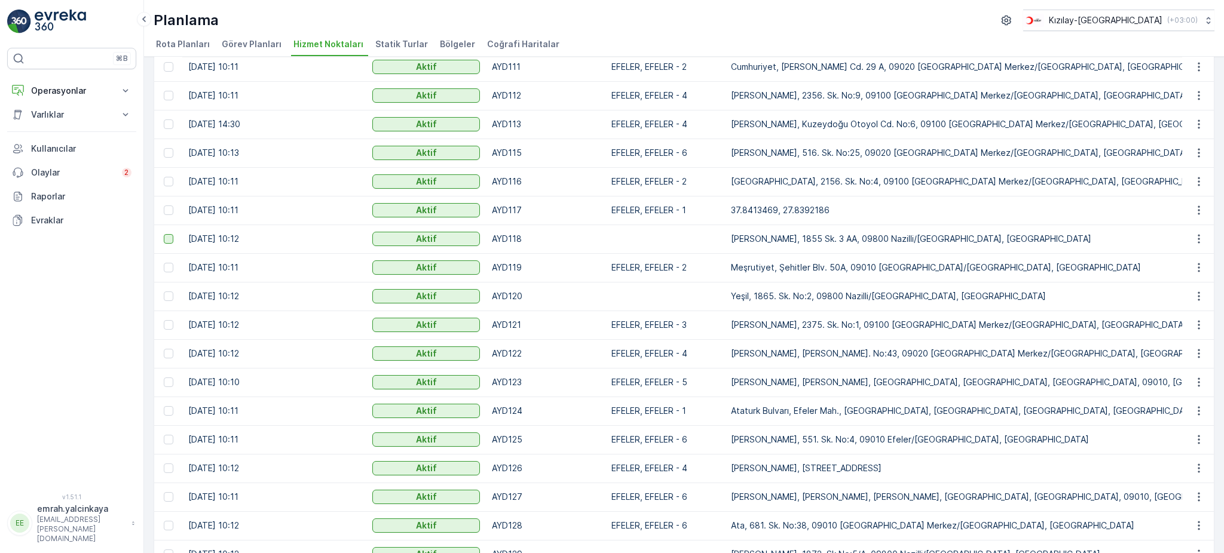
click at [166, 242] on div at bounding box center [169, 239] width 10 height 10
click at [164, 234] on input "checkbox" at bounding box center [164, 234] width 0 height 0
click at [170, 296] on div at bounding box center [169, 297] width 10 height 10
click at [164, 292] on input "checkbox" at bounding box center [164, 292] width 0 height 0
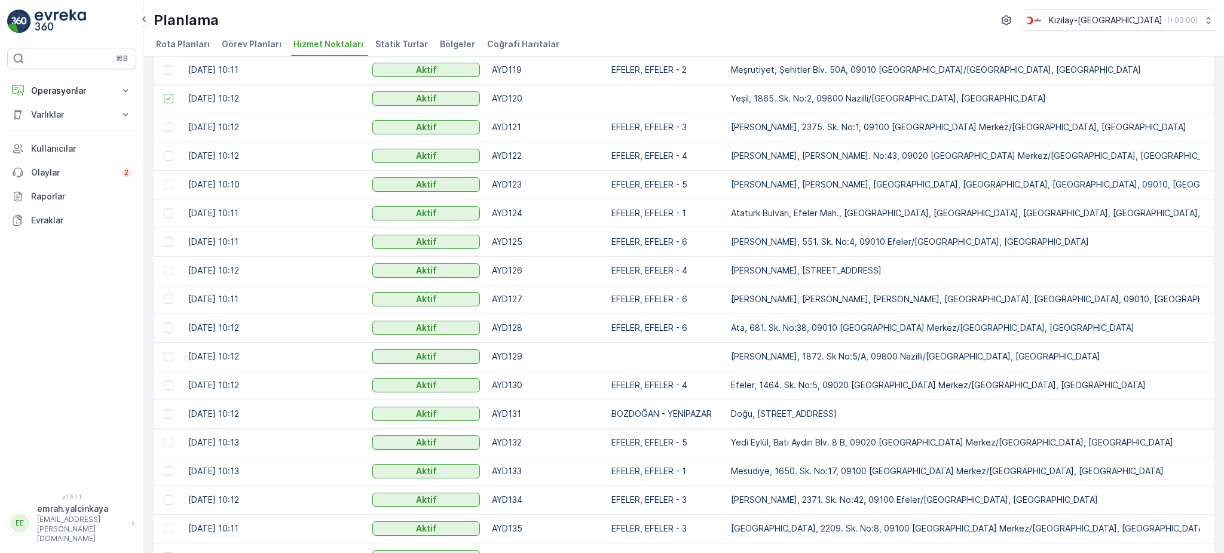
scroll to position [956, 0]
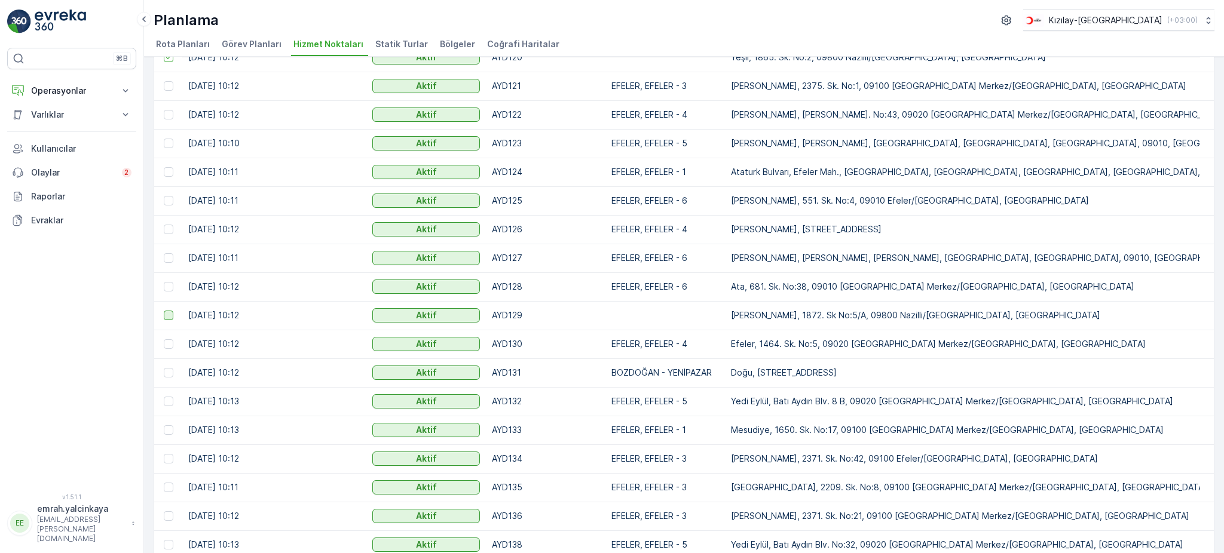
click at [166, 315] on div at bounding box center [169, 316] width 10 height 10
click at [164, 311] on input "checkbox" at bounding box center [164, 311] width 0 height 0
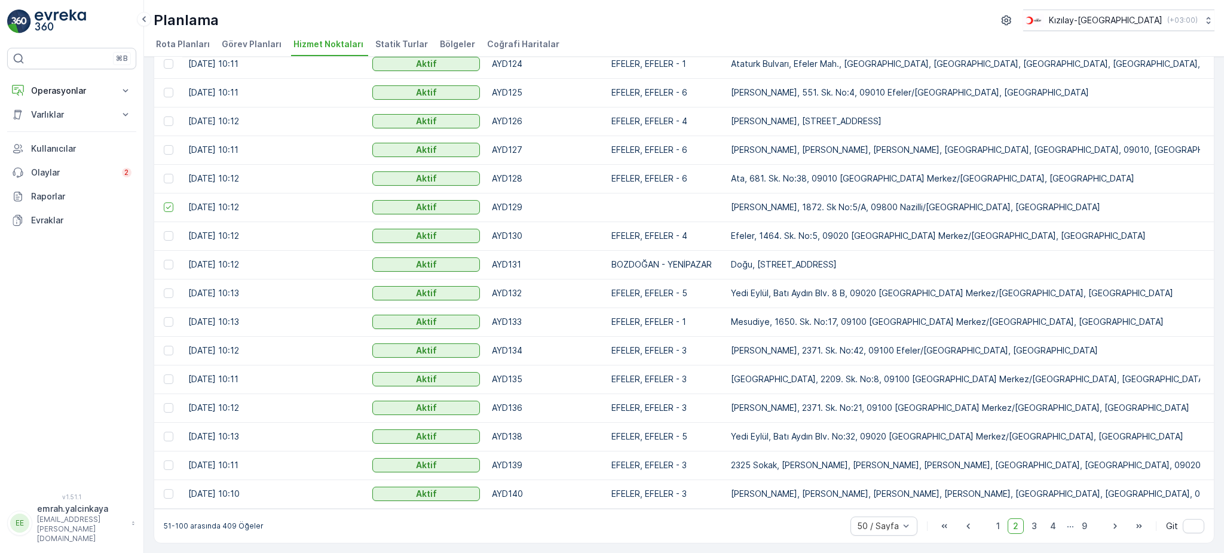
scroll to position [1068, 0]
click at [1033, 530] on span "3" at bounding box center [1034, 527] width 16 height 16
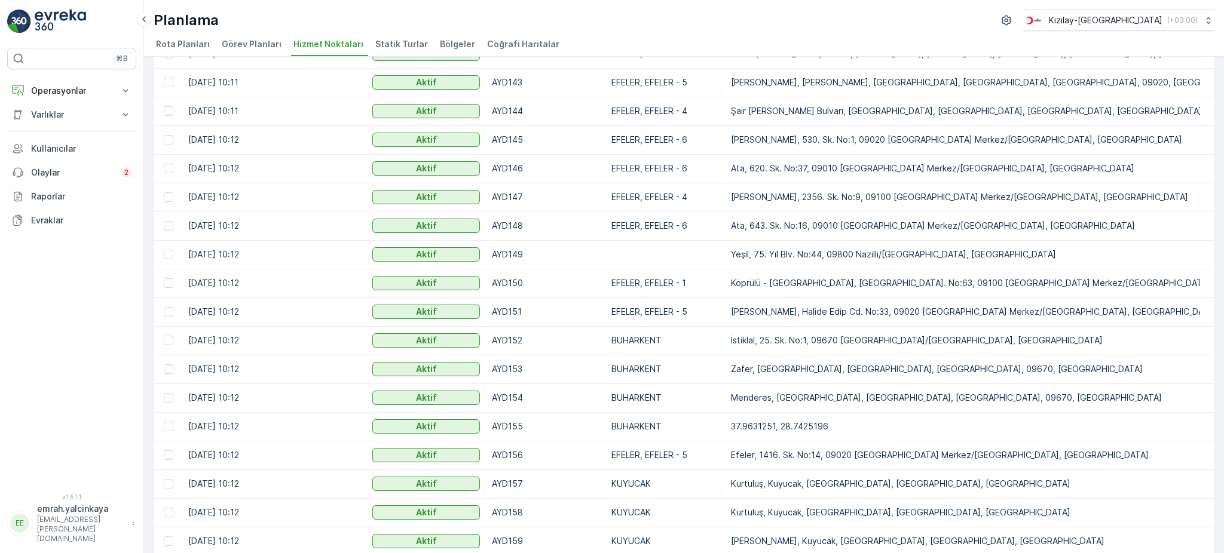
scroll to position [91, 0]
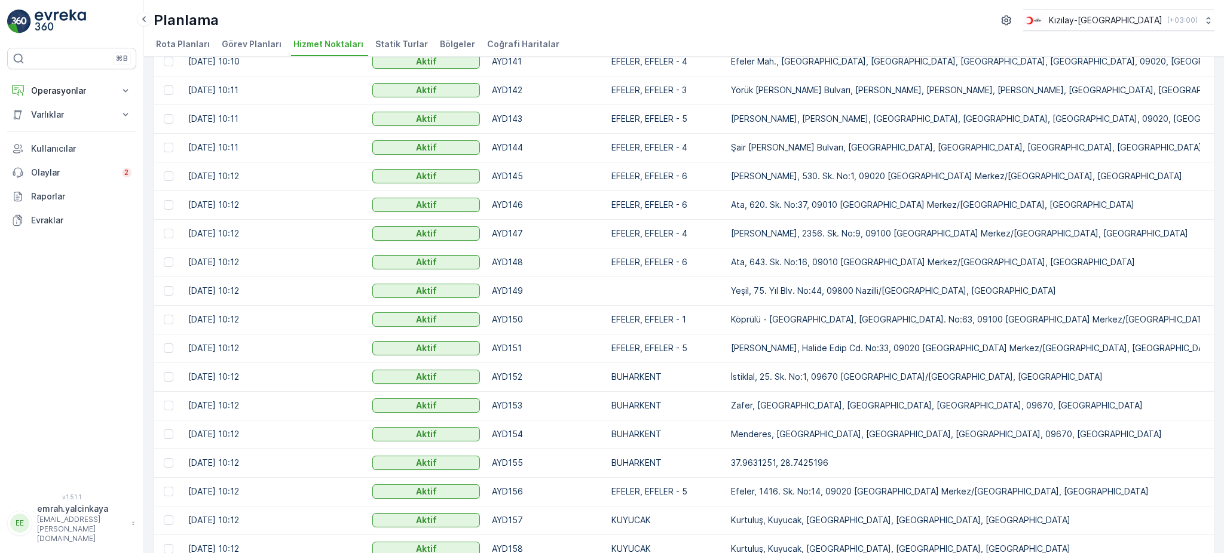
click at [173, 291] on div at bounding box center [170, 291] width 13 height 10
click at [164, 286] on input "checkbox" at bounding box center [164, 286] width 0 height 0
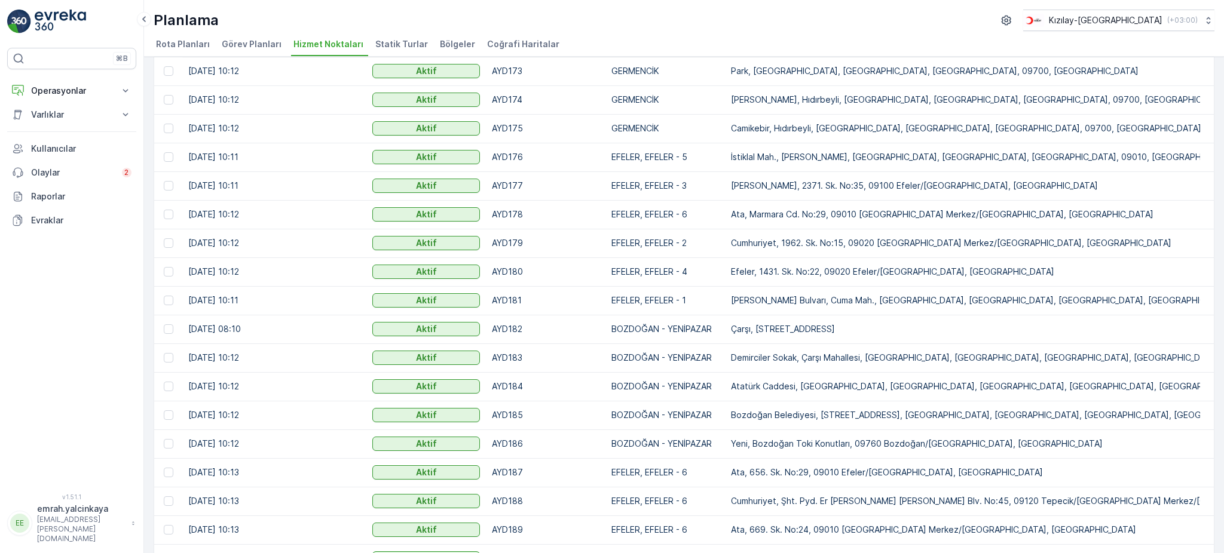
scroll to position [1068, 0]
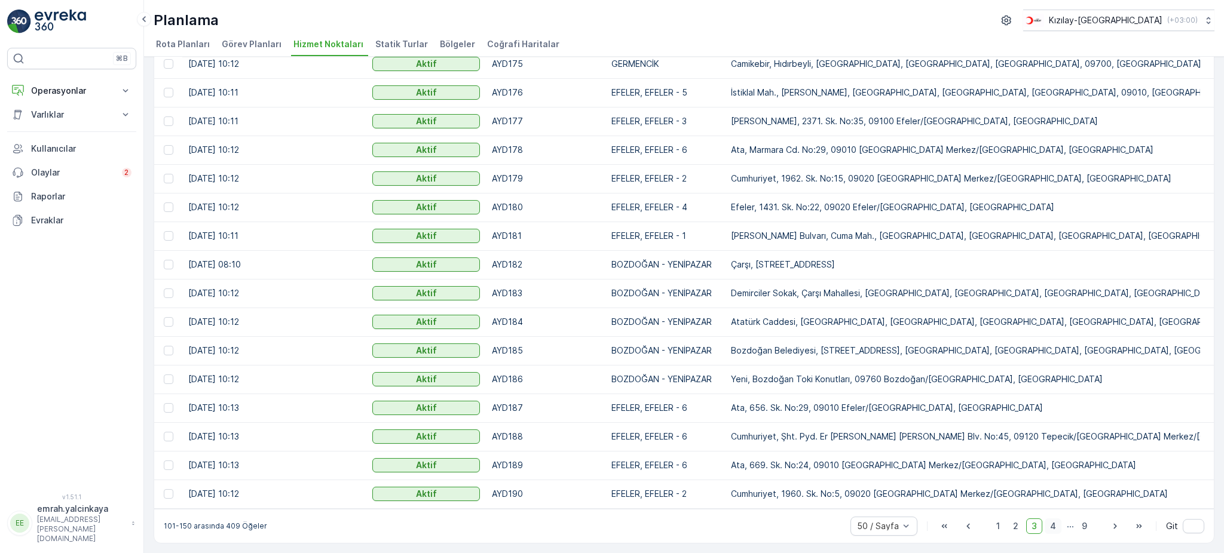
click at [1048, 531] on span "4" at bounding box center [1053, 527] width 17 height 16
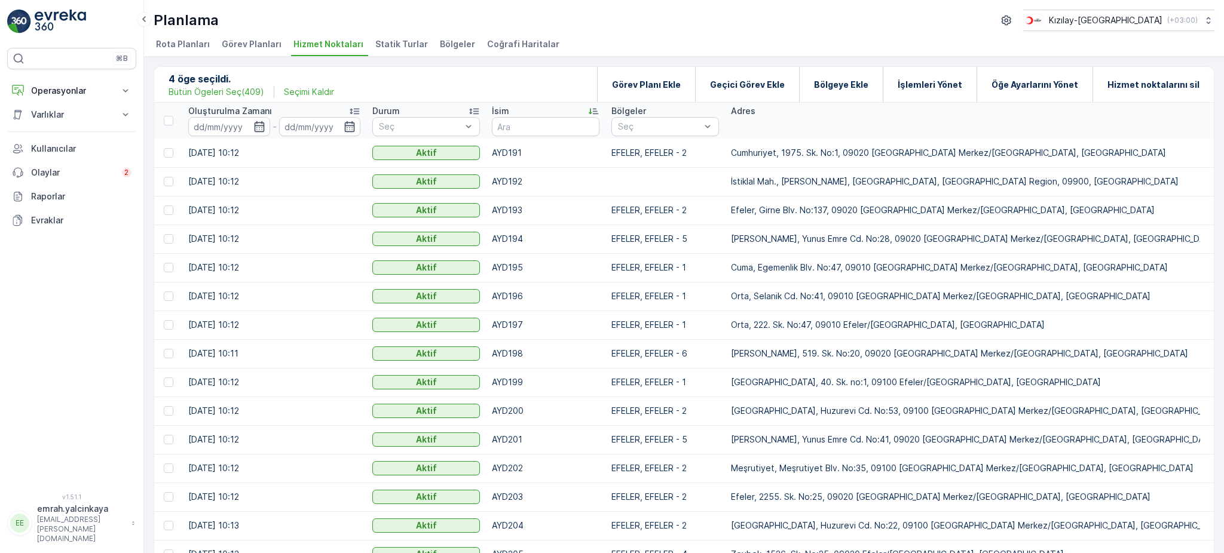
drag, startPoint x: 167, startPoint y: 180, endPoint x: 338, endPoint y: 240, distance: 181.0
click at [168, 181] on div at bounding box center [169, 182] width 10 height 10
click at [164, 177] on input "checkbox" at bounding box center [164, 177] width 0 height 0
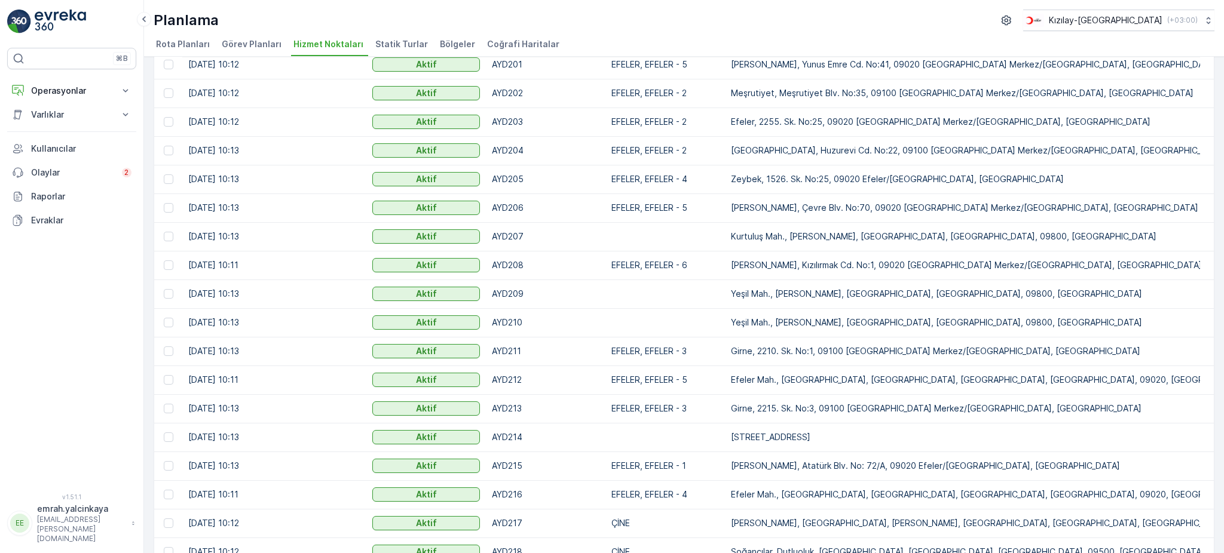
scroll to position [398, 0]
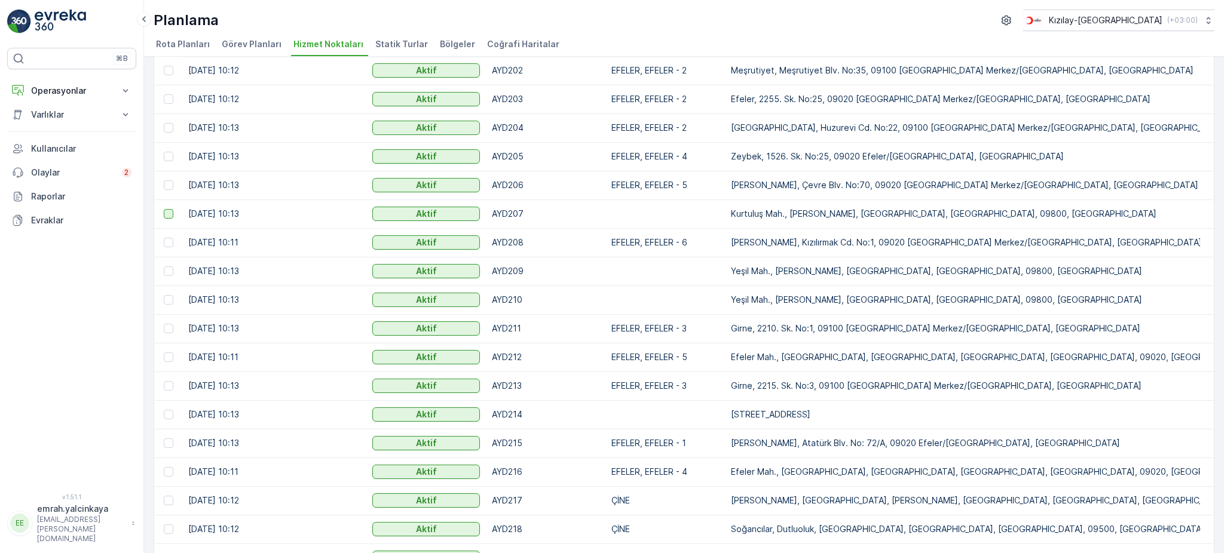
click at [167, 216] on div at bounding box center [169, 214] width 10 height 10
click at [164, 209] on input "checkbox" at bounding box center [164, 209] width 0 height 0
click at [169, 273] on div at bounding box center [169, 272] width 10 height 10
click at [164, 267] on input "checkbox" at bounding box center [164, 267] width 0 height 0
click at [165, 300] on div at bounding box center [169, 300] width 10 height 10
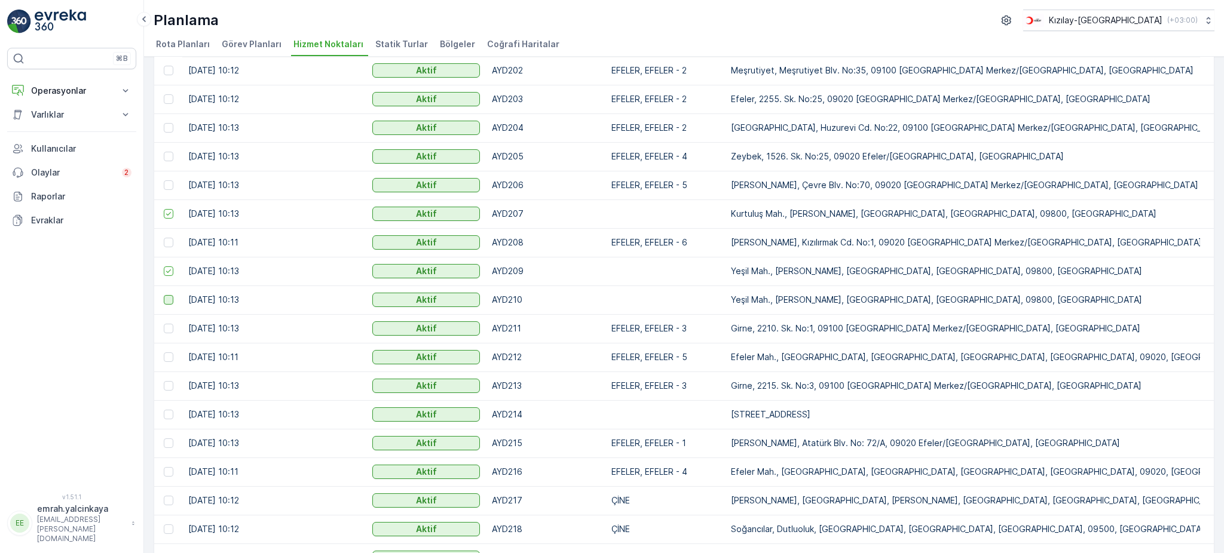
click at [164, 295] on input "checkbox" at bounding box center [164, 295] width 0 height 0
click at [164, 416] on div at bounding box center [169, 415] width 10 height 10
click at [164, 410] on input "checkbox" at bounding box center [164, 410] width 0 height 0
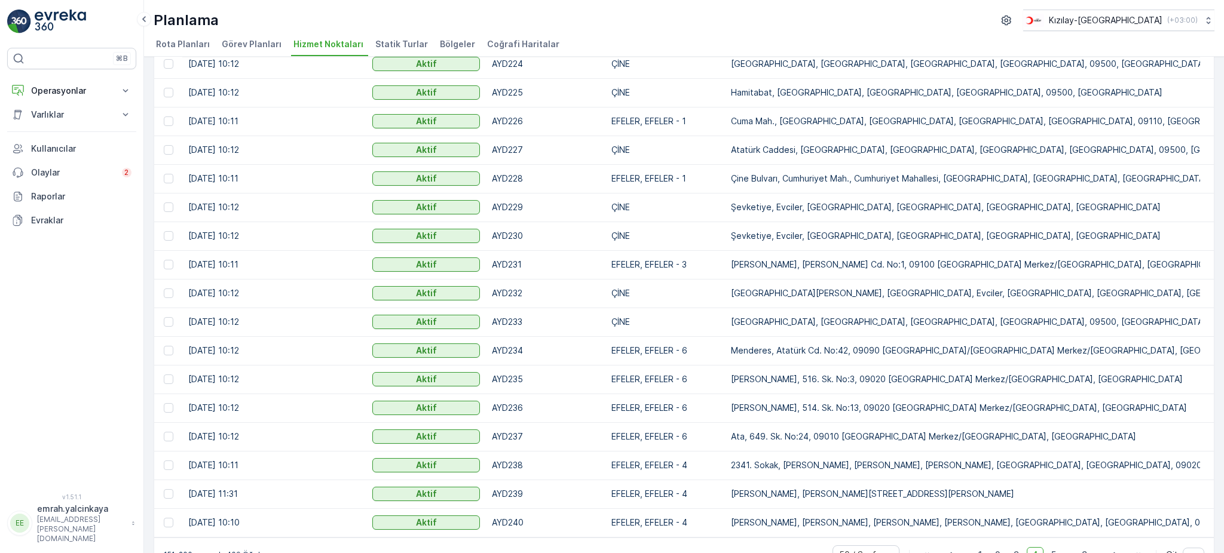
scroll to position [1068, 0]
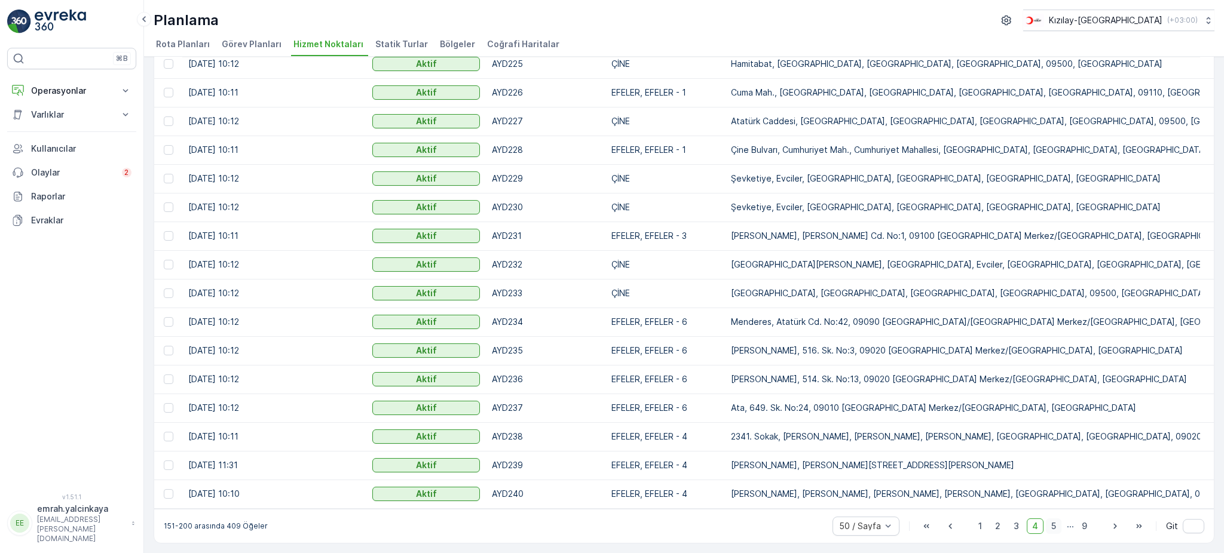
click at [1053, 526] on span "5" at bounding box center [1054, 527] width 16 height 16
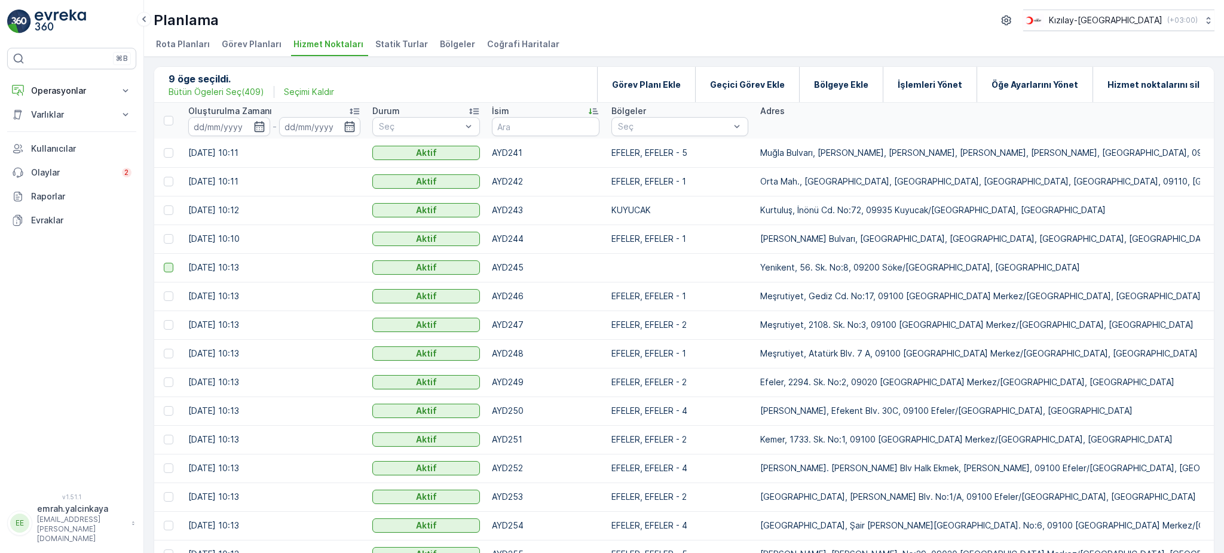
click at [169, 268] on div at bounding box center [169, 268] width 10 height 10
click at [164, 263] on input "checkbox" at bounding box center [164, 263] width 0 height 0
click at [1134, 85] on p "Hizmet noktalarını sil" at bounding box center [1153, 85] width 92 height 12
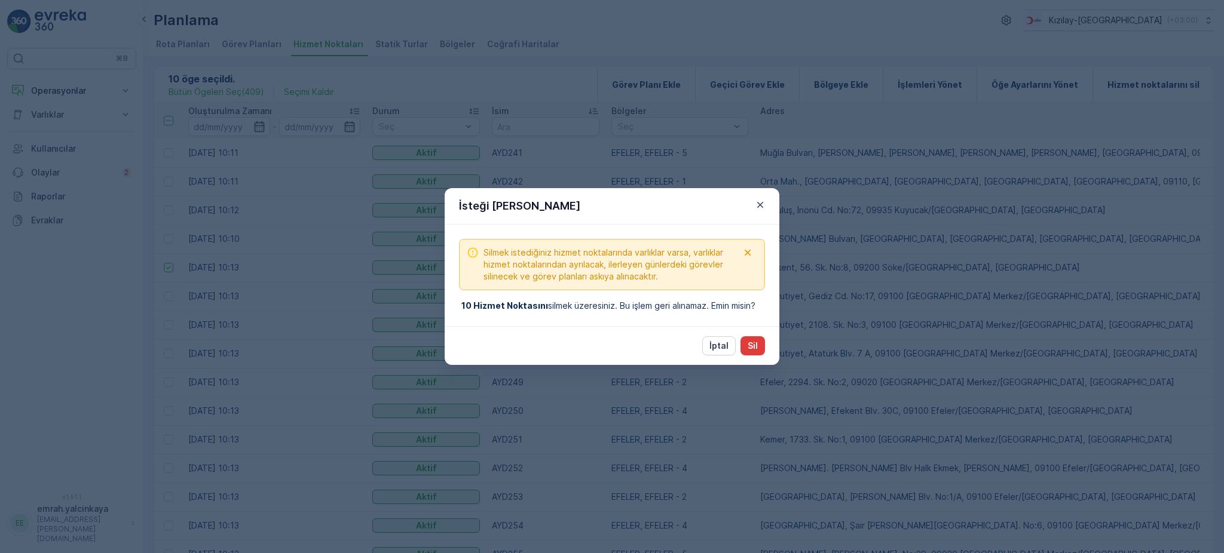
click at [751, 341] on p "Sil" at bounding box center [753, 346] width 10 height 12
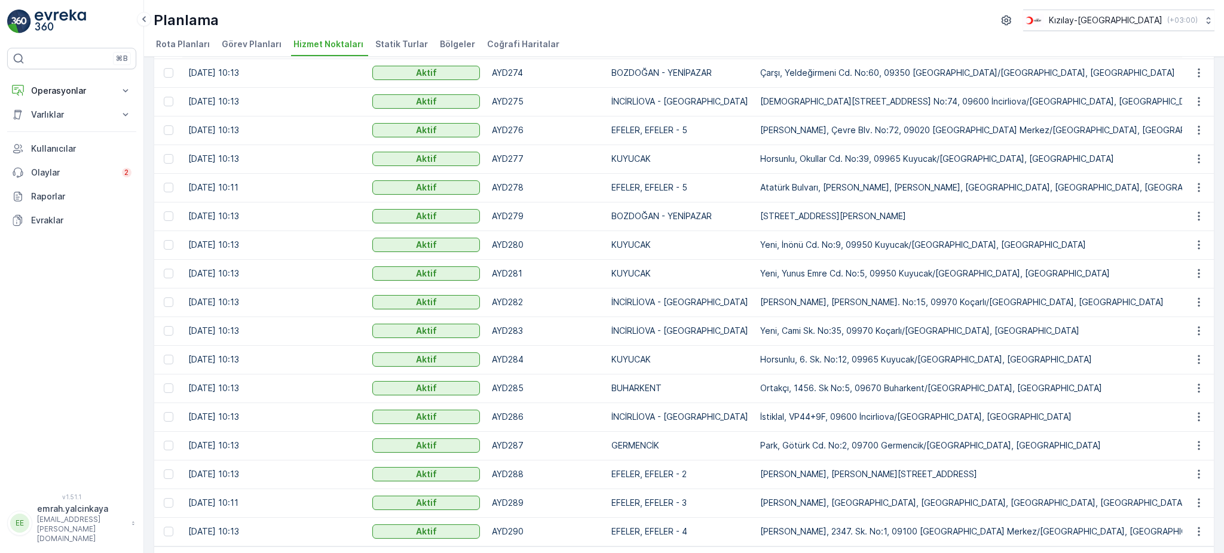
scroll to position [1068, 0]
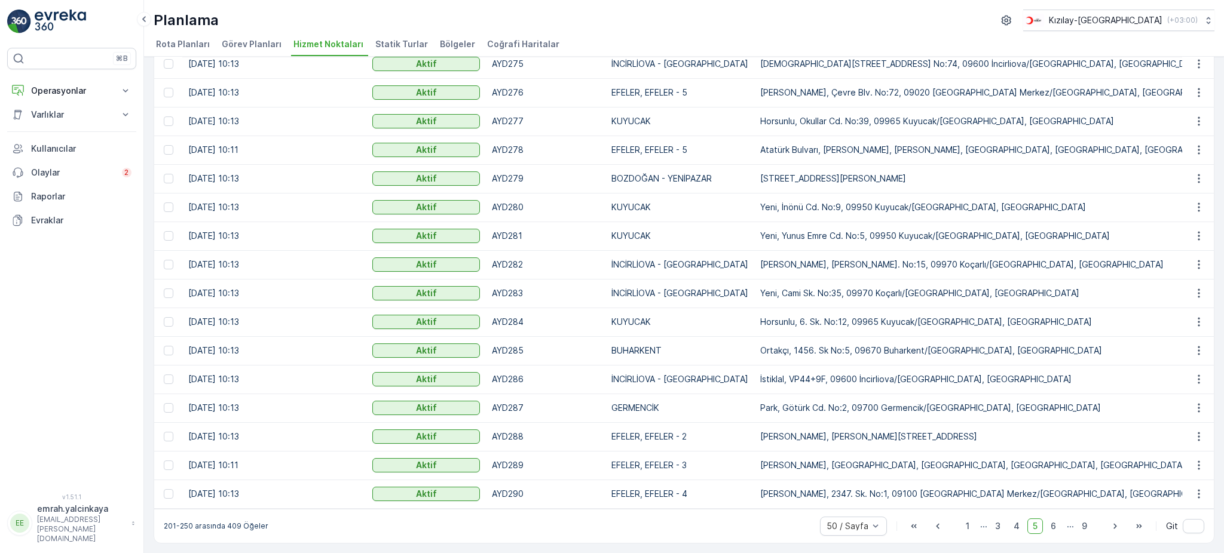
drag, startPoint x: 962, startPoint y: 525, endPoint x: 1018, endPoint y: 508, distance: 58.8
click at [962, 525] on span "1" at bounding box center [967, 527] width 14 height 16
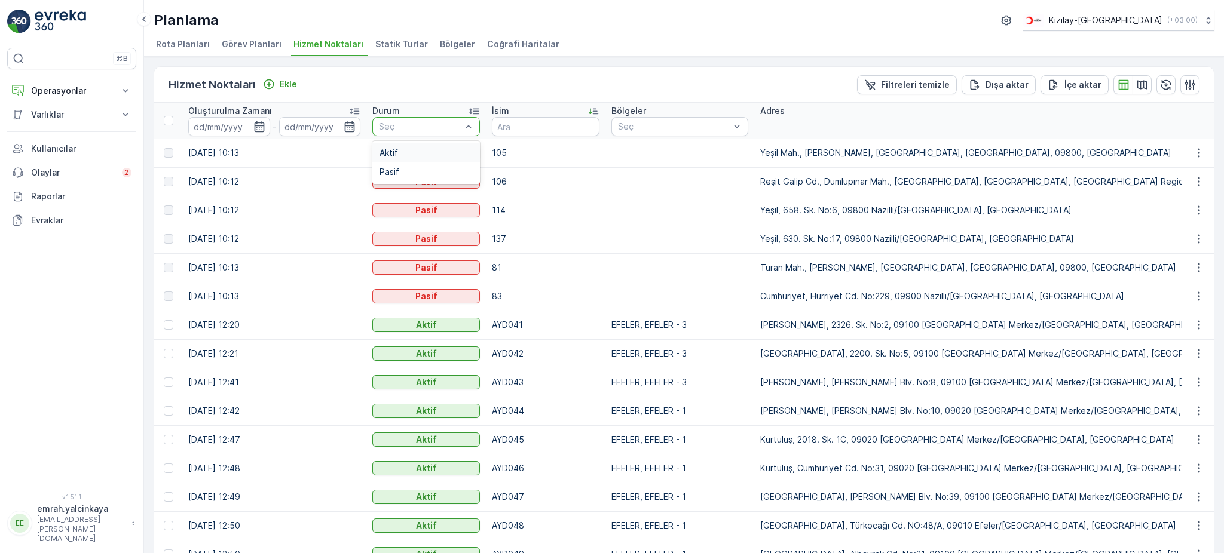
click at [432, 149] on div "Aktif" at bounding box center [425, 153] width 93 height 10
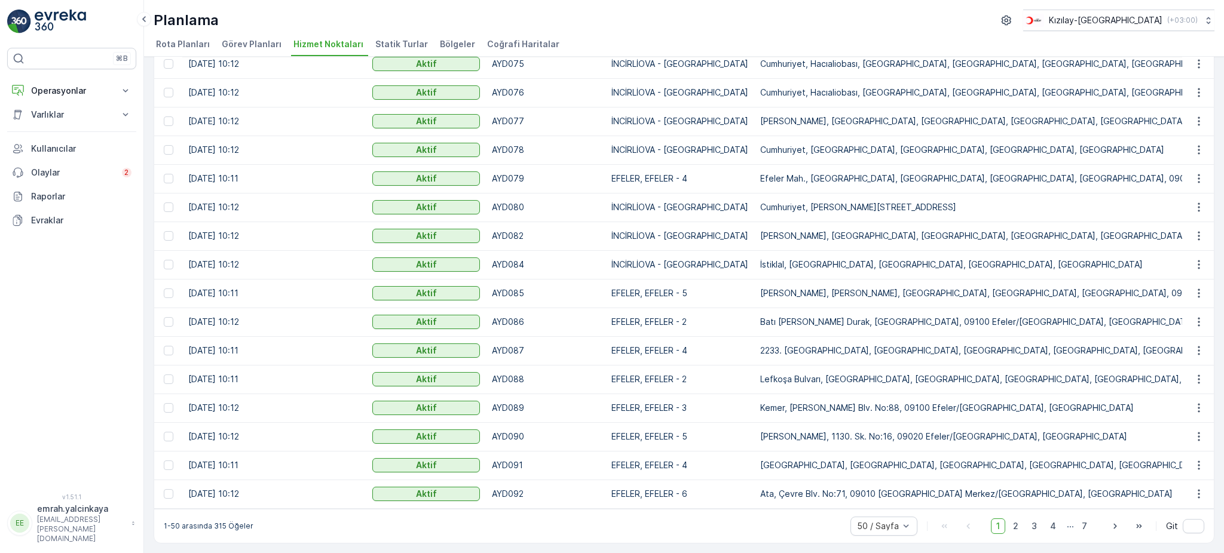
scroll to position [1068, 0]
click at [1016, 525] on span "2" at bounding box center [1015, 527] width 16 height 16
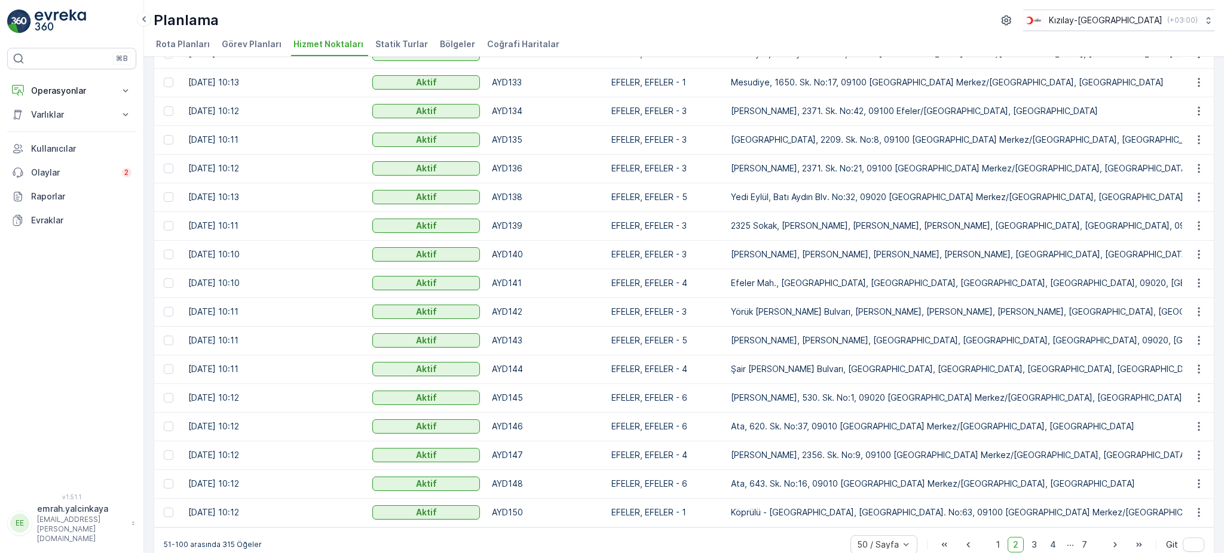
scroll to position [1068, 0]
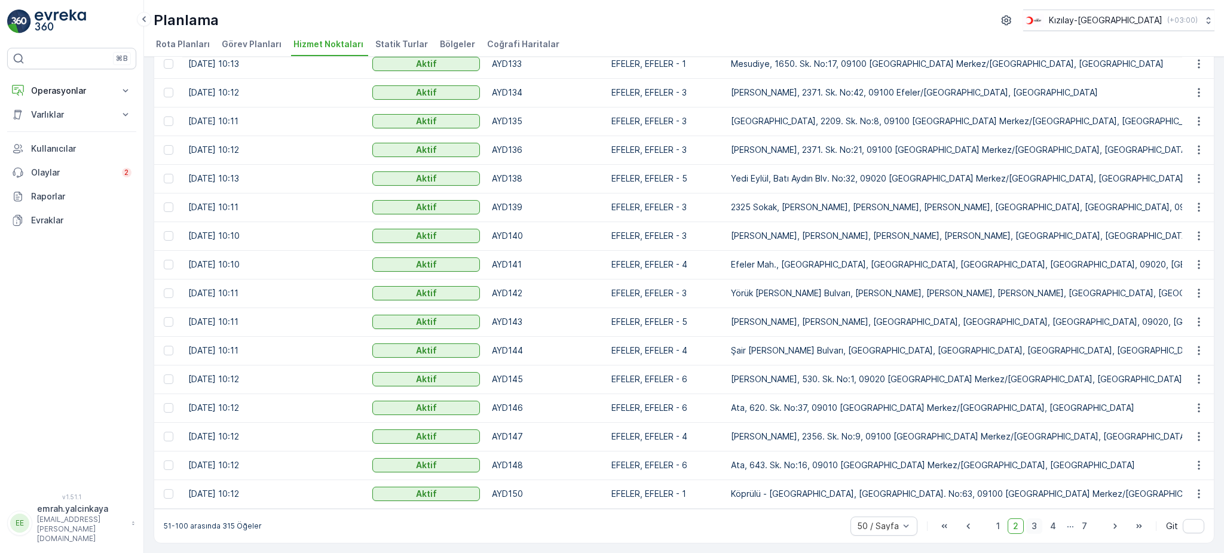
drag, startPoint x: 1036, startPoint y: 531, endPoint x: 1040, endPoint y: 521, distance: 10.2
click at [1036, 530] on span "3" at bounding box center [1034, 527] width 16 height 16
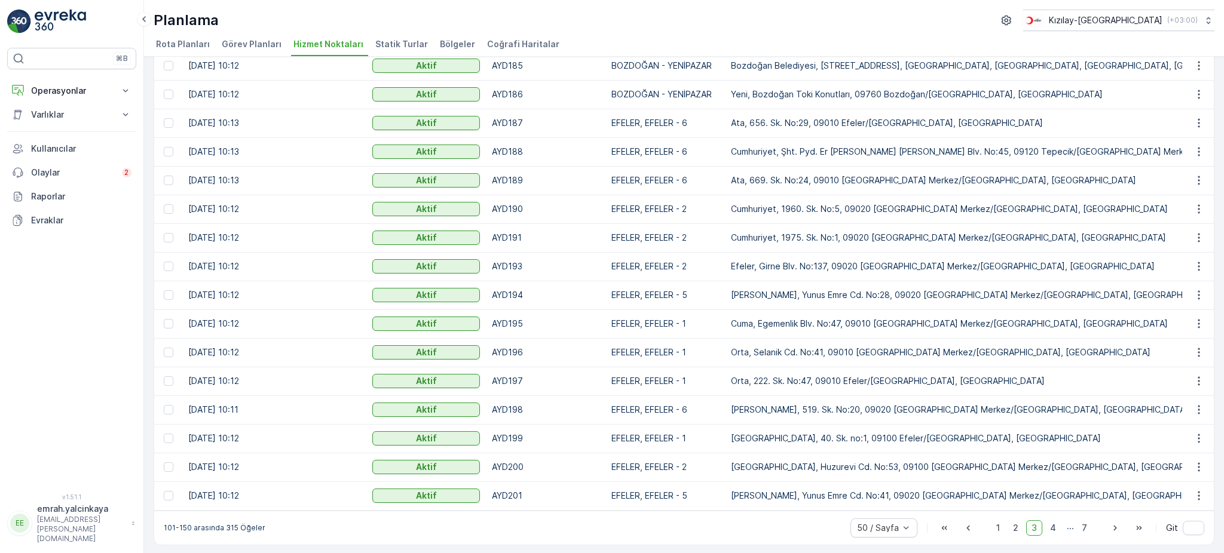
scroll to position [1068, 0]
click at [1052, 527] on span "4" at bounding box center [1053, 527] width 17 height 16
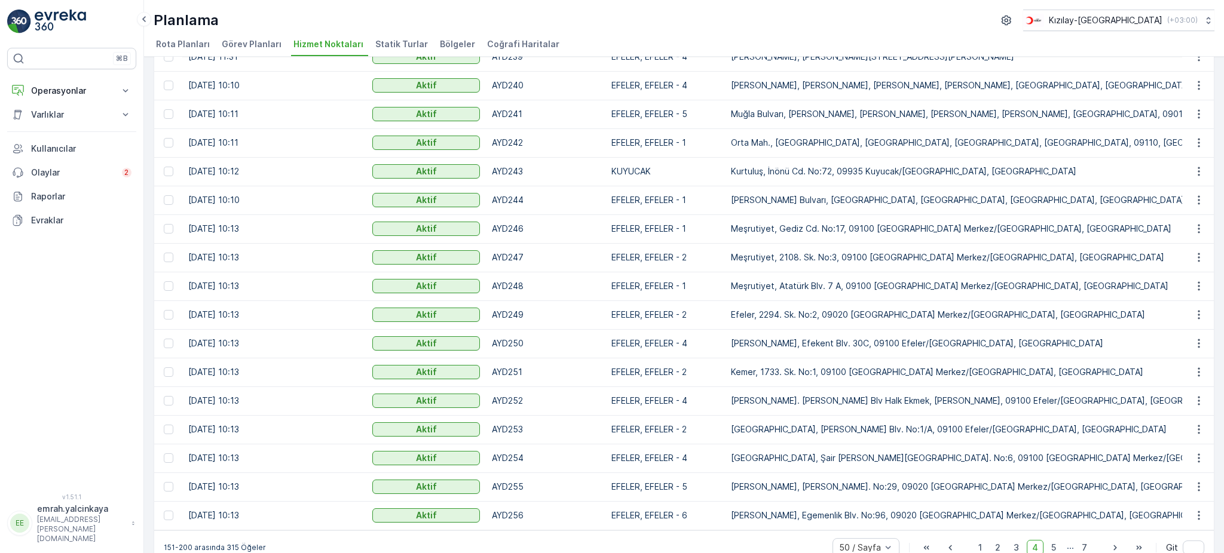
scroll to position [1068, 0]
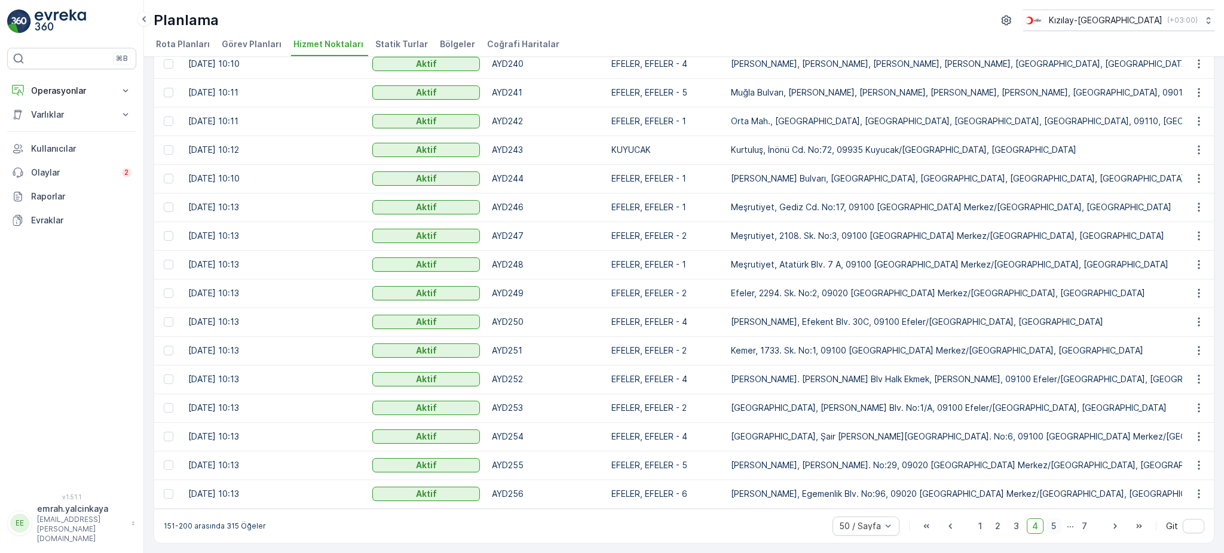
drag, startPoint x: 1055, startPoint y: 525, endPoint x: 1058, endPoint y: 515, distance: 10.6
click at [1055, 525] on span "5" at bounding box center [1054, 527] width 16 height 16
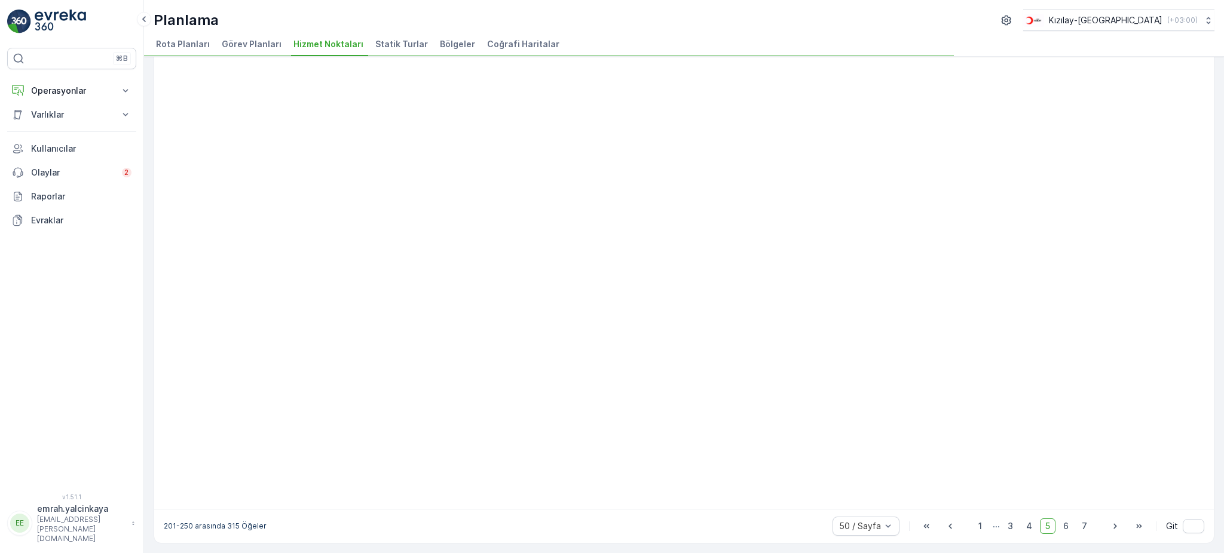
scroll to position [888, 0]
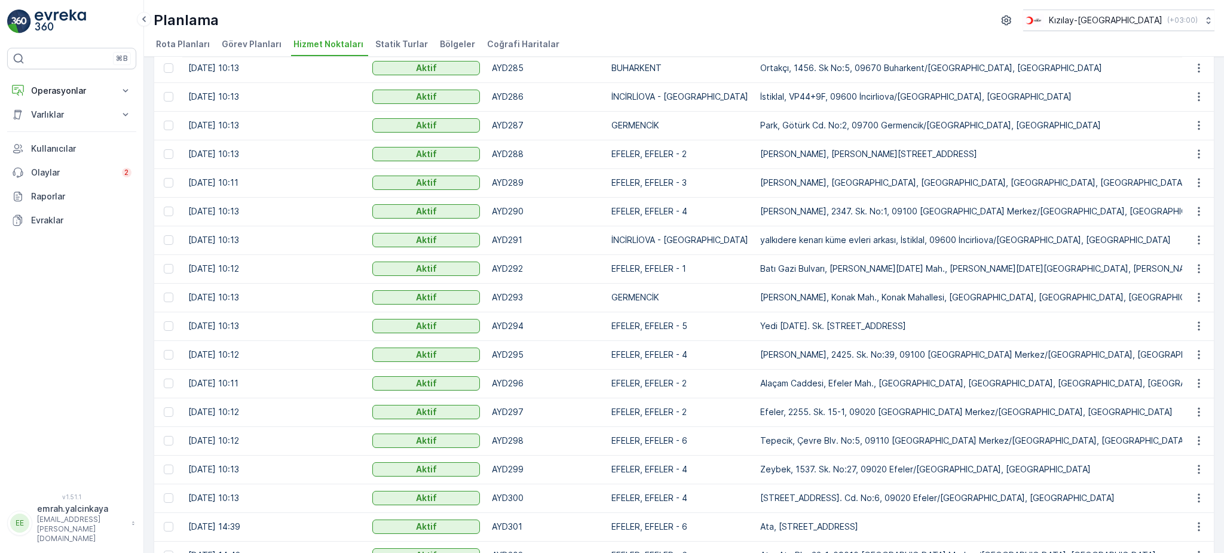
click at [443, 42] on span "Bölgeler" at bounding box center [457, 44] width 35 height 12
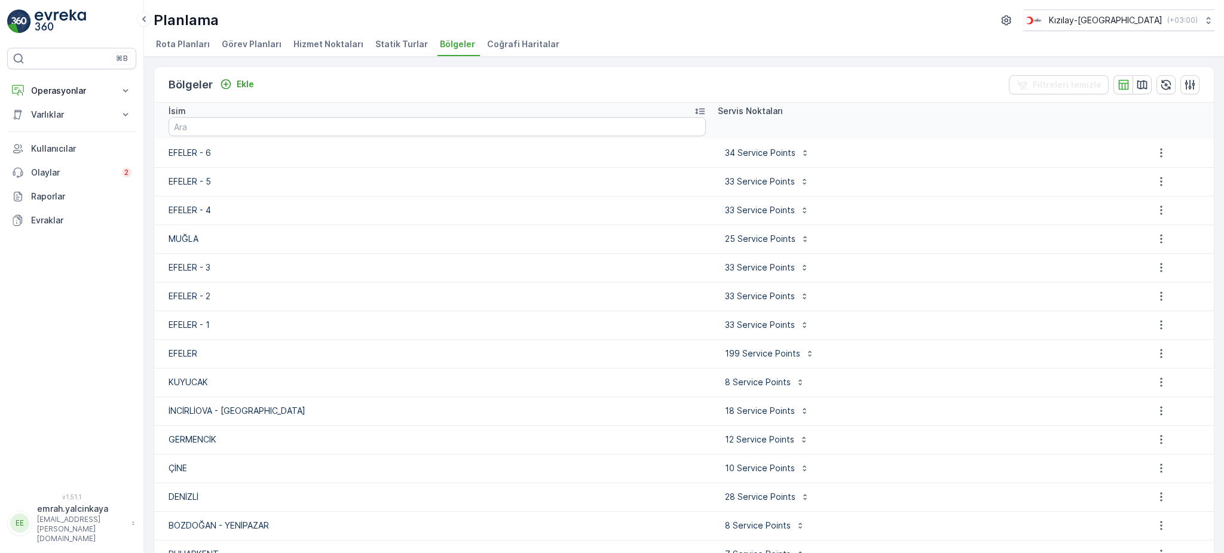
click at [694, 111] on icon at bounding box center [700, 111] width 12 height 12
